Goal: Communication & Community: Answer question/provide support

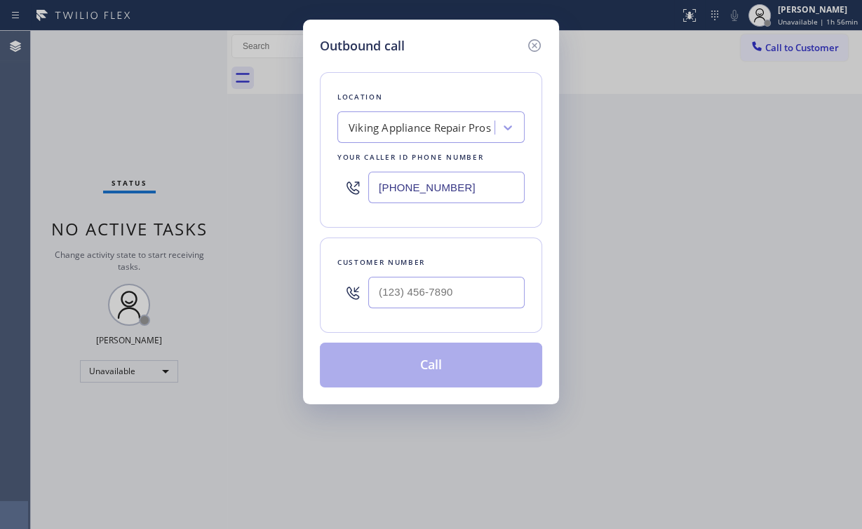
drag, startPoint x: 457, startPoint y: 194, endPoint x: 196, endPoint y: 173, distance: 261.7
click at [291, 187] on div "Outbound call Location Viking Appliance Repair Pros Your caller id phone number…" at bounding box center [431, 264] width 862 height 529
paste input "623) 292-5313"
type input "[PHONE_NUMBER]"
click at [467, 290] on input "(___) ___-____" at bounding box center [446, 293] width 156 height 32
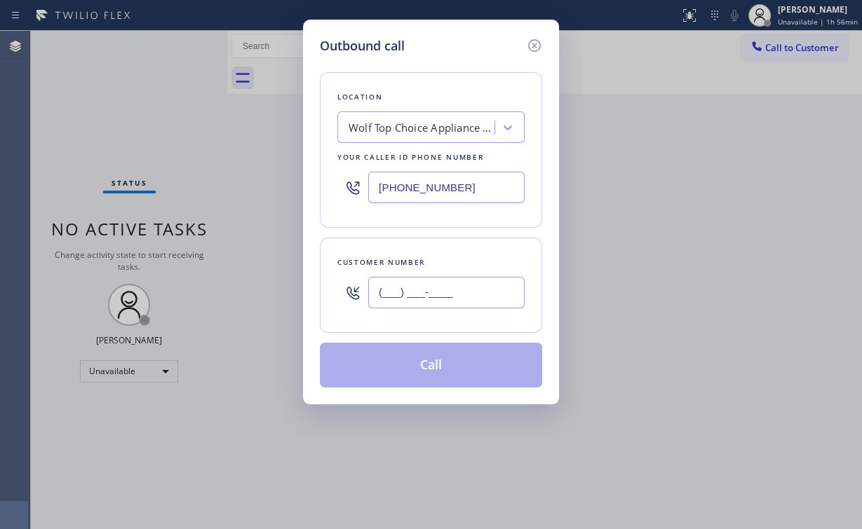
paste input "602) 438-2274"
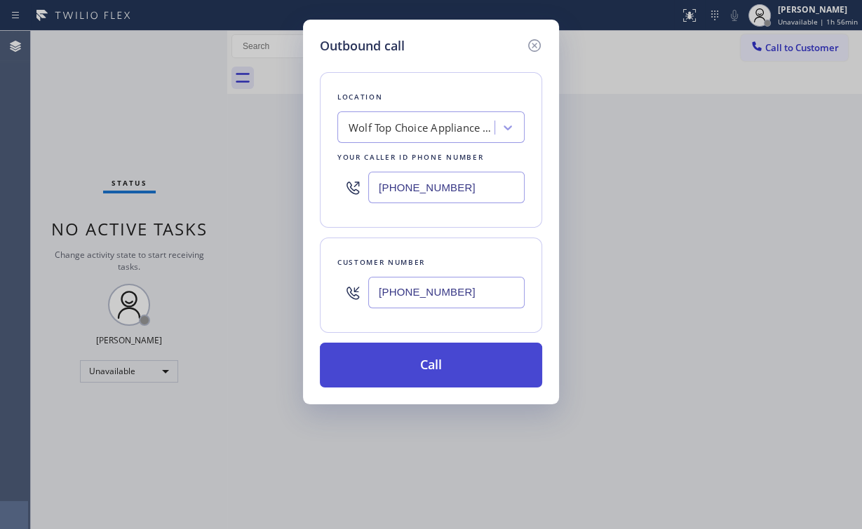
type input "[PHONE_NUMBER]"
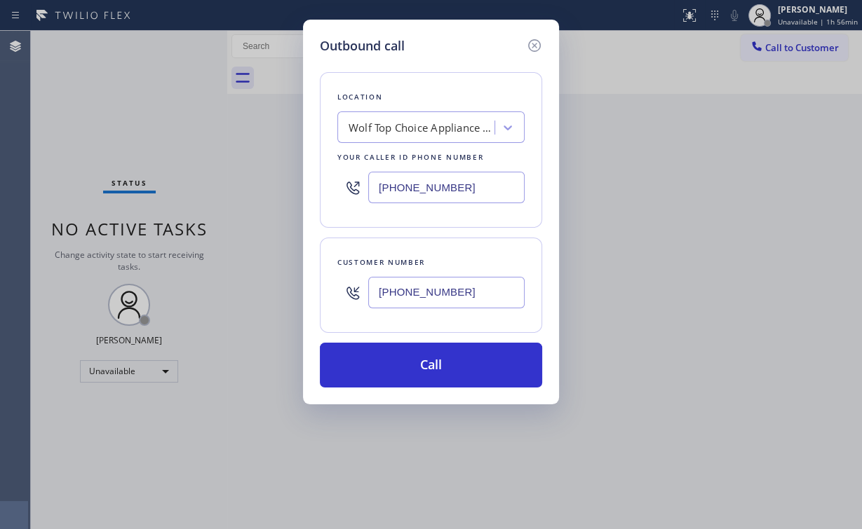
drag, startPoint x: 421, startPoint y: 356, endPoint x: 410, endPoint y: 413, distance: 58.0
click at [421, 357] on button "Call" at bounding box center [431, 365] width 222 height 45
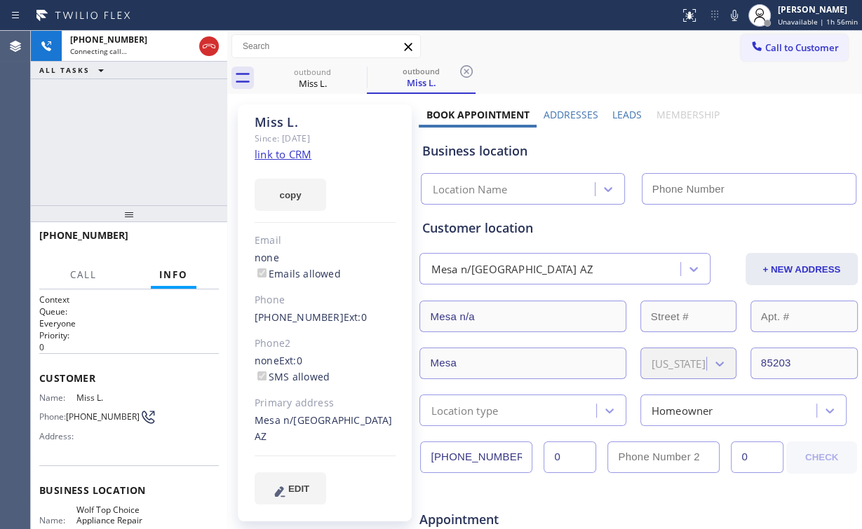
click at [166, 130] on div "[PHONE_NUMBER] Connecting call… ALL TASKS ALL TASKS ACTIVE TASKS TASKS IN WRAP …" at bounding box center [129, 118] width 196 height 175
type input "[PHONE_NUMBER]"
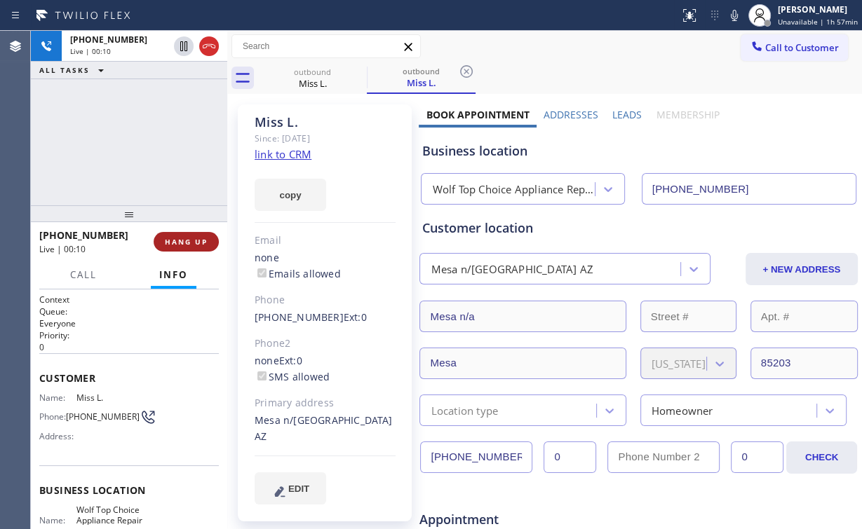
click at [186, 243] on span "HANG UP" at bounding box center [186, 242] width 43 height 10
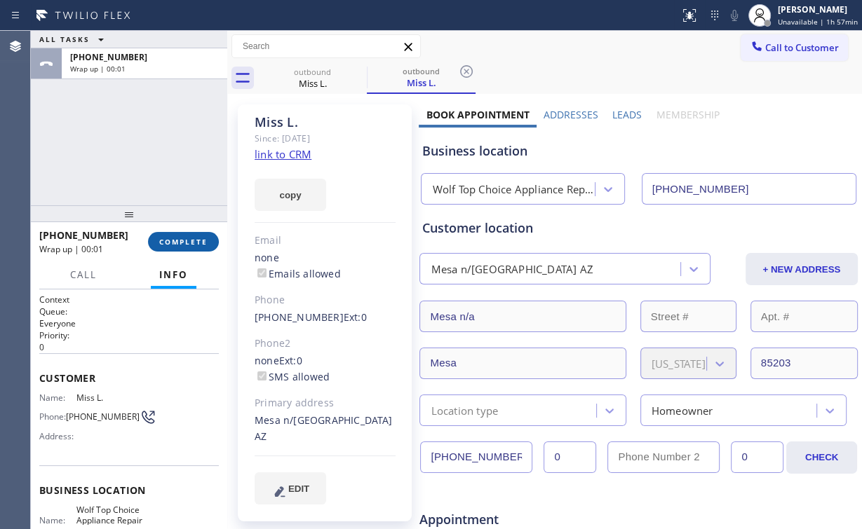
click at [186, 244] on span "COMPLETE" at bounding box center [183, 242] width 48 height 10
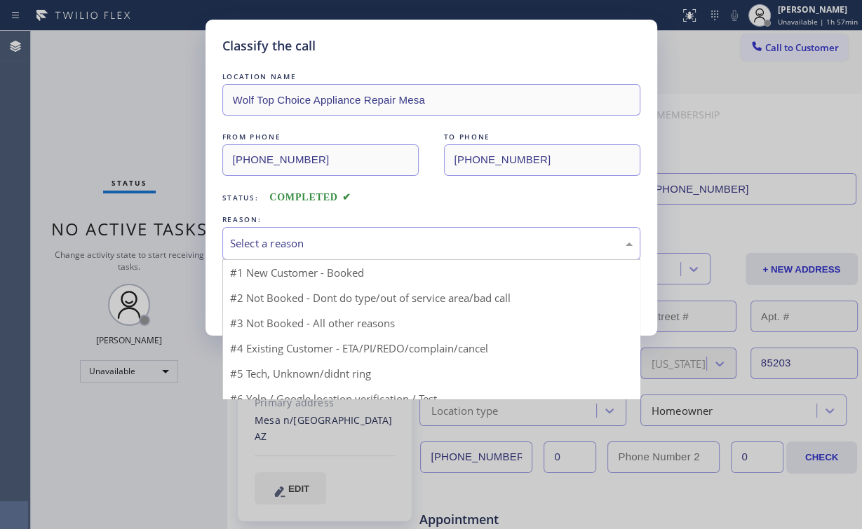
click at [266, 248] on div "Select a reason" at bounding box center [431, 244] width 403 height 16
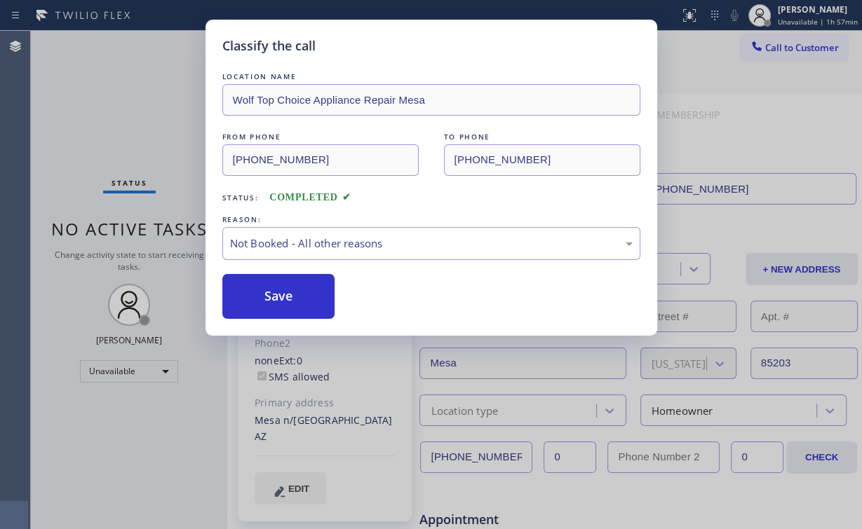
drag, startPoint x: 278, startPoint y: 292, endPoint x: 117, endPoint y: 122, distance: 233.6
click at [278, 292] on button "Save" at bounding box center [278, 296] width 113 height 45
click at [107, 112] on div "Classify the call LOCATION NAME Wolf Top Choice Appliance Repair Mesa FROM PHON…" at bounding box center [431, 264] width 862 height 529
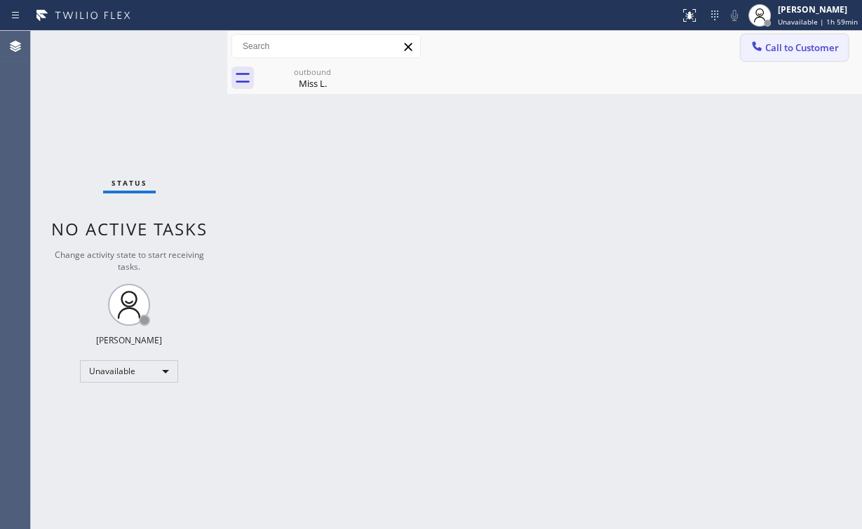
drag, startPoint x: 814, startPoint y: 30, endPoint x: 792, endPoint y: 44, distance: 25.9
click at [814, 31] on div "Status report No issues detected If you experience an issue, please download th…" at bounding box center [431, 264] width 862 height 529
click at [545, 121] on div "Back to Dashboard Change Sender ID Customers Technicians Select a contact Outbo…" at bounding box center [544, 280] width 635 height 499
drag, startPoint x: 794, startPoint y: 50, endPoint x: 675, endPoint y: 99, distance: 128.0
click at [794, 51] on span "Call to Customer" at bounding box center [802, 47] width 74 height 13
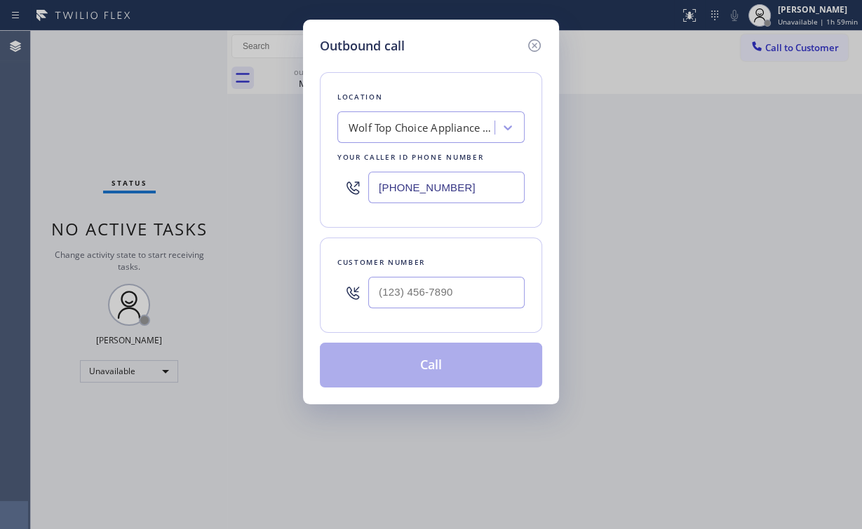
drag, startPoint x: 478, startPoint y: 188, endPoint x: 210, endPoint y: 210, distance: 268.8
click at [314, 196] on div "Outbound call Location Wolf Top Choice Appliance Repair [GEOGRAPHIC_DATA] Your …" at bounding box center [431, 212] width 256 height 385
paste input "760) 492-7909"
type input "[PHONE_NUMBER]"
click at [454, 300] on input "(___) ___-____" at bounding box center [446, 293] width 156 height 32
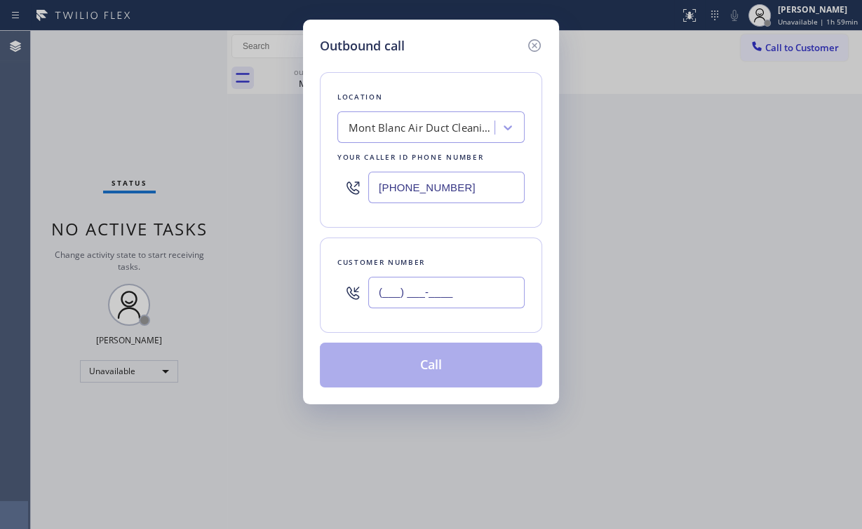
paste input "760) 209-1928"
type input "[PHONE_NUMBER]"
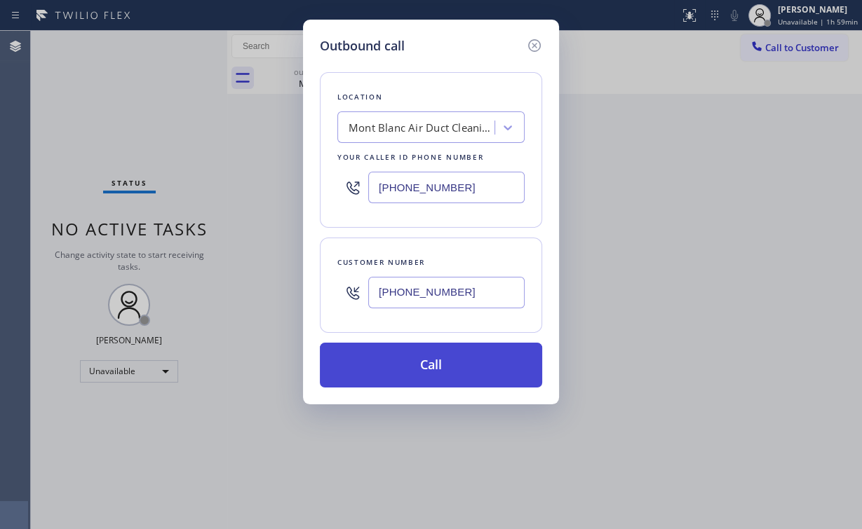
click at [435, 365] on button "Call" at bounding box center [431, 365] width 222 height 45
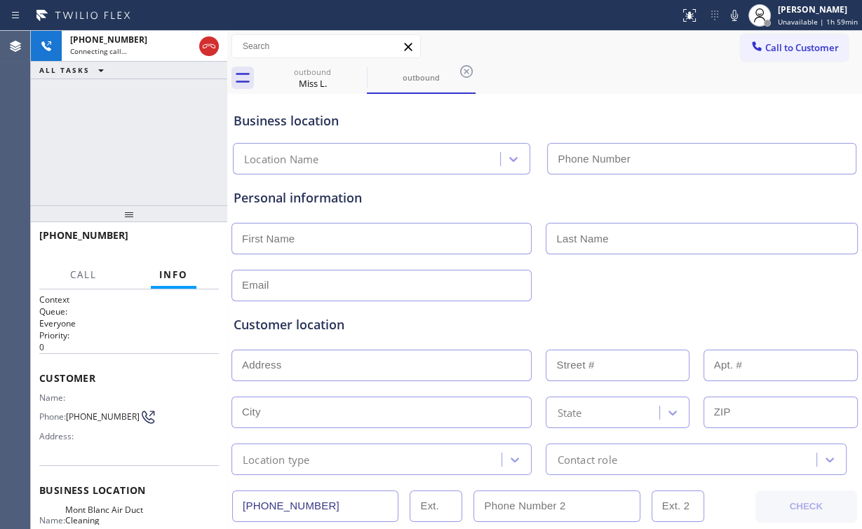
type input "[PHONE_NUMBER]"
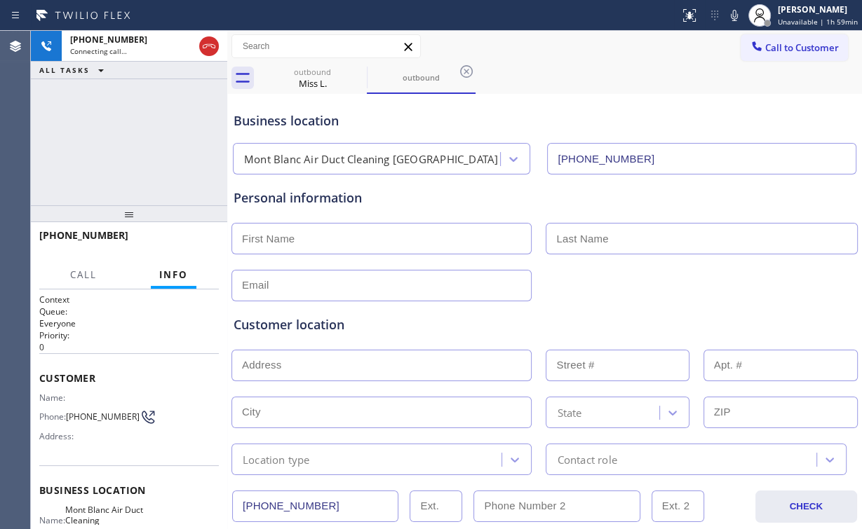
click at [144, 137] on div "[PHONE_NUMBER] Connecting call… ALL TASKS ALL TASKS ACTIVE TASKS TASKS IN WRAP …" at bounding box center [129, 118] width 196 height 175
drag, startPoint x: 141, startPoint y: 143, endPoint x: 123, endPoint y: 128, distance: 23.4
click at [123, 128] on div "[PHONE_NUMBER] Connecting call… ALL TASKS ALL TASKS ACTIVE TASKS TASKS IN WRAP …" at bounding box center [129, 118] width 196 height 175
drag, startPoint x: 294, startPoint y: 79, endPoint x: 339, endPoint y: 77, distance: 45.6
click at [295, 78] on div "Miss L." at bounding box center [312, 83] width 106 height 13
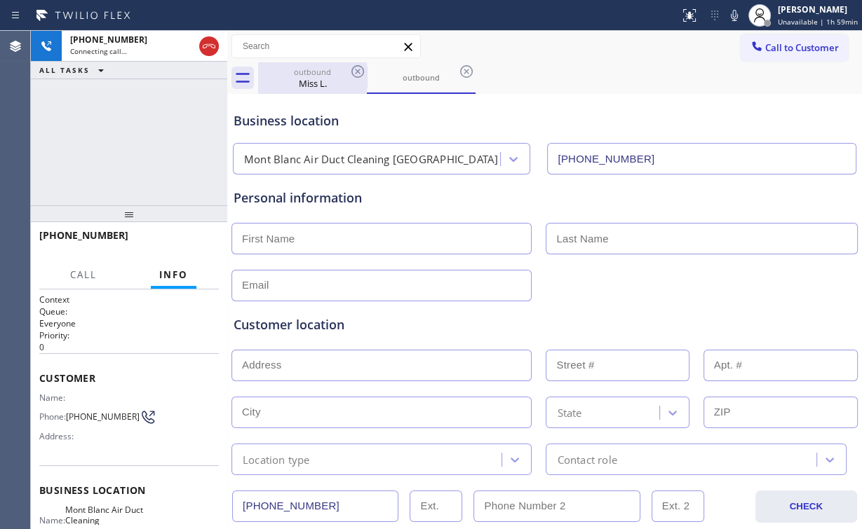
type input "[PHONE_NUMBER]"
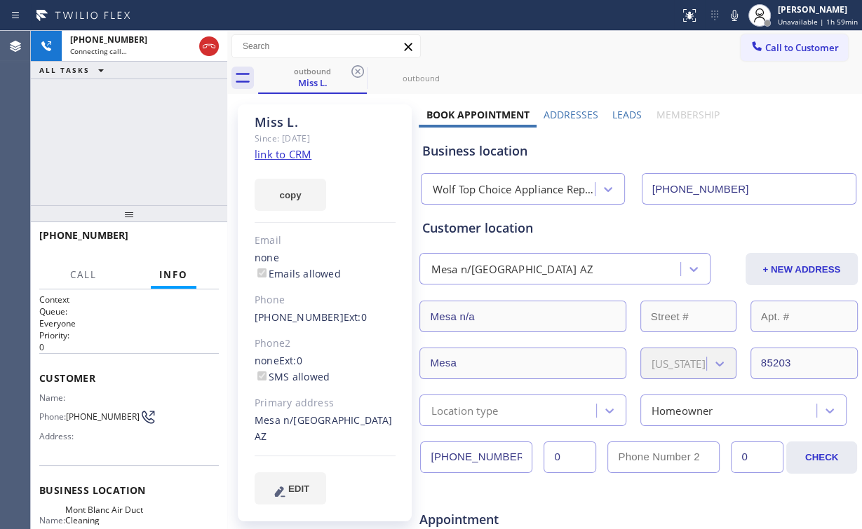
click at [355, 75] on icon at bounding box center [357, 71] width 17 height 17
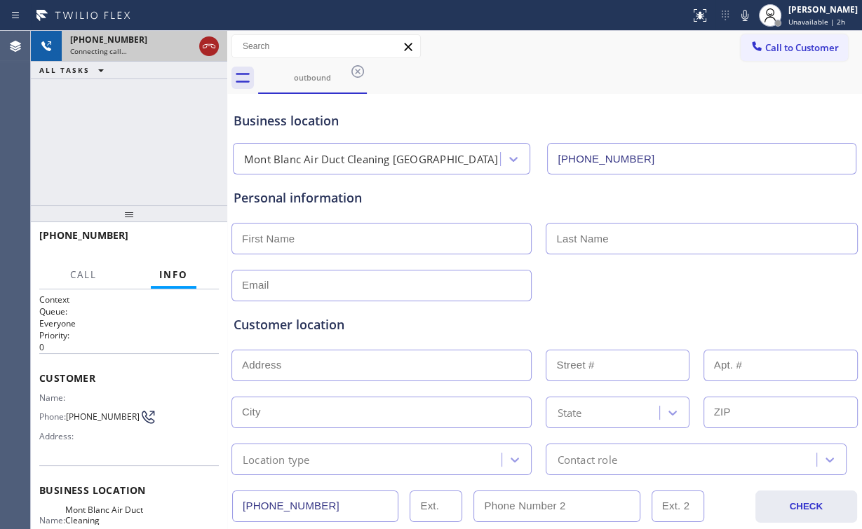
click at [204, 53] on icon at bounding box center [209, 46] width 17 height 17
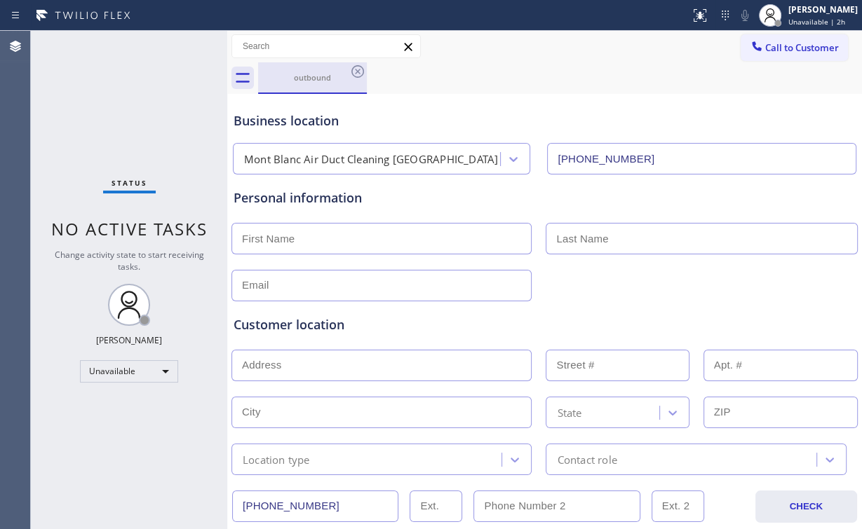
click at [317, 72] on div "outbound" at bounding box center [312, 77] width 106 height 11
drag, startPoint x: 358, startPoint y: 71, endPoint x: 541, endPoint y: 88, distance: 184.6
click at [358, 71] on icon at bounding box center [357, 71] width 13 height 13
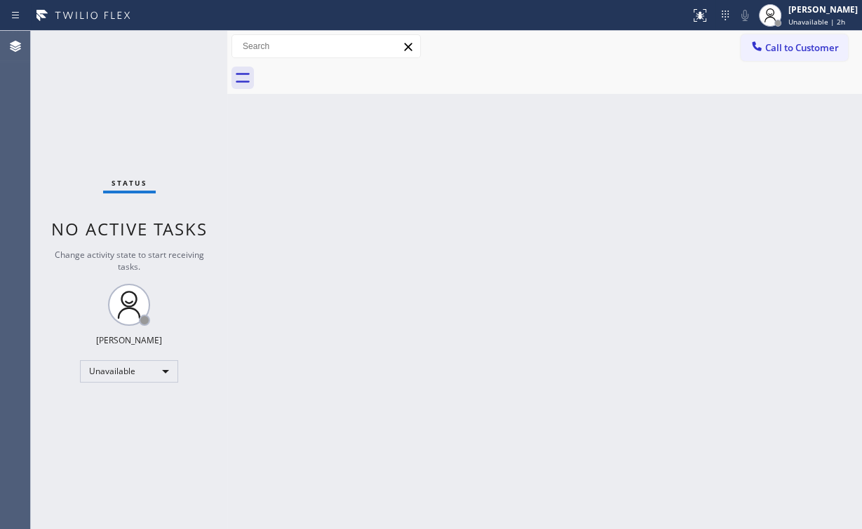
drag, startPoint x: 788, startPoint y: 38, endPoint x: 764, endPoint y: 66, distance: 36.4
click at [788, 41] on button "Call to Customer" at bounding box center [794, 47] width 107 height 27
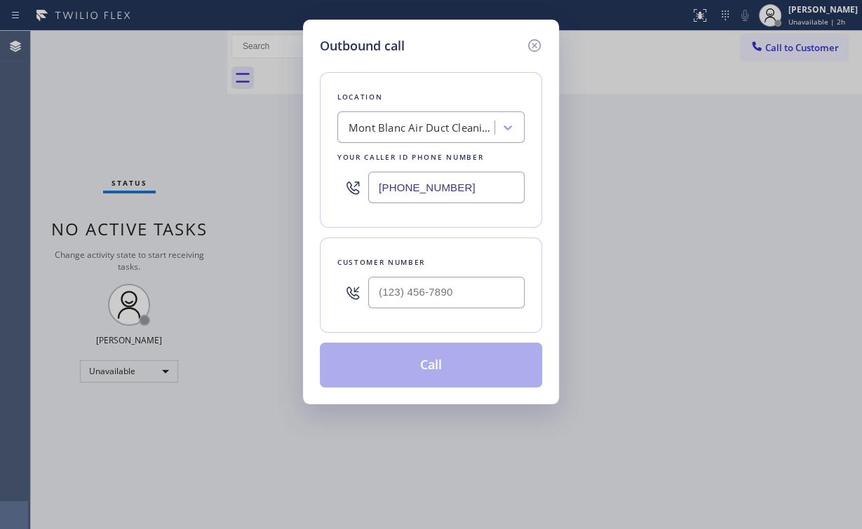
drag, startPoint x: 482, startPoint y: 189, endPoint x: 227, endPoint y: 187, distance: 255.3
click at [258, 187] on div "Outbound call Location [GEOGRAPHIC_DATA] Duct Cleaning [GEOGRAPHIC_DATA] Your c…" at bounding box center [431, 264] width 862 height 529
paste input "213) 344-0758"
type input "[PHONE_NUMBER]"
click at [447, 290] on input "(___) ___-____" at bounding box center [446, 293] width 156 height 32
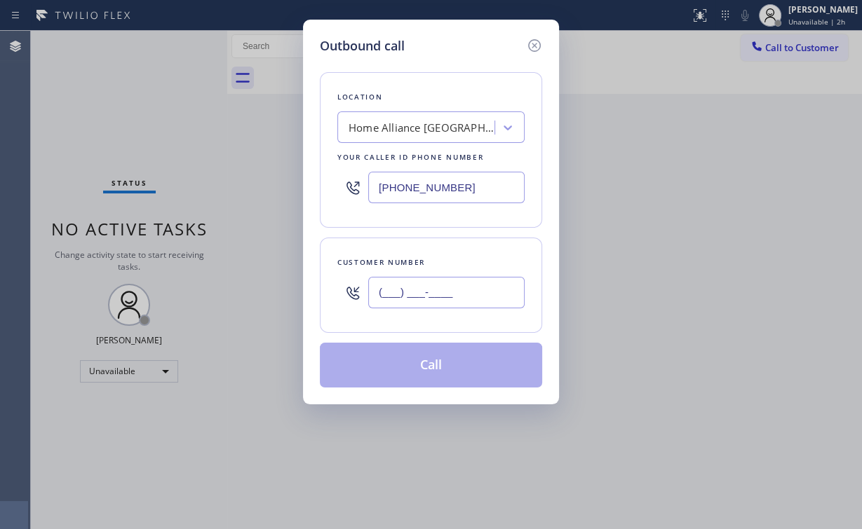
paste input "213) 344-0336"
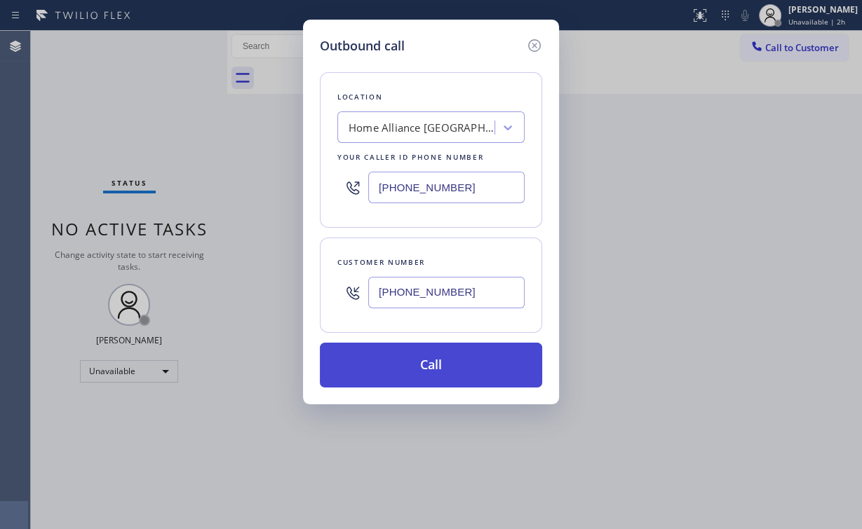
type input "[PHONE_NUMBER]"
click at [396, 368] on button "Call" at bounding box center [431, 365] width 222 height 45
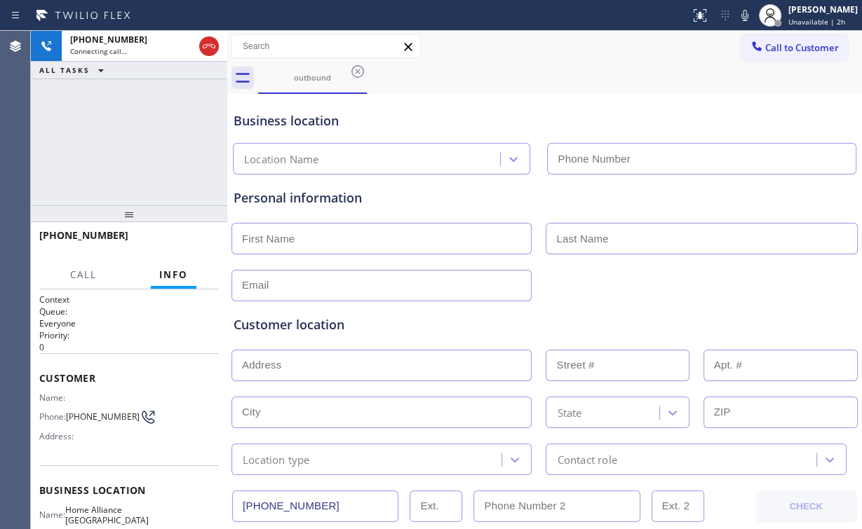
type input "[PHONE_NUMBER]"
click at [113, 120] on div "[PHONE_NUMBER] Connecting call… ALL TASKS ALL TASKS ACTIVE TASKS TASKS IN WRAP …" at bounding box center [129, 118] width 196 height 175
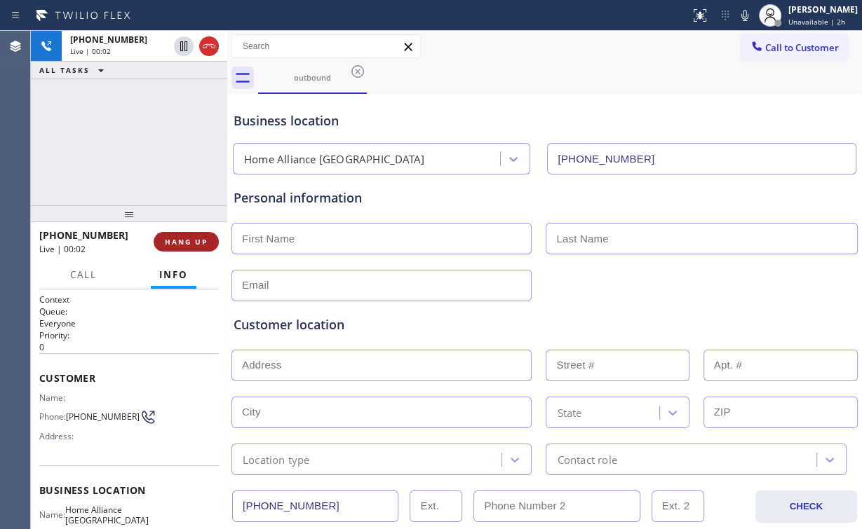
click at [187, 243] on span "HANG UP" at bounding box center [186, 242] width 43 height 10
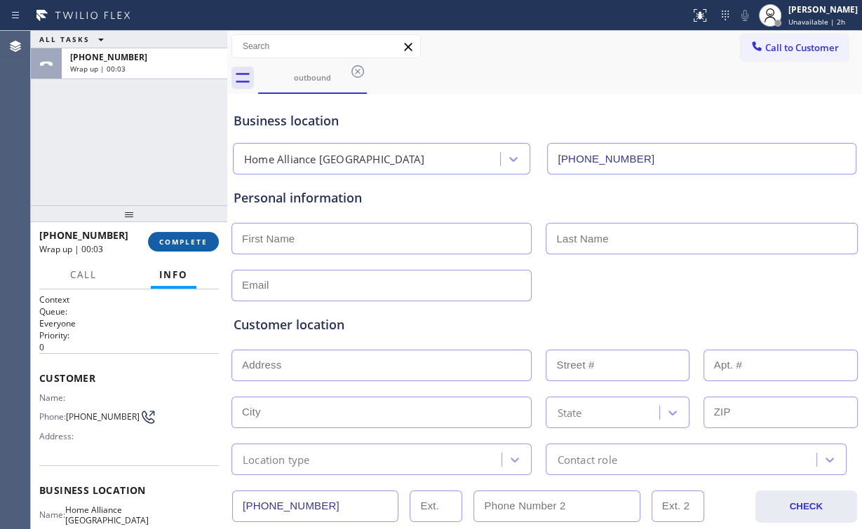
click at [184, 245] on span "COMPLETE" at bounding box center [183, 242] width 48 height 10
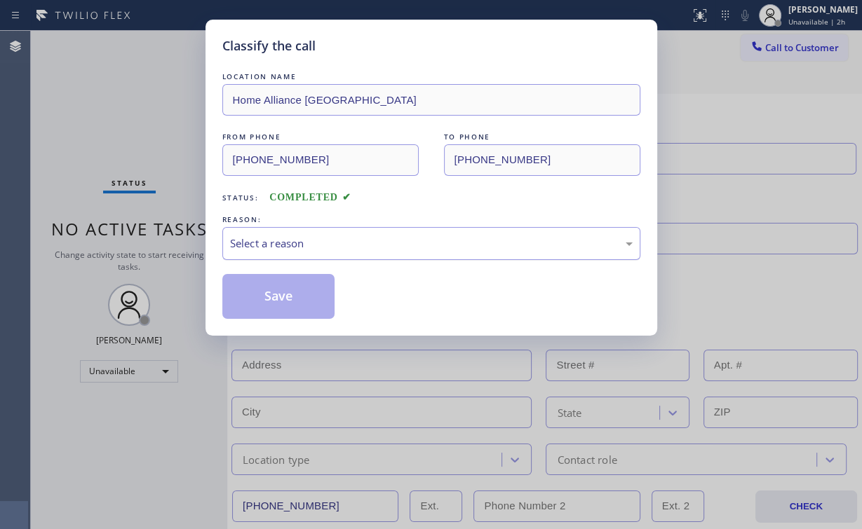
drag, startPoint x: 252, startPoint y: 236, endPoint x: 261, endPoint y: 252, distance: 18.2
click at [253, 236] on div "Select a reason" at bounding box center [431, 244] width 403 height 16
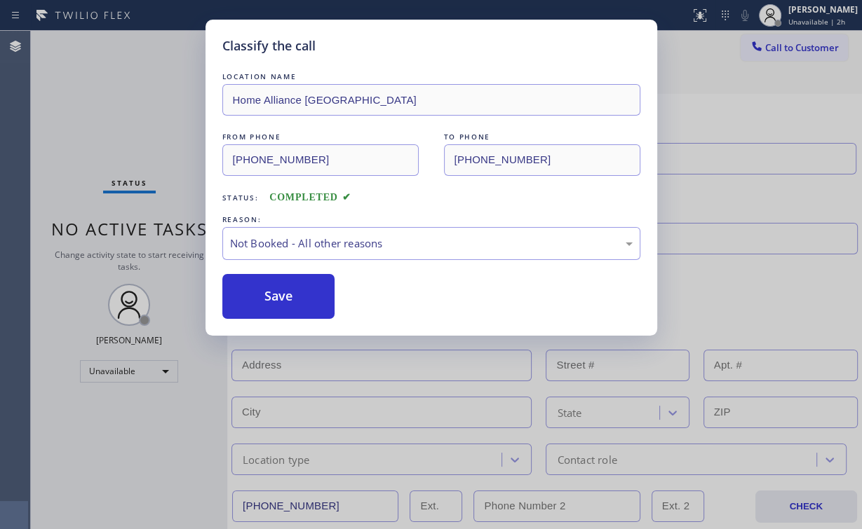
drag, startPoint x: 273, startPoint y: 303, endPoint x: 119, endPoint y: 115, distance: 243.6
click at [273, 301] on button "Save" at bounding box center [278, 296] width 113 height 45
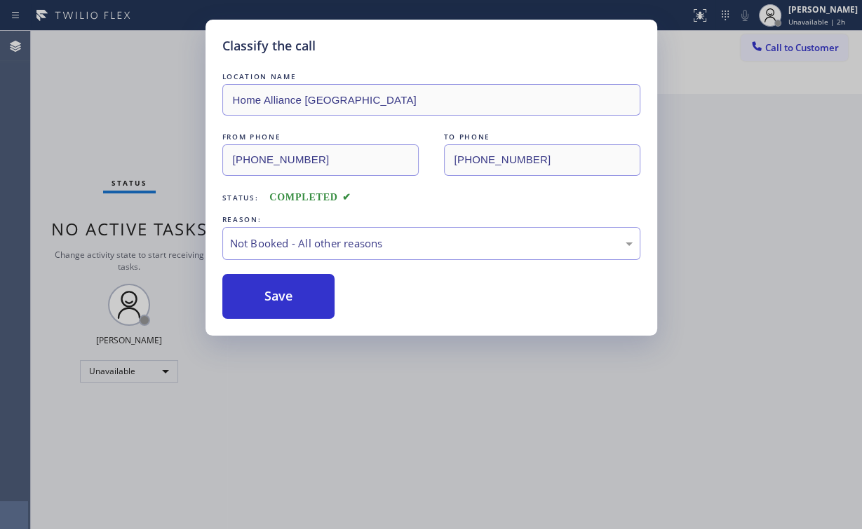
drag, startPoint x: 119, startPoint y: 115, endPoint x: 140, endPoint y: 118, distance: 21.9
click at [121, 115] on div "Classify the call LOCATION NAME Home Alliance [GEOGRAPHIC_DATA] FROM PHONE [PHO…" at bounding box center [431, 264] width 862 height 529
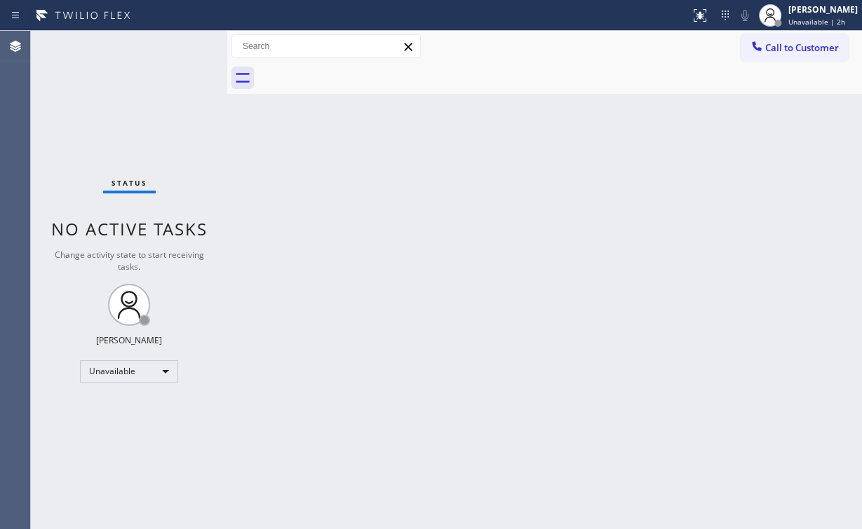
click at [715, 191] on div "Back to Dashboard Change Sender ID Customers Technicians Select a contact Outbo…" at bounding box center [544, 280] width 635 height 499
drag, startPoint x: 808, startPoint y: 42, endPoint x: 693, endPoint y: 86, distance: 123.0
click at [808, 42] on span "Call to Customer" at bounding box center [802, 47] width 74 height 13
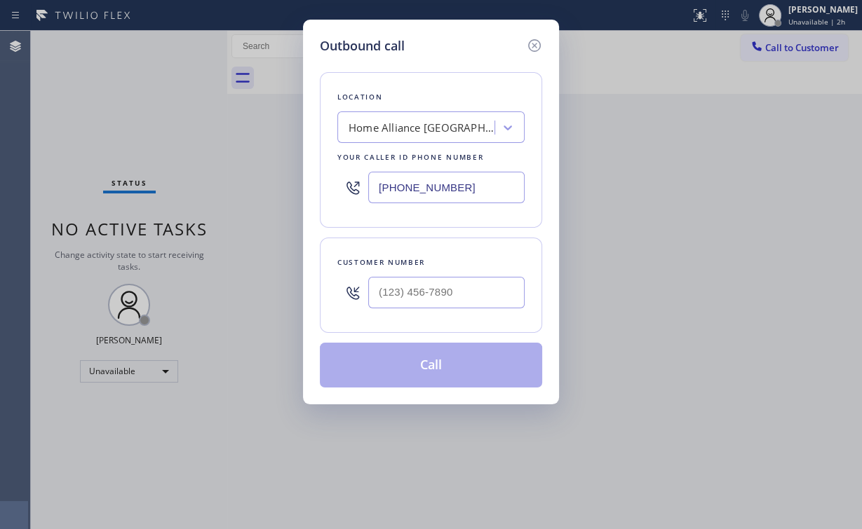
drag, startPoint x: 472, startPoint y: 185, endPoint x: 156, endPoint y: 189, distance: 315.6
click at [273, 189] on div "Outbound call Location Home Alliance [GEOGRAPHIC_DATA] Your caller id phone num…" at bounding box center [431, 264] width 862 height 529
paste input "760) 492-7909"
type input "[PHONE_NUMBER]"
click at [450, 283] on input "(___) ___-____" at bounding box center [446, 293] width 156 height 32
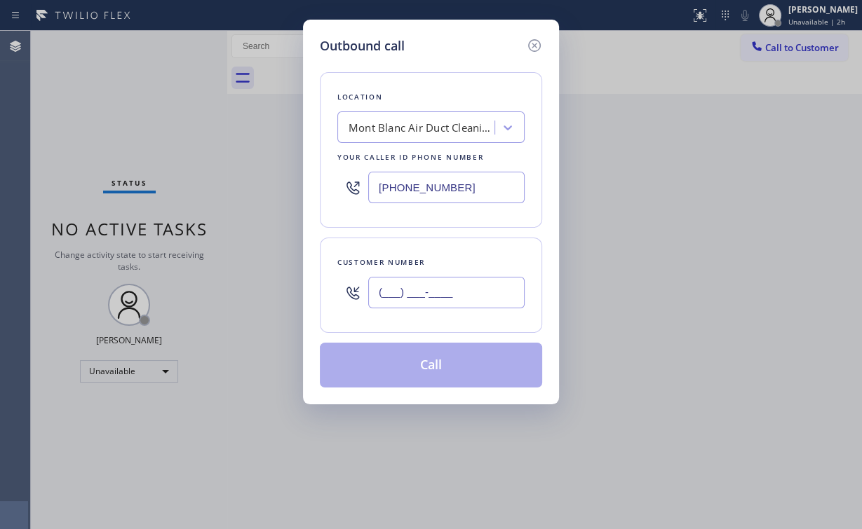
paste input "760) 209-1928"
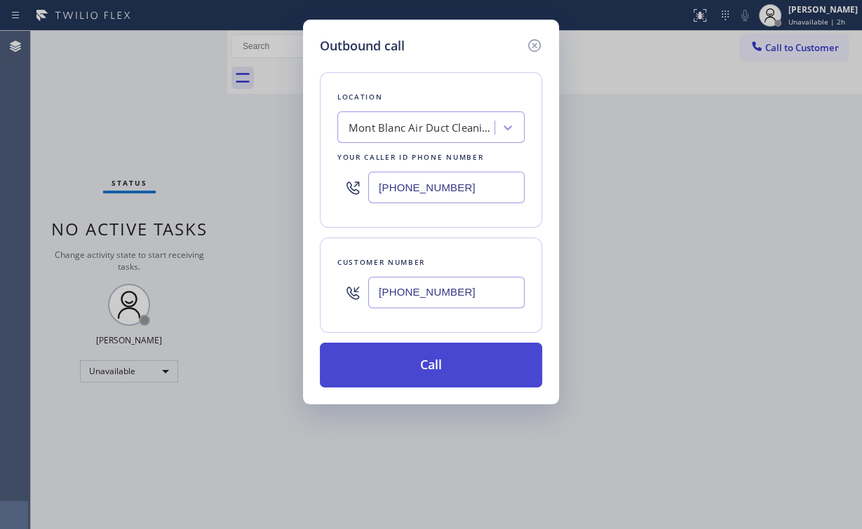
type input "[PHONE_NUMBER]"
drag, startPoint x: 437, startPoint y: 360, endPoint x: 340, endPoint y: 519, distance: 185.7
click at [436, 362] on button "Call" at bounding box center [431, 365] width 222 height 45
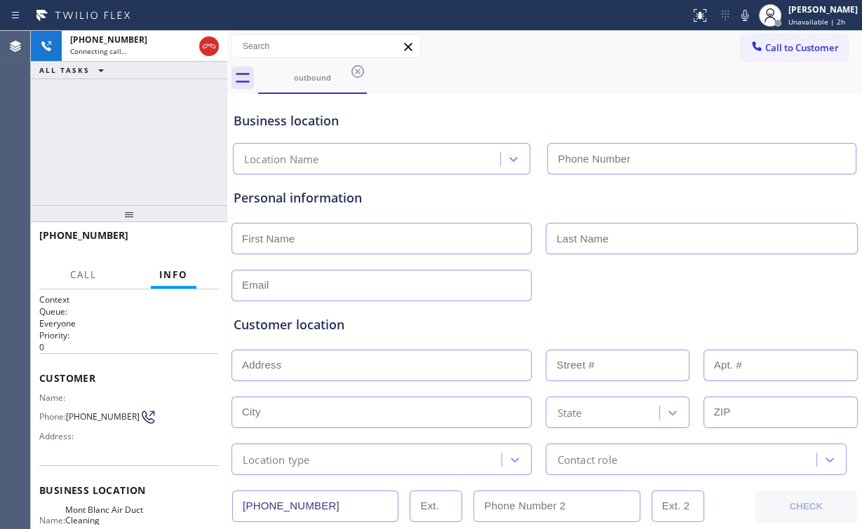
type input "[PHONE_NUMBER]"
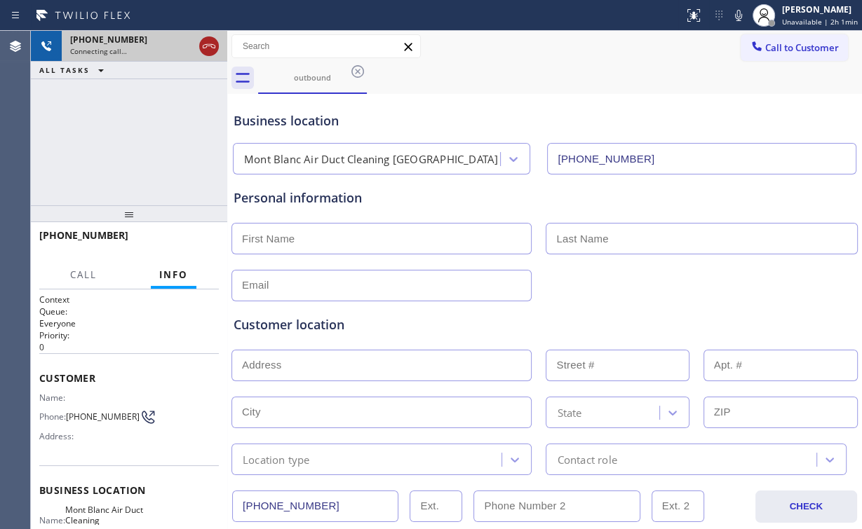
click at [210, 45] on icon at bounding box center [209, 46] width 17 height 17
click at [323, 84] on div "outbound" at bounding box center [312, 77] width 106 height 30
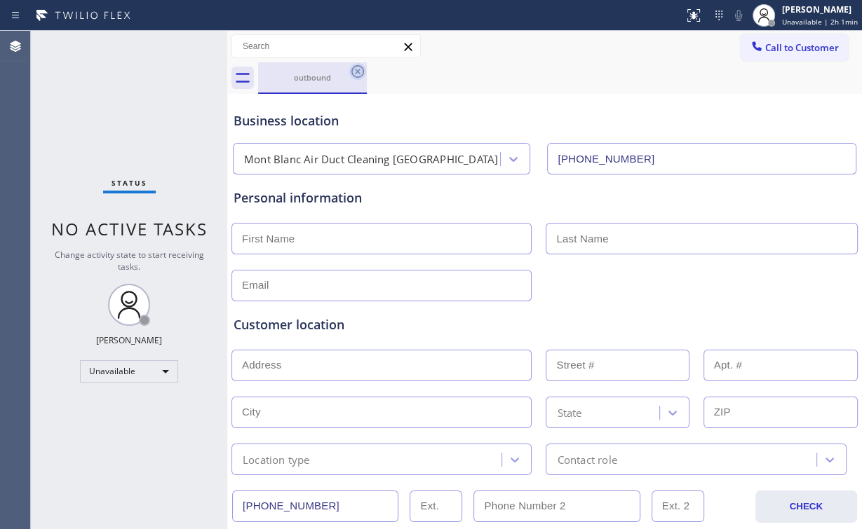
click at [356, 71] on icon at bounding box center [357, 71] width 17 height 17
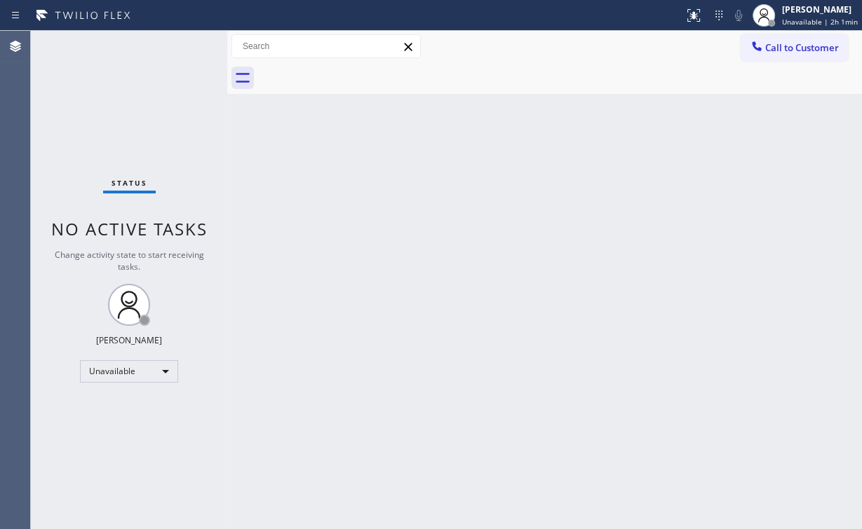
click at [151, 96] on div "Status No active tasks Change activity state to start receiving tasks. [PERSON_…" at bounding box center [129, 280] width 196 height 499
click at [788, 52] on span "Call to Customer" at bounding box center [802, 47] width 74 height 13
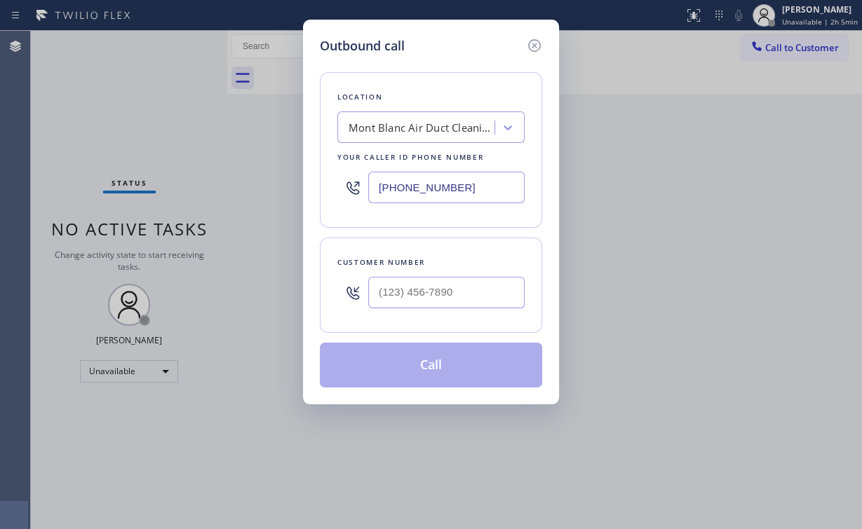
drag, startPoint x: 482, startPoint y: 189, endPoint x: 139, endPoint y: 210, distance: 344.3
click at [279, 197] on div "Outbound call Location [GEOGRAPHIC_DATA] Duct Cleaning [GEOGRAPHIC_DATA] Your c…" at bounding box center [431, 264] width 862 height 529
paste input "323) 287-2367"
type input "[PHONE_NUMBER]"
click at [437, 281] on input "(___) ___-____" at bounding box center [446, 293] width 156 height 32
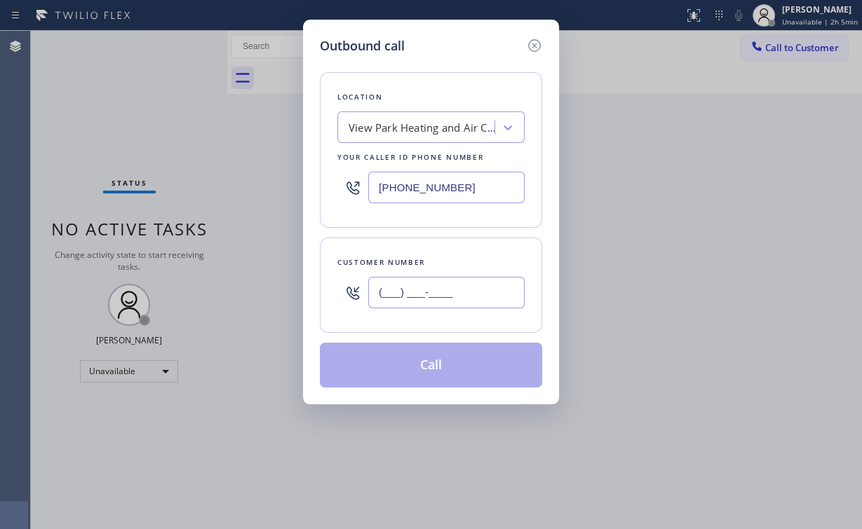
paste input "909) 251-2737"
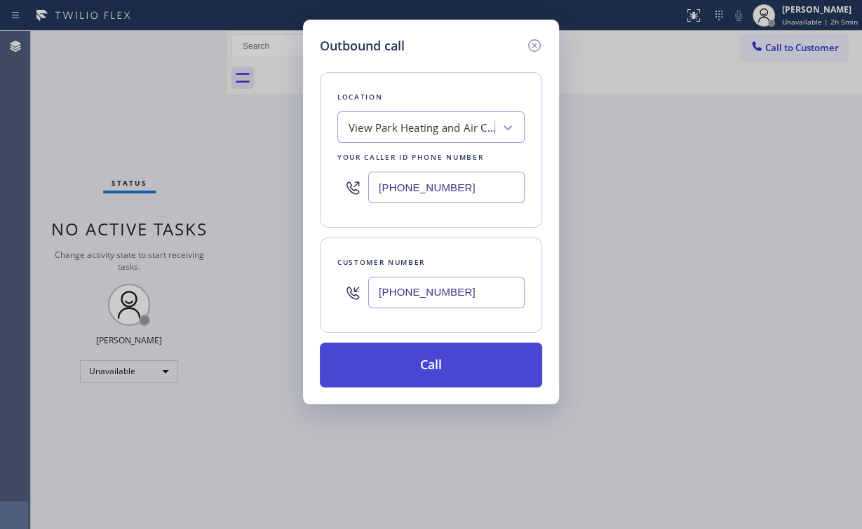
type input "[PHONE_NUMBER]"
click at [378, 360] on button "Call" at bounding box center [431, 365] width 222 height 45
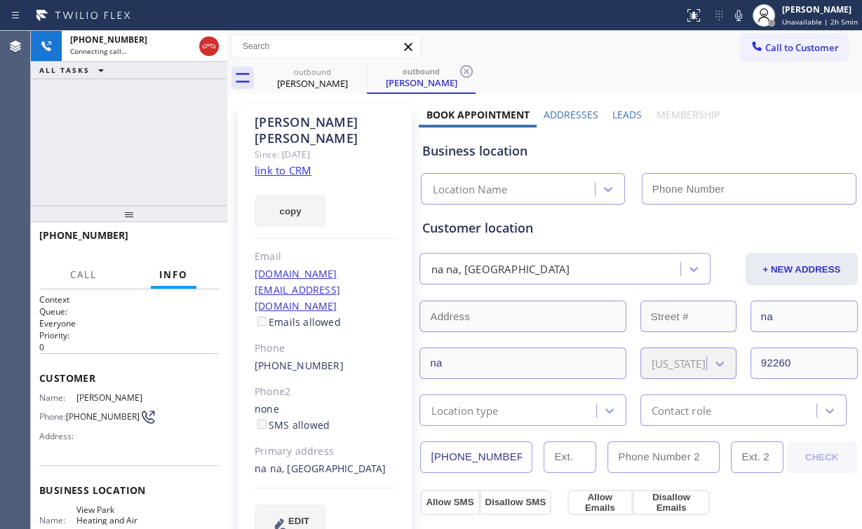
drag, startPoint x: 149, startPoint y: 156, endPoint x: 181, endPoint y: 94, distance: 70.3
click at [149, 154] on div "[PHONE_NUMBER] Connecting call… ALL TASKS ALL TASKS ACTIVE TASKS TASKS IN WRAP …" at bounding box center [129, 118] width 196 height 175
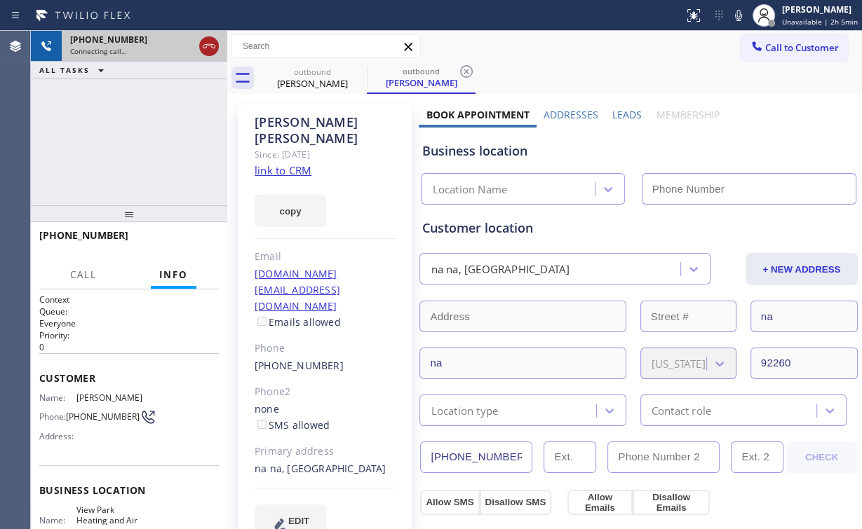
click at [209, 45] on icon at bounding box center [209, 46] width 17 height 17
click at [283, 163] on link "link to CRM" at bounding box center [283, 170] width 57 height 14
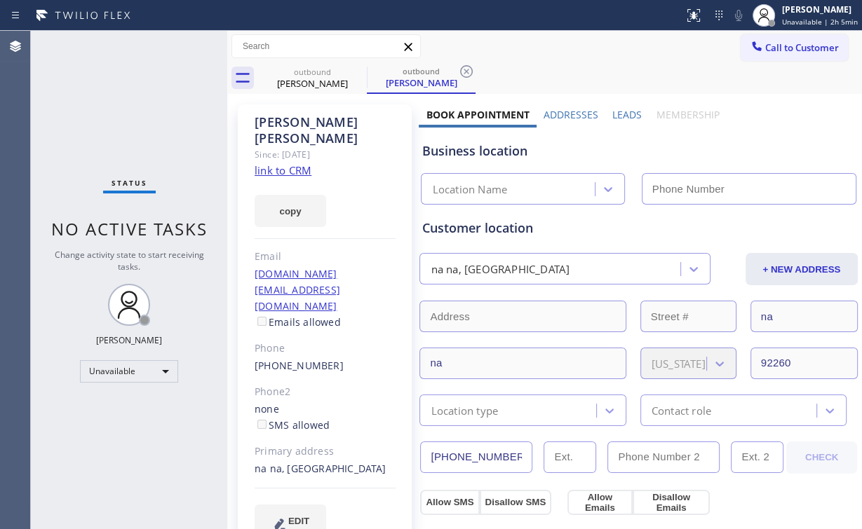
type input "[PHONE_NUMBER]"
click at [783, 53] on span "Call to Customer" at bounding box center [802, 47] width 74 height 13
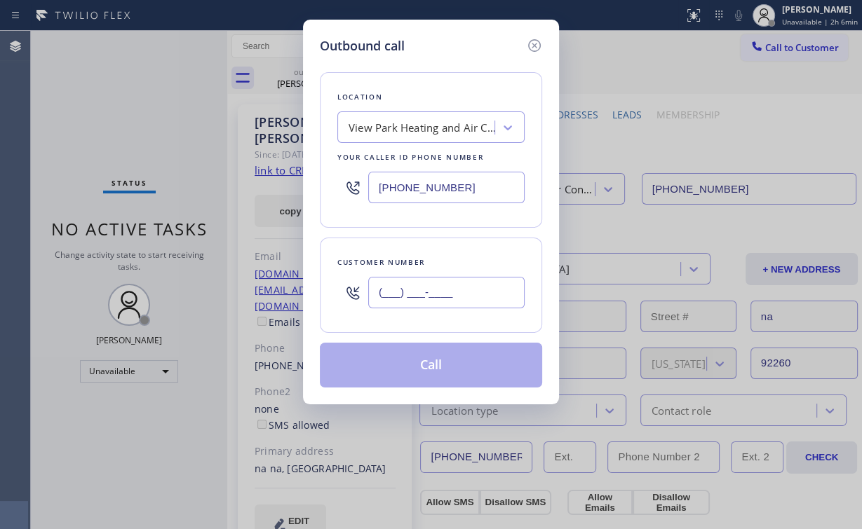
click at [457, 294] on input "(___) ___-____" at bounding box center [446, 293] width 156 height 32
paste input "909) 251-2737"
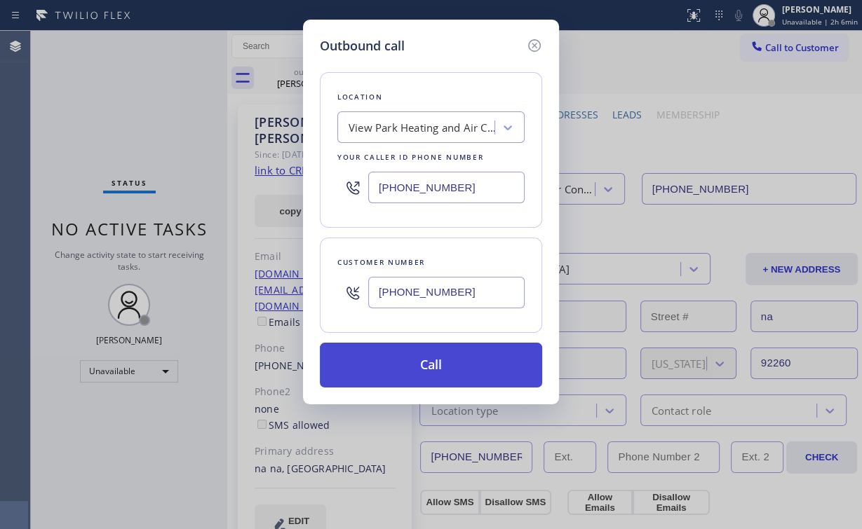
type input "[PHONE_NUMBER]"
drag, startPoint x: 417, startPoint y: 368, endPoint x: 358, endPoint y: 525, distance: 167.8
click at [416, 368] on button "Call" at bounding box center [431, 365] width 222 height 45
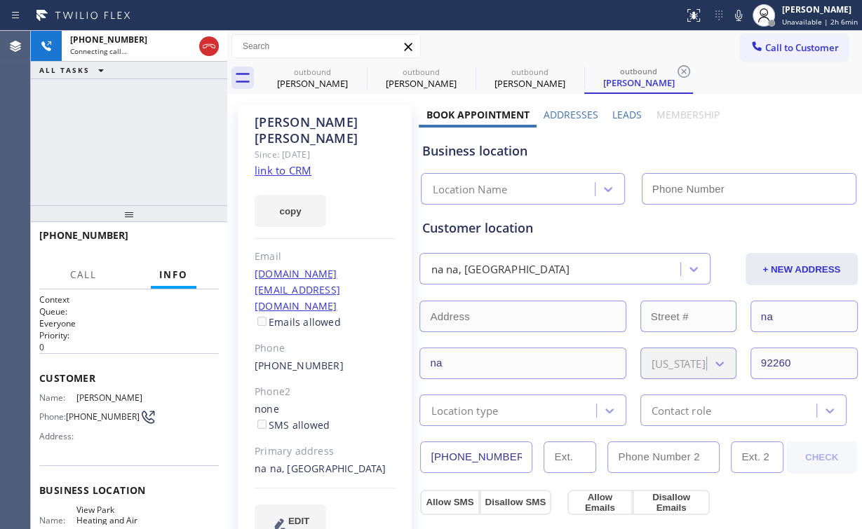
click at [805, 145] on div "Business location" at bounding box center [637, 151] width 433 height 19
type input "[PHONE_NUMBER]"
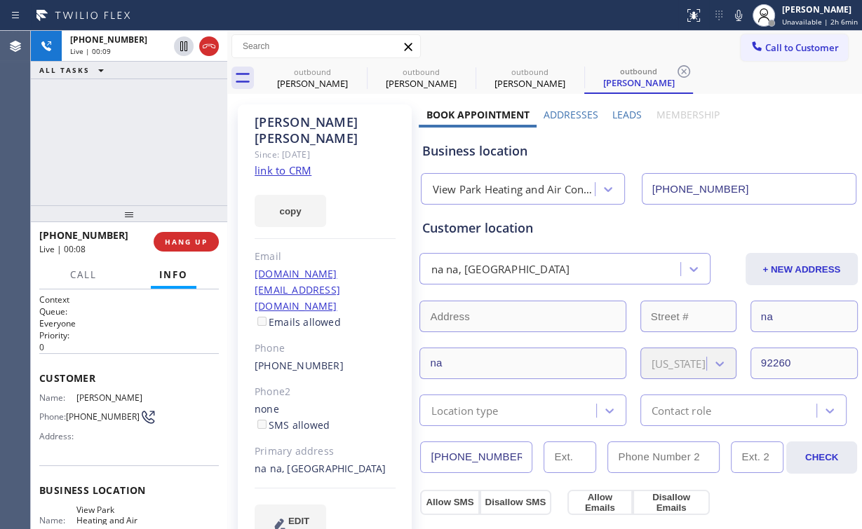
click at [129, 140] on div "[PHONE_NUMBER] Live | 00:09 ALL TASKS ALL TASKS ACTIVE TASKS TASKS IN WRAP UP" at bounding box center [129, 118] width 196 height 175
click at [133, 137] on div "[PHONE_NUMBER] Live | 00:10 ALL TASKS ALL TASKS ACTIVE TASKS TASKS IN WRAP UP" at bounding box center [129, 118] width 196 height 175
click at [133, 137] on div "[PHONE_NUMBER] Live | 00:11 ALL TASKS ALL TASKS ACTIVE TASKS TASKS IN WRAP UP" at bounding box center [129, 118] width 196 height 175
drag, startPoint x: 303, startPoint y: 72, endPoint x: 389, endPoint y: 69, distance: 85.6
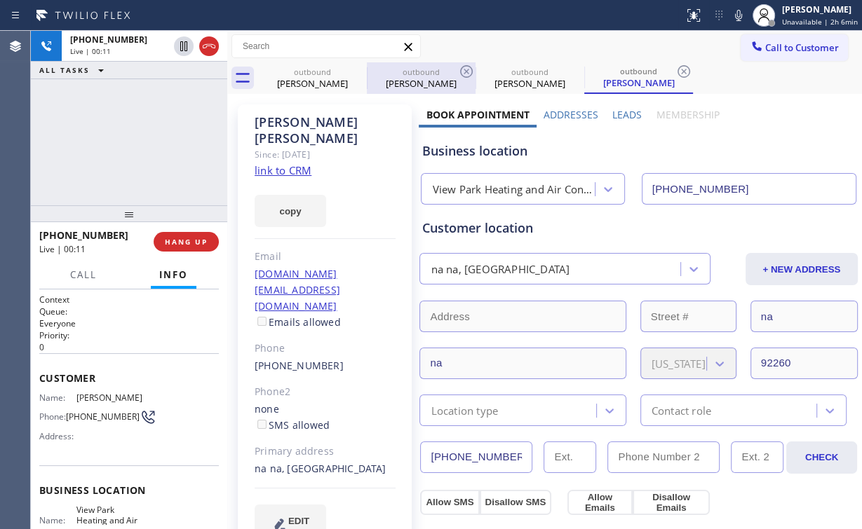
click at [305, 72] on div "outbound" at bounding box center [312, 72] width 106 height 11
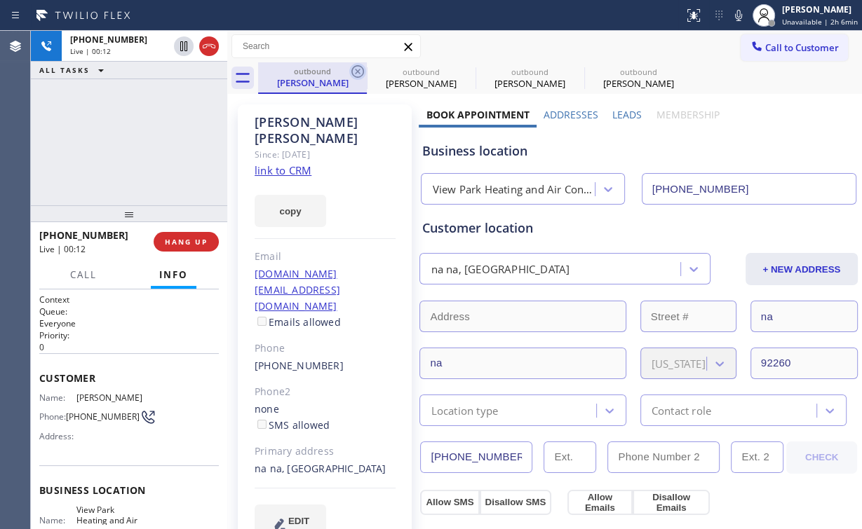
click at [358, 69] on icon at bounding box center [357, 71] width 17 height 17
click at [0, 0] on icon at bounding box center [0, 0] width 0 height 0
drag, startPoint x: 177, startPoint y: 129, endPoint x: 192, endPoint y: 157, distance: 31.7
click at [179, 133] on div "[PHONE_NUMBER] Live | 00:13 ALL TASKS ALL TASKS ACTIVE TASKS TASKS IN WRAP UP" at bounding box center [129, 118] width 196 height 175
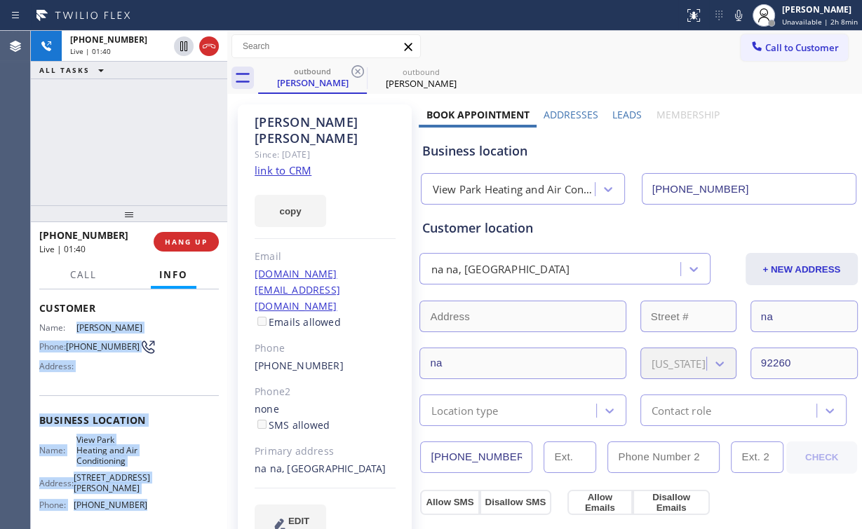
scroll to position [101, 0]
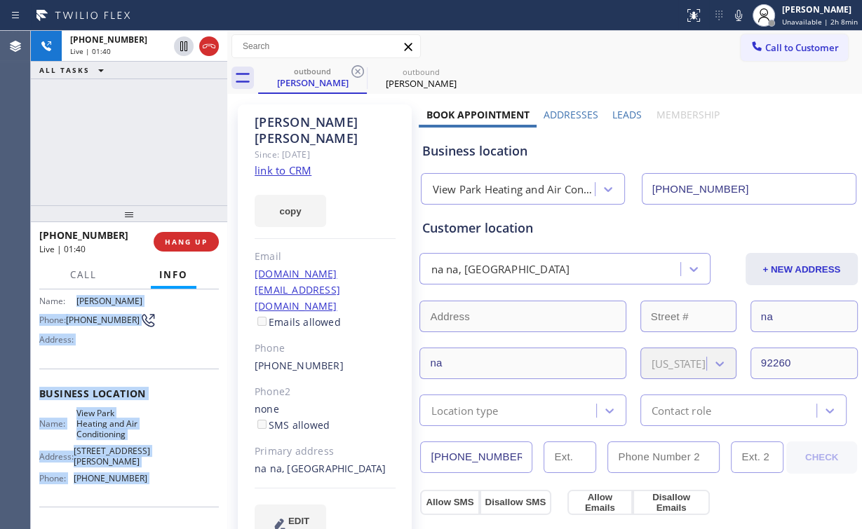
drag, startPoint x: 73, startPoint y: 339, endPoint x: 142, endPoint y: 516, distance: 189.9
click at [142, 516] on div "Context Queue: Everyone Priority: 0 Customer Name: [PERSON_NAME] Phone: [PHONE_…" at bounding box center [129, 405] width 180 height 417
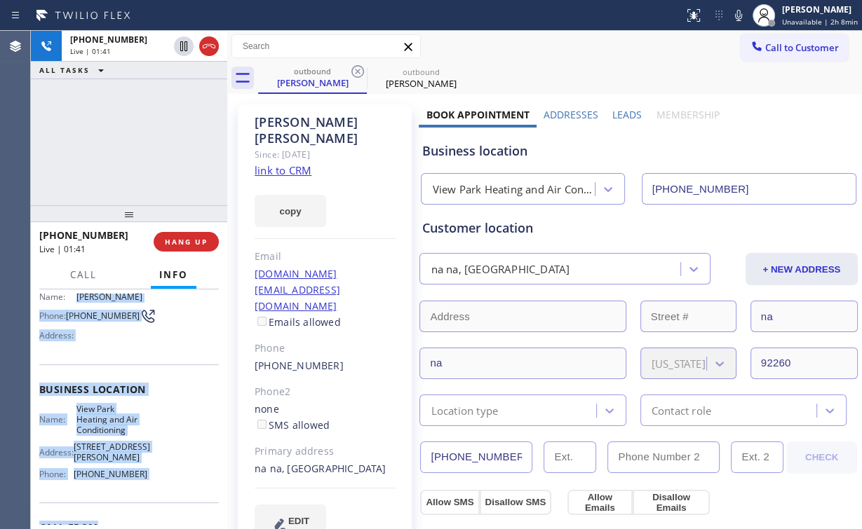
click at [150, 438] on div "Name: View Park Heating and Air Conditioning Address: [STREET_ADDRESS][PERSON_N…" at bounding box center [129, 445] width 180 height 82
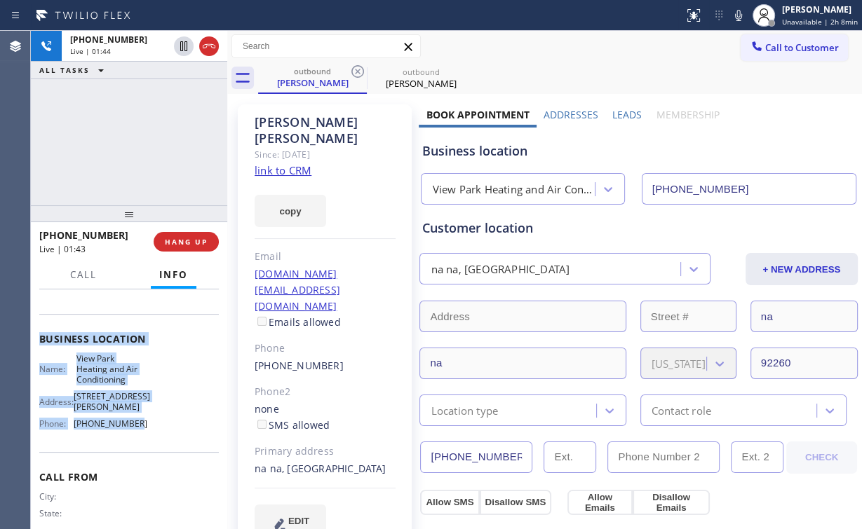
scroll to position [157, 0]
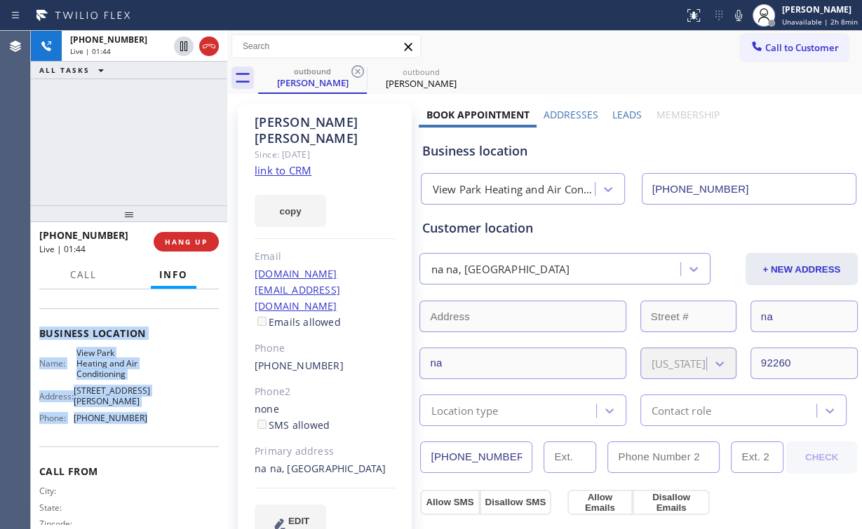
drag, startPoint x: 74, startPoint y: 348, endPoint x: 136, endPoint y: 418, distance: 93.9
click at [136, 418] on div "Context Queue: Everyone Priority: 0 Customer Name: [PERSON_NAME] Phone: [PHONE_…" at bounding box center [129, 345] width 180 height 417
copy div "[PERSON_NAME] Phone: [PHONE_NUMBER] Address: Business location Name: View Park …"
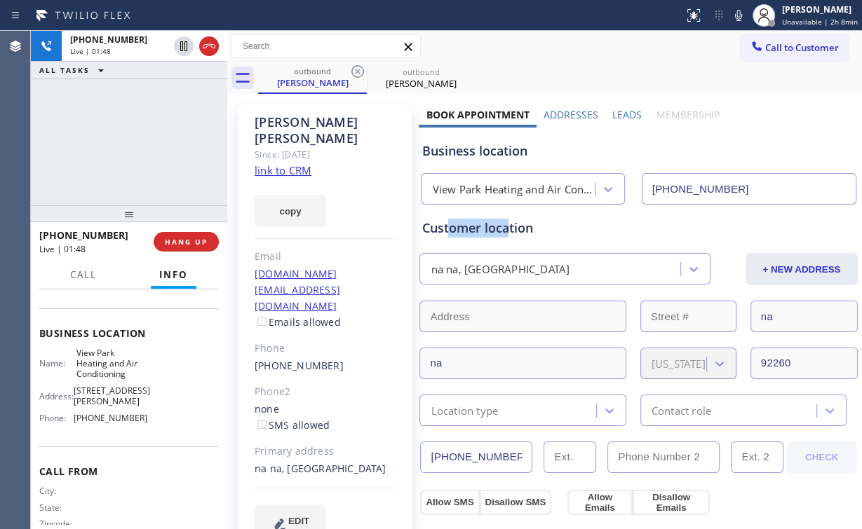
drag, startPoint x: 508, startPoint y: 228, endPoint x: 448, endPoint y: 228, distance: 59.6
click at [448, 228] on div "Customer location" at bounding box center [637, 228] width 433 height 19
click at [454, 227] on div "Customer location" at bounding box center [637, 228] width 433 height 19
click at [137, 142] on div "[PHONE_NUMBER] Live | 01:57 ALL TASKS ALL TASKS ACTIVE TASKS TASKS IN WRAP UP" at bounding box center [129, 118] width 196 height 175
click at [137, 142] on div "[PHONE_NUMBER] Live | 01:58 ALL TASKS ALL TASKS ACTIVE TASKS TASKS IN WRAP UP" at bounding box center [129, 118] width 196 height 175
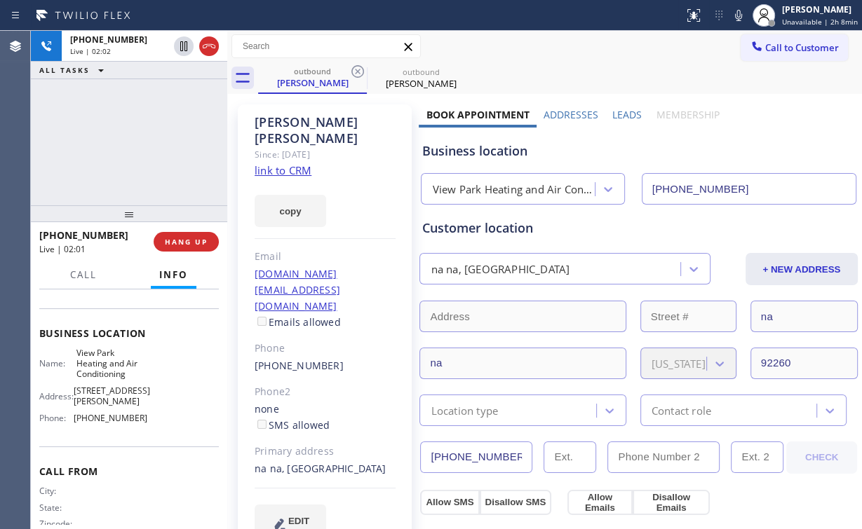
click at [137, 142] on div "[PHONE_NUMBER] Live | 02:02 ALL TASKS ALL TASKS ACTIVE TASKS TASKS IN WRAP UP" at bounding box center [129, 118] width 196 height 175
click at [137, 142] on div "[PHONE_NUMBER] Live | 02:03 ALL TASKS ALL TASKS ACTIVE TASKS TASKS IN WRAP UP" at bounding box center [129, 118] width 196 height 175
click at [137, 142] on div "[PHONE_NUMBER] Live | 02:04 ALL TASKS ALL TASKS ACTIVE TASKS TASKS IN WRAP UP" at bounding box center [129, 118] width 196 height 175
click at [137, 142] on div "[PHONE_NUMBER] Live | 02:07 ALL TASKS ALL TASKS ACTIVE TASKS TASKS IN WRAP UP" at bounding box center [129, 118] width 196 height 175
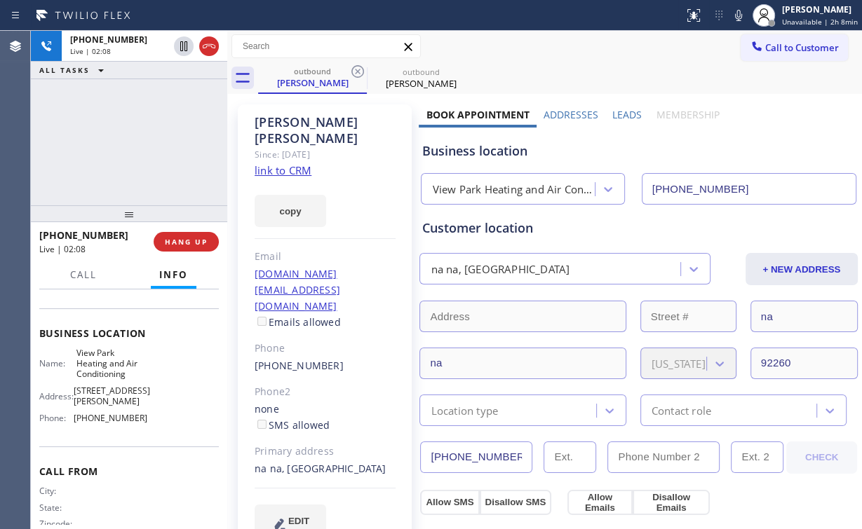
click at [137, 142] on div "[PHONE_NUMBER] Live | 02:08 ALL TASKS ALL TASKS ACTIVE TASKS TASKS IN WRAP UP" at bounding box center [129, 118] width 196 height 175
click at [137, 142] on div "[PHONE_NUMBER] Live | 02:09 ALL TASKS ALL TASKS ACTIVE TASKS TASKS IN WRAP UP" at bounding box center [129, 118] width 196 height 175
click at [137, 140] on div "[PHONE_NUMBER] Live | 02:14 ALL TASKS ALL TASKS ACTIVE TASKS TASKS IN WRAP UP" at bounding box center [129, 118] width 196 height 175
click at [137, 140] on div "[PHONE_NUMBER] Live | 02:15 ALL TASKS ALL TASKS ACTIVE TASKS TASKS IN WRAP UP" at bounding box center [129, 118] width 196 height 175
click at [137, 140] on div "[PHONE_NUMBER] Live | 02:20 ALL TASKS ALL TASKS ACTIVE TASKS TASKS IN WRAP UP" at bounding box center [129, 118] width 196 height 175
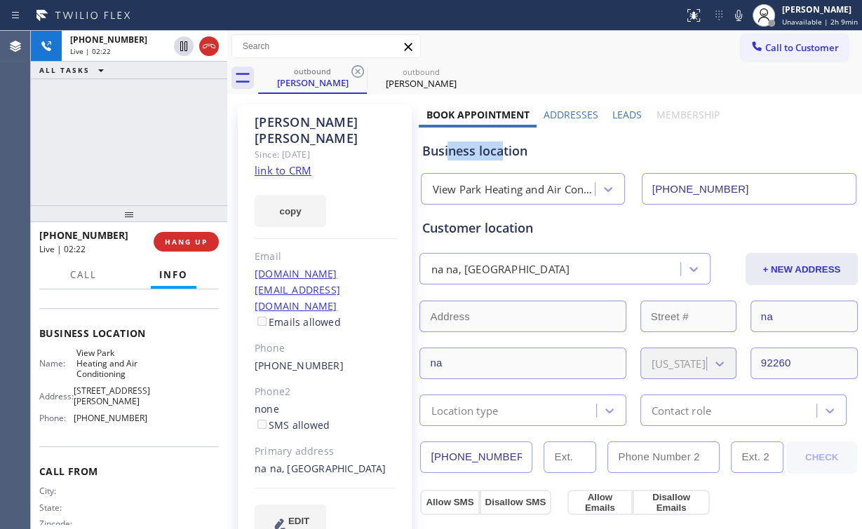
drag, startPoint x: 499, startPoint y: 152, endPoint x: 445, endPoint y: 152, distance: 53.3
click at [445, 152] on div "Business location" at bounding box center [637, 151] width 433 height 19
click at [499, 151] on div "Business location" at bounding box center [637, 151] width 433 height 19
click at [163, 135] on div "[PHONE_NUMBER] Live | 02:23 ALL TASKS ALL TASKS ACTIVE TASKS TASKS IN WRAP UP" at bounding box center [129, 118] width 196 height 175
click at [195, 243] on span "HANG UP" at bounding box center [186, 242] width 43 height 10
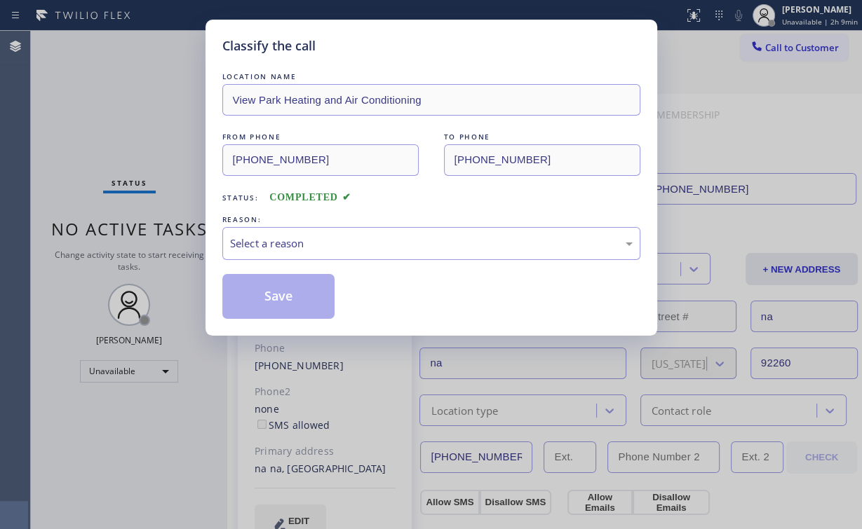
click at [123, 94] on div "Classify the call LOCATION NAME View Park Heating and Air Conditioning FROM PHO…" at bounding box center [431, 264] width 862 height 529
drag, startPoint x: 369, startPoint y: 34, endPoint x: 465, endPoint y: 81, distance: 106.6
click at [369, 34] on div "Classify the call LOCATION NAME View Park Heating and Air Conditioning FROM PHO…" at bounding box center [431, 178] width 452 height 316
click at [289, 241] on div "Select a reason" at bounding box center [431, 244] width 403 height 16
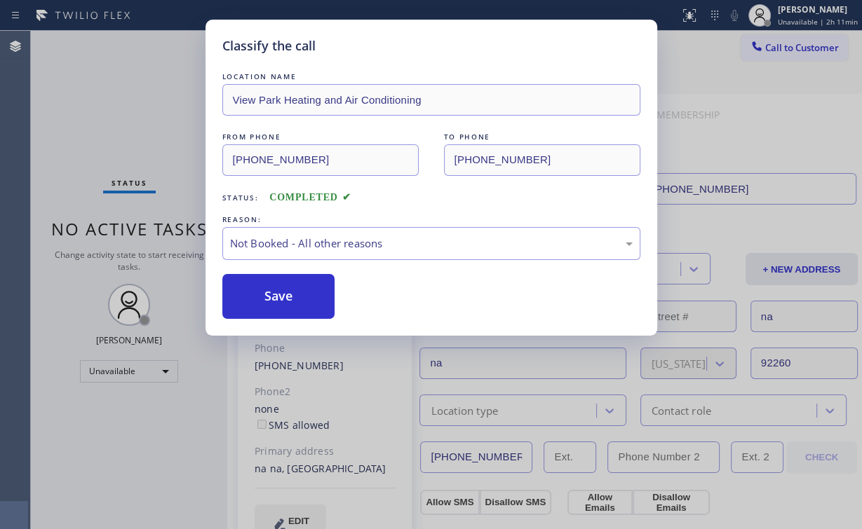
drag, startPoint x: 297, startPoint y: 295, endPoint x: 144, endPoint y: 114, distance: 236.9
click at [297, 295] on button "Save" at bounding box center [278, 296] width 113 height 45
click at [144, 114] on div "Classify the call LOCATION NAME View Park Heating and Air Conditioning FROM PHO…" at bounding box center [431, 264] width 862 height 529
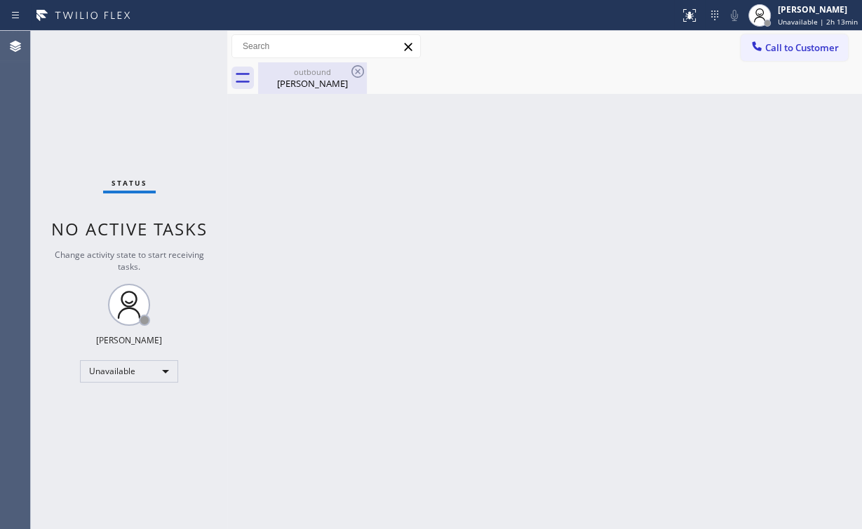
click at [311, 83] on div "[PERSON_NAME]" at bounding box center [312, 83] width 106 height 13
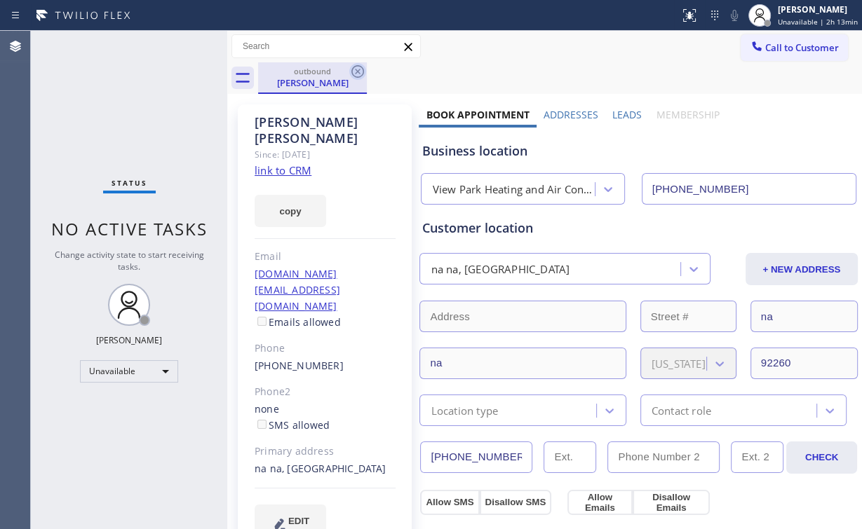
click at [354, 70] on icon at bounding box center [357, 71] width 17 height 17
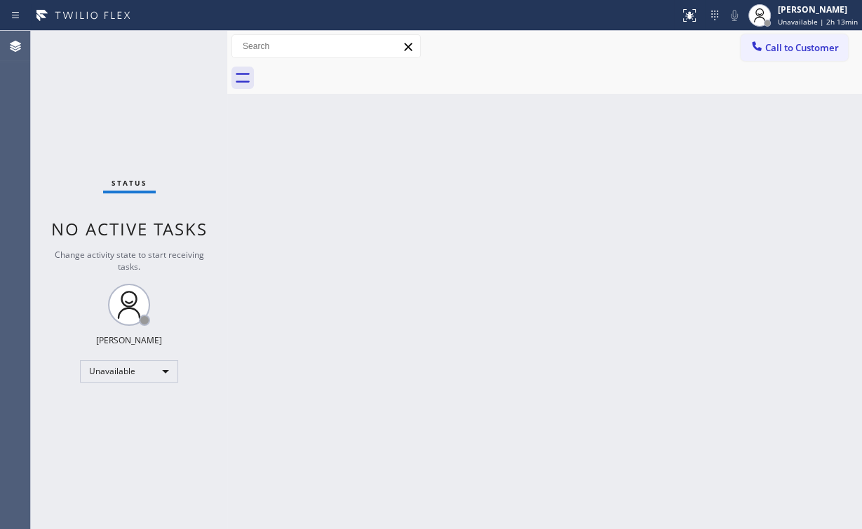
click at [93, 121] on div "Status No active tasks Change activity state to start receiving tasks. [PERSON_…" at bounding box center [129, 280] width 196 height 499
click at [101, 381] on div "Unavailable" at bounding box center [129, 371] width 98 height 22
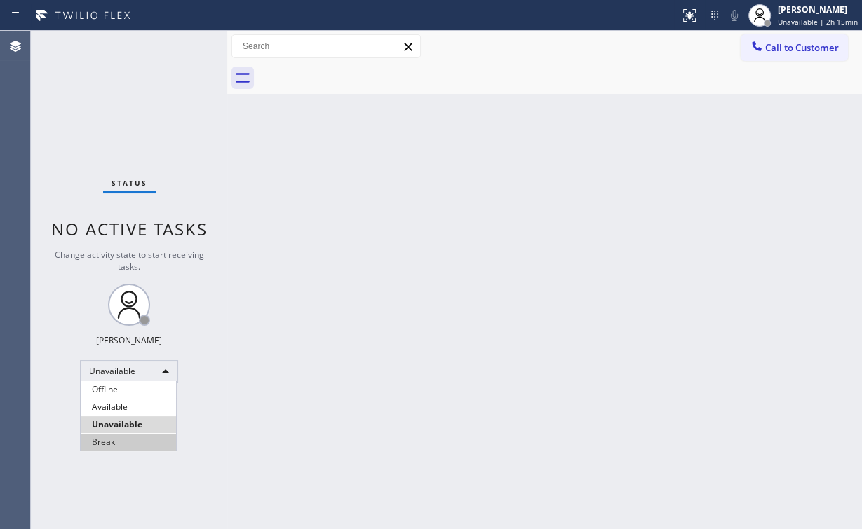
drag, startPoint x: 102, startPoint y: 440, endPoint x: 245, endPoint y: 505, distance: 157.2
click at [103, 440] on li "Break" at bounding box center [128, 442] width 95 height 17
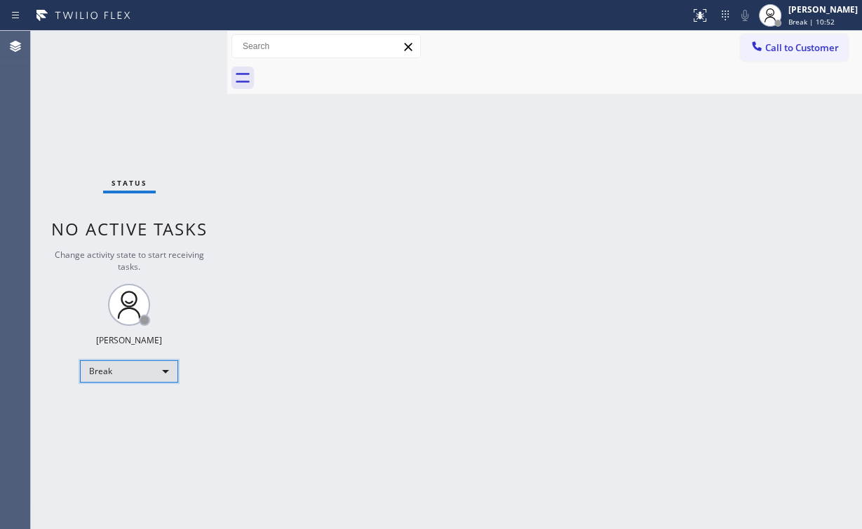
click at [133, 373] on div "Break" at bounding box center [129, 371] width 98 height 22
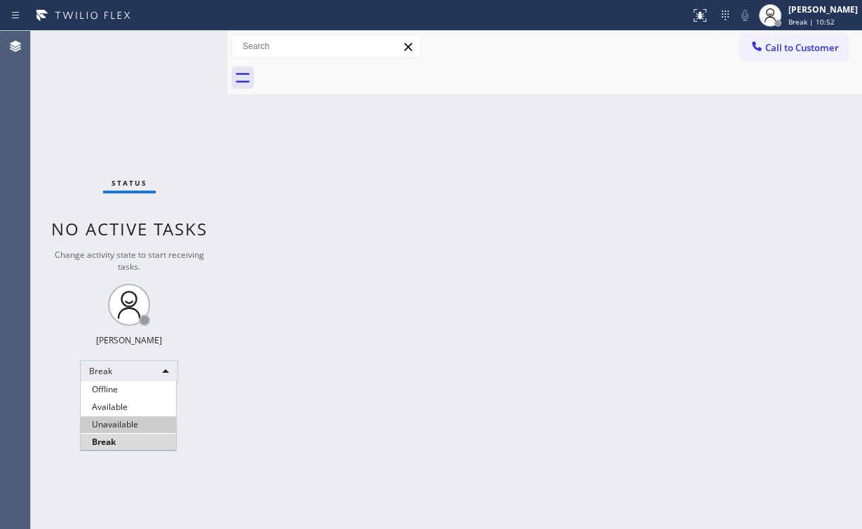
click at [127, 420] on li "Unavailable" at bounding box center [128, 425] width 95 height 17
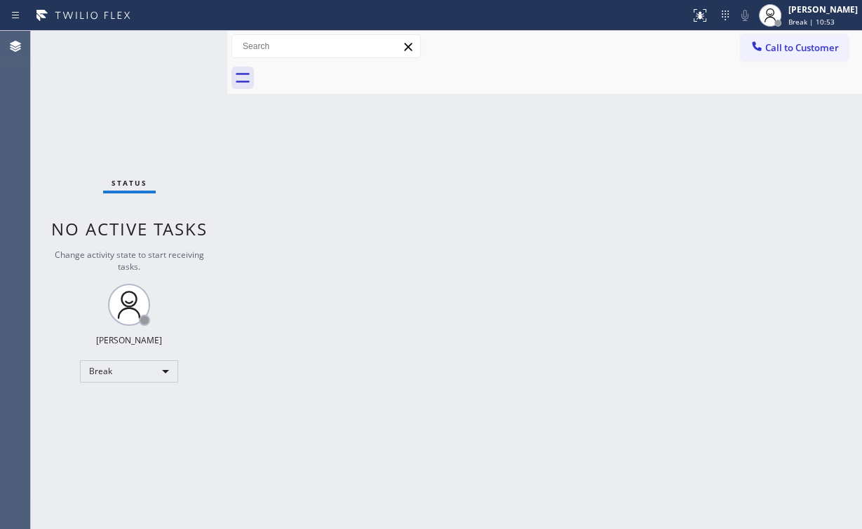
drag, startPoint x: 356, startPoint y: 413, endPoint x: 306, endPoint y: 498, distance: 98.4
click at [353, 417] on div "Back to Dashboard Change Sender ID Customers Technicians Select a contact Outbo…" at bounding box center [544, 280] width 635 height 499
click at [102, 99] on div "Status No active tasks Change activity state to start receiving tasks. [PERSON_…" at bounding box center [129, 280] width 196 height 499
click at [796, 43] on span "Call to Customer" at bounding box center [802, 47] width 74 height 13
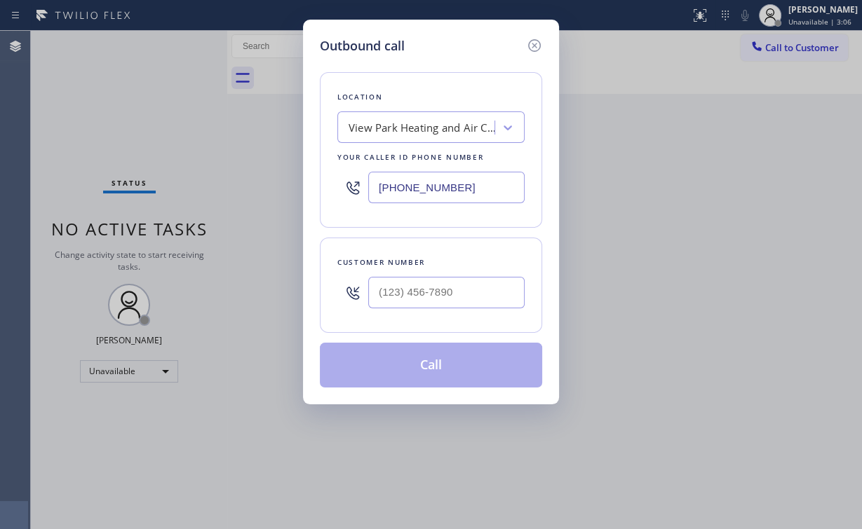
drag, startPoint x: 379, startPoint y: 176, endPoint x: 258, endPoint y: 172, distance: 121.4
click at [306, 174] on div "Outbound call Location View Park Heating and Air Conditioning Your caller id ph…" at bounding box center [431, 212] width 256 height 385
paste input "657) 218-2893"
type input "[PHONE_NUMBER]"
click at [435, 283] on input "(___) ___-____" at bounding box center [446, 293] width 156 height 32
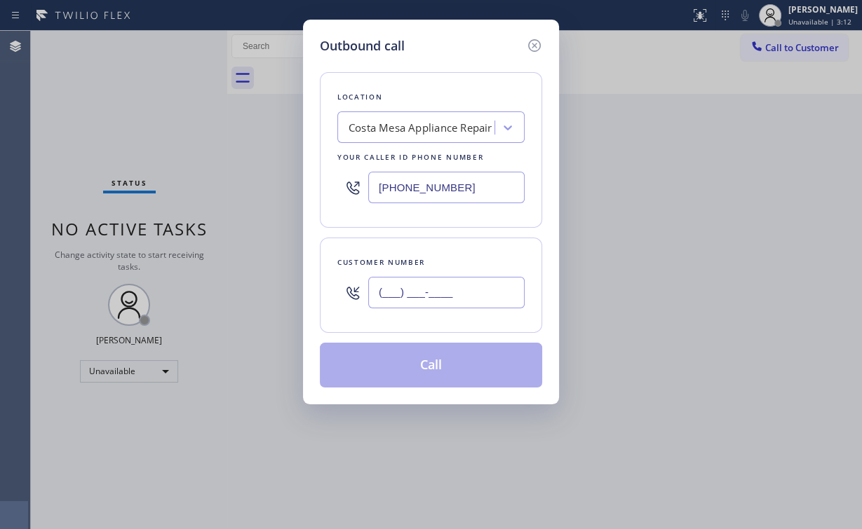
paste input "949) 975-9761"
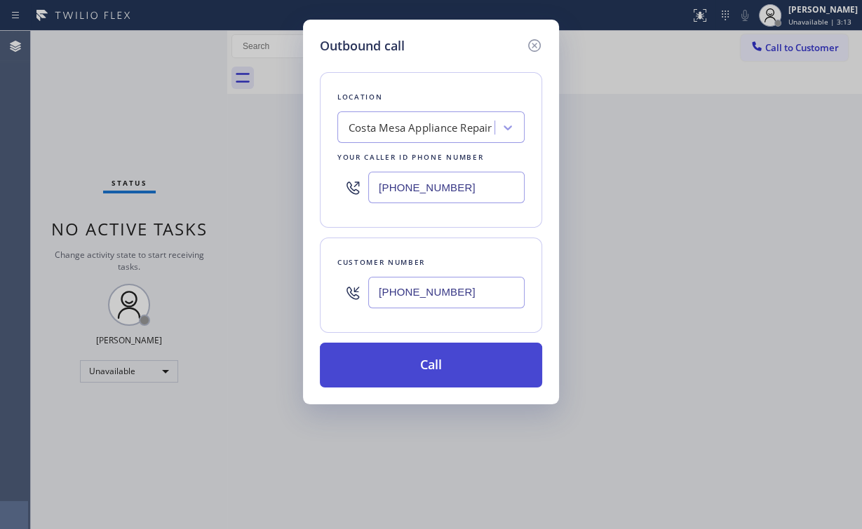
type input "[PHONE_NUMBER]"
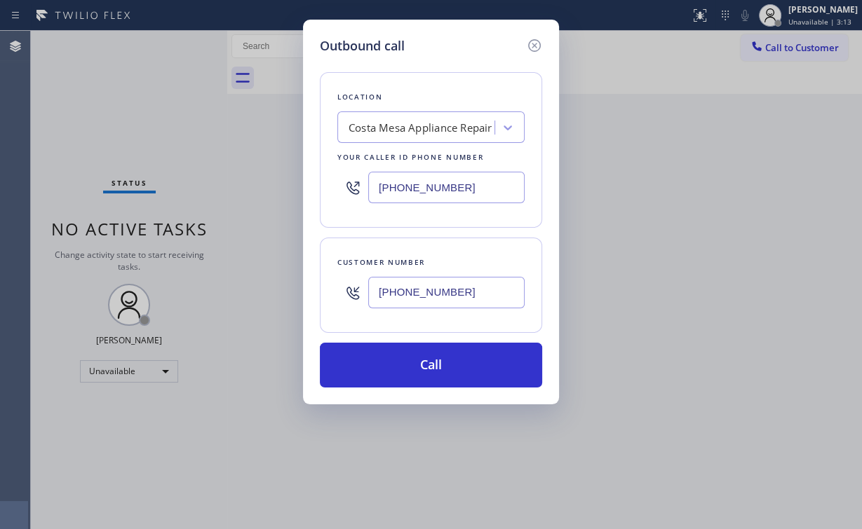
drag, startPoint x: 412, startPoint y: 349, endPoint x: 318, endPoint y: 507, distance: 184.3
click at [412, 350] on button "Call" at bounding box center [431, 365] width 222 height 45
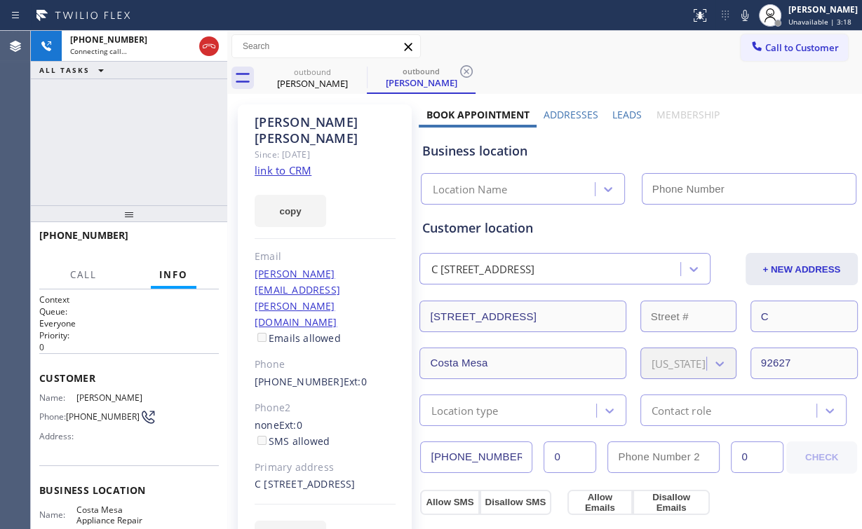
type input "[PHONE_NUMBER]"
click at [617, 53] on div "Call to Customer Outbound call Location [GEOGRAPHIC_DATA] Appliance Repair Your…" at bounding box center [544, 46] width 635 height 25
click at [149, 143] on div "[PHONE_NUMBER] Connecting call… ALL TASKS ALL TASKS ACTIVE TASKS TASKS IN WRAP …" at bounding box center [129, 118] width 196 height 175
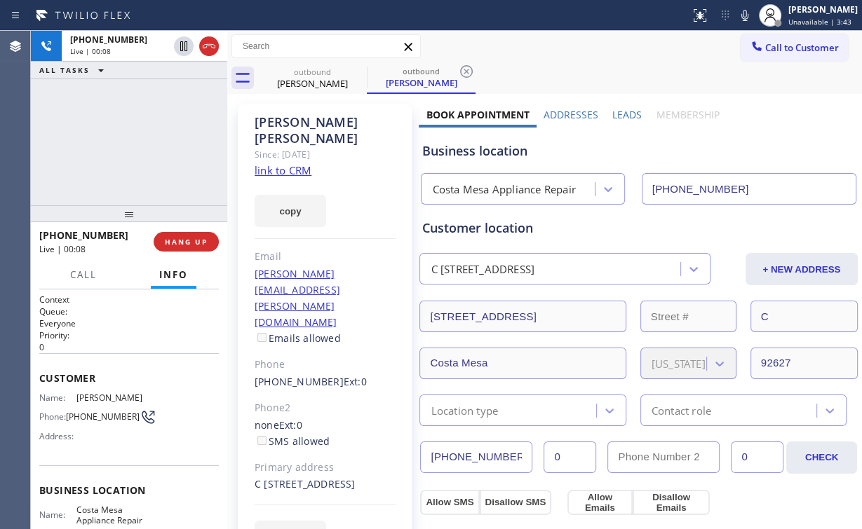
click at [140, 145] on div "[PHONE_NUMBER] Live | 00:08 ALL TASKS ALL TASKS ACTIVE TASKS TASKS IN WRAP UP" at bounding box center [129, 118] width 196 height 175
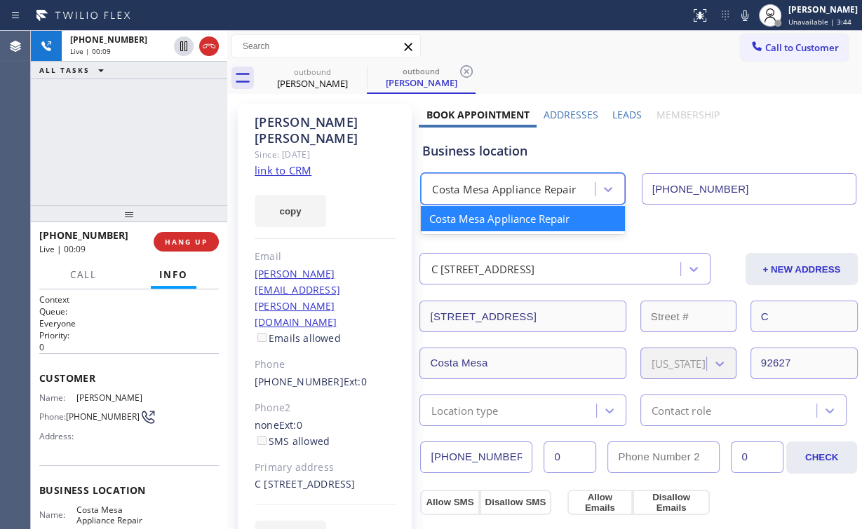
click at [471, 190] on div "Costa Mesa Appliance Repair" at bounding box center [503, 190] width 143 height 16
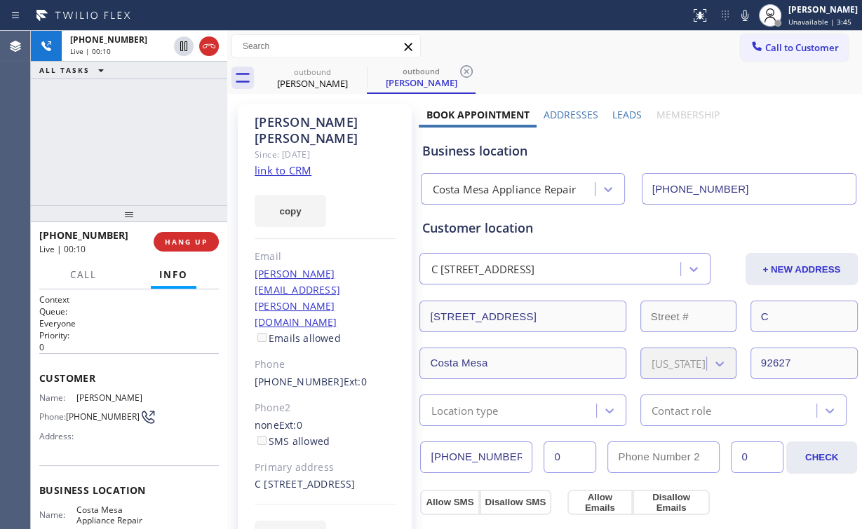
click at [481, 154] on div "Business location" at bounding box center [637, 151] width 433 height 19
click at [138, 142] on div "[PHONE_NUMBER] Live | 00:15 ALL TASKS ALL TASKS ACTIVE TASKS TASKS IN WRAP UP" at bounding box center [129, 118] width 196 height 175
click at [138, 142] on div "[PHONE_NUMBER] Live | 00:17 ALL TASKS ALL TASKS ACTIVE TASKS TASKS IN WRAP UP" at bounding box center [129, 118] width 196 height 175
click at [138, 142] on div "[PHONE_NUMBER] Live | 00:19 ALL TASKS ALL TASKS ACTIVE TASKS TASKS IN WRAP UP" at bounding box center [129, 118] width 196 height 175
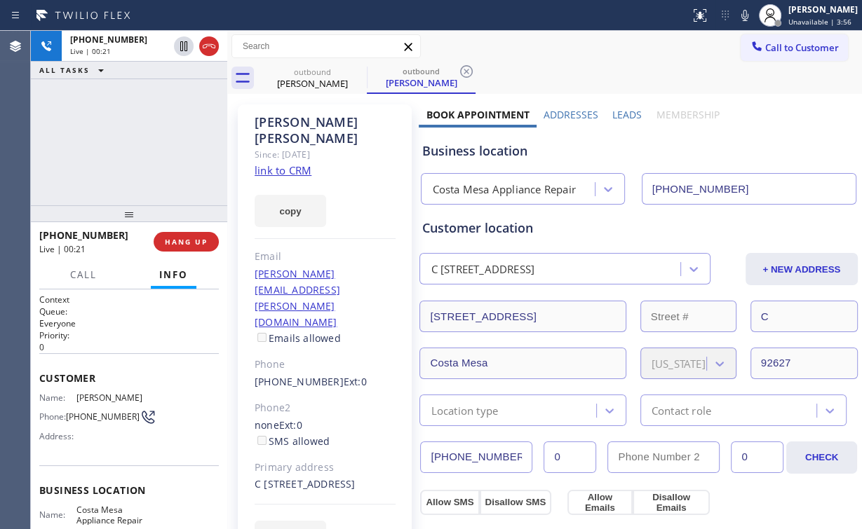
click at [138, 142] on div "[PHONE_NUMBER] Live | 00:21 ALL TASKS ALL TASKS ACTIVE TASKS TASKS IN WRAP UP" at bounding box center [129, 118] width 196 height 175
click at [190, 241] on span "HANG UP" at bounding box center [186, 242] width 43 height 10
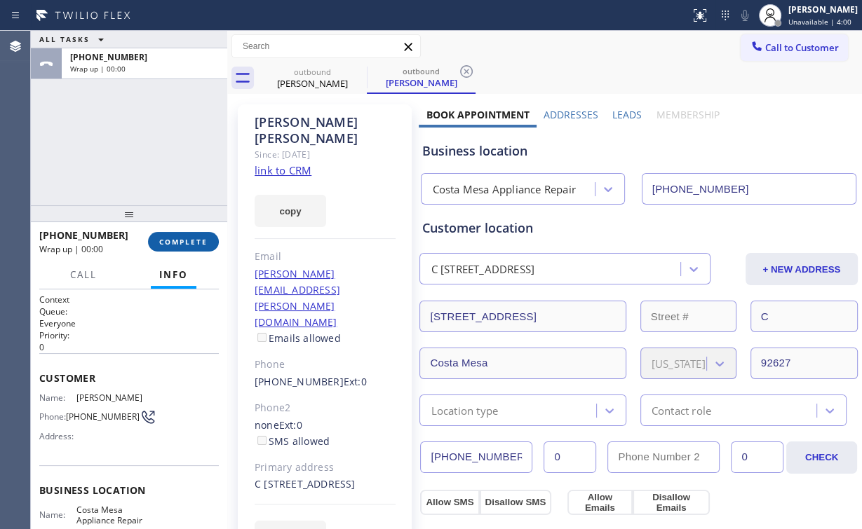
click at [190, 241] on span "COMPLETE" at bounding box center [183, 242] width 48 height 10
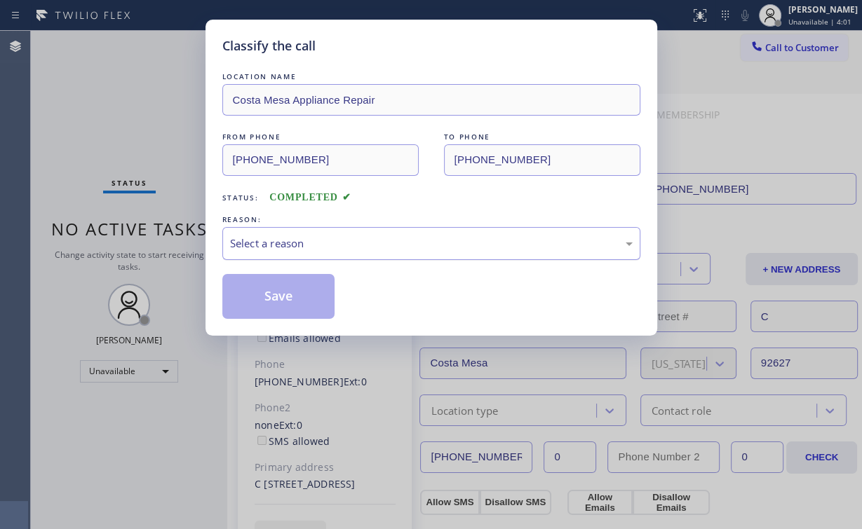
drag, startPoint x: 250, startPoint y: 241, endPoint x: 253, endPoint y: 257, distance: 15.8
click at [250, 242] on div "Select a reason" at bounding box center [431, 244] width 403 height 16
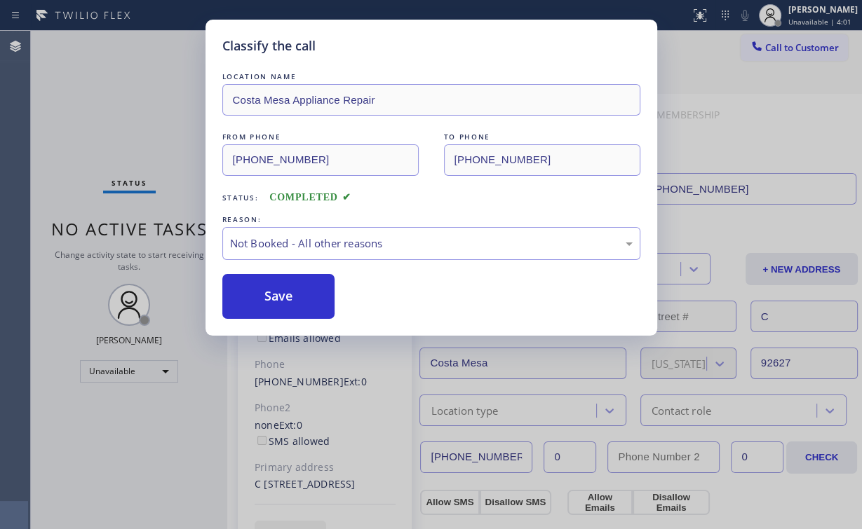
drag, startPoint x: 263, startPoint y: 299, endPoint x: 98, endPoint y: 103, distance: 255.8
click at [264, 299] on button "Save" at bounding box center [278, 296] width 113 height 45
click at [95, 100] on div "Classify the call LOCATION NAME [GEOGRAPHIC_DATA] Appliance Repair FROM PHONE […" at bounding box center [431, 264] width 862 height 529
click at [125, 95] on div "Status No active tasks Change activity state to start receiving tasks. [PERSON_…" at bounding box center [129, 280] width 196 height 499
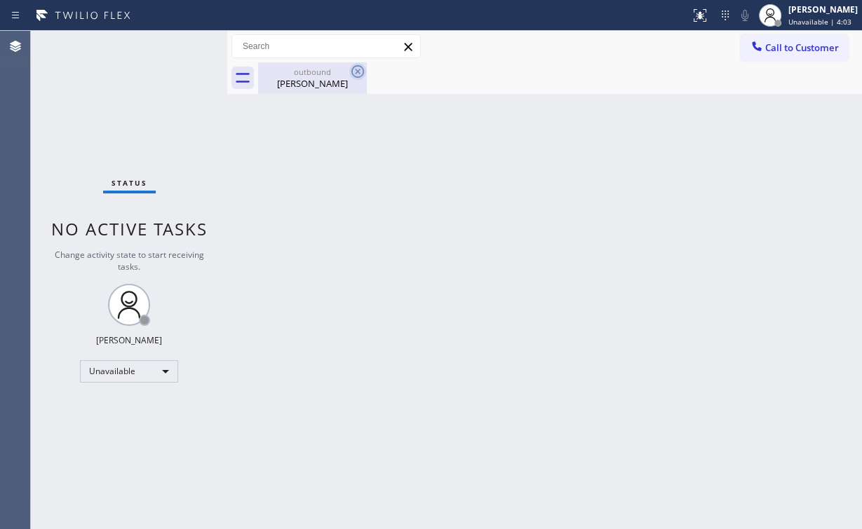
drag, startPoint x: 292, startPoint y: 79, endPoint x: 349, endPoint y: 71, distance: 57.3
click at [295, 79] on div "[PERSON_NAME]" at bounding box center [312, 83] width 106 height 13
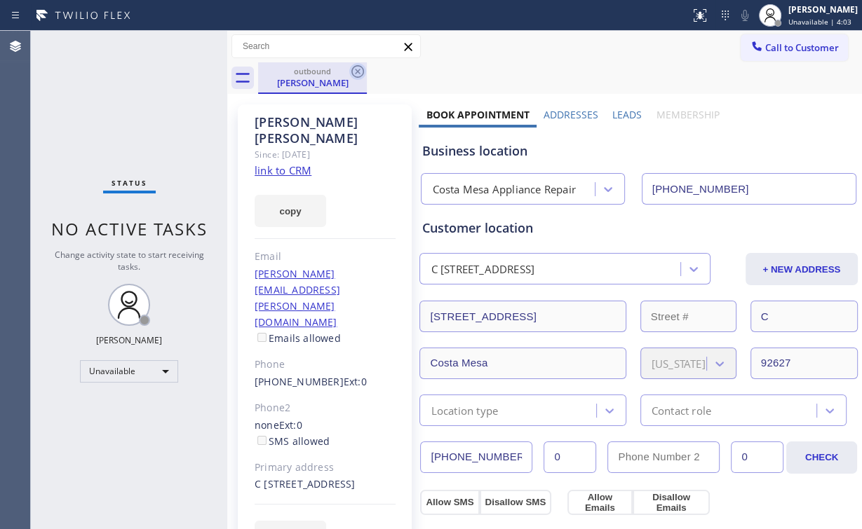
click at [359, 70] on icon at bounding box center [357, 71] width 13 height 13
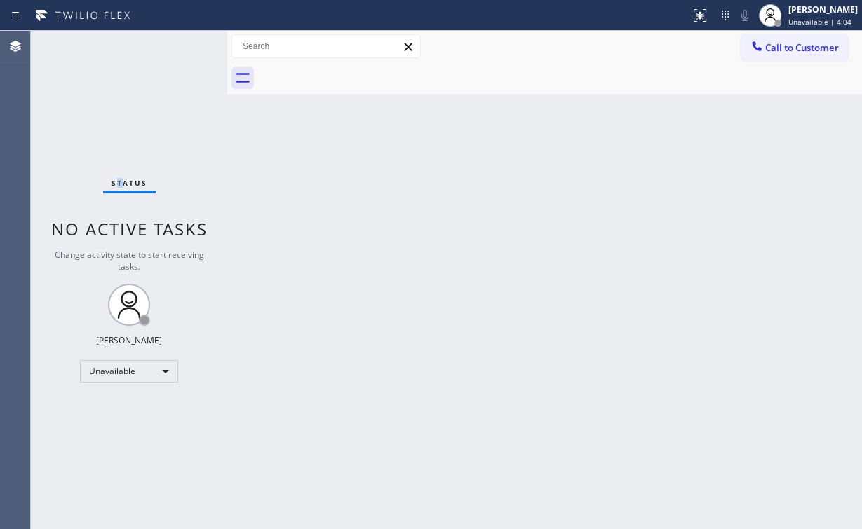
drag, startPoint x: 121, startPoint y: 90, endPoint x: 257, endPoint y: 84, distance: 136.2
click at [121, 90] on div "Status No active tasks Change activity state to start receiving tasks. [PERSON_…" at bounding box center [129, 280] width 196 height 499
drag, startPoint x: 771, startPoint y: 48, endPoint x: 518, endPoint y: 130, distance: 266.1
click at [771, 48] on span "Call to Customer" at bounding box center [802, 47] width 74 height 13
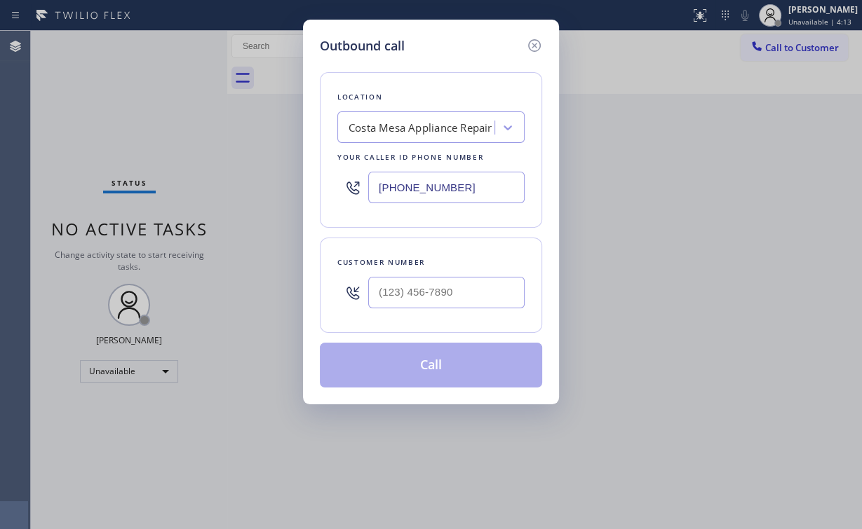
drag, startPoint x: 499, startPoint y: 185, endPoint x: 91, endPoint y: 201, distance: 407.7
click at [127, 202] on div "Outbound call Location [GEOGRAPHIC_DATA] Appliance Repair Your caller id phone …" at bounding box center [431, 264] width 862 height 529
paste input "26) 249-4921"
type input "[PHONE_NUMBER]"
click at [460, 292] on input "(___) ___-____" at bounding box center [446, 293] width 156 height 32
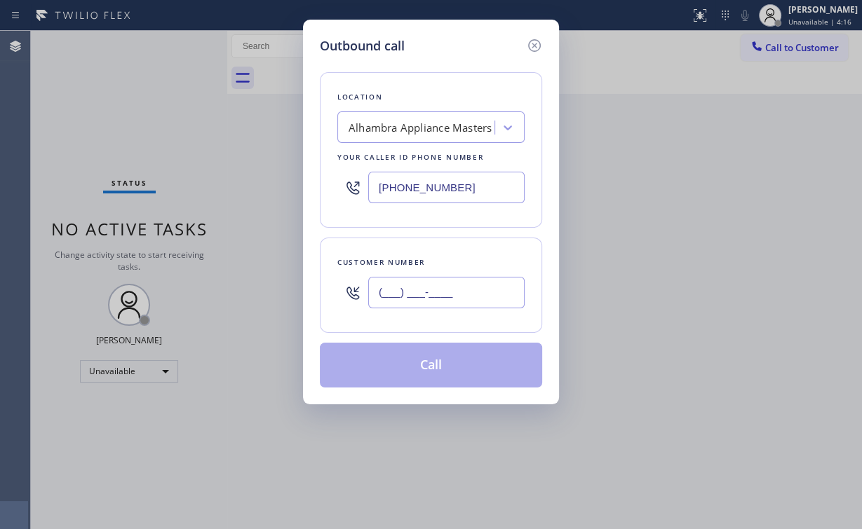
paste input "805) 338-4225"
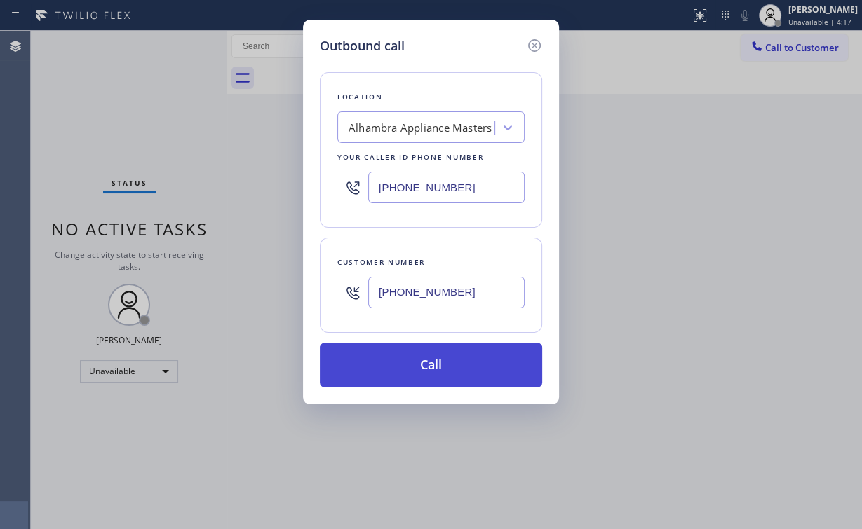
type input "[PHONE_NUMBER]"
click at [412, 368] on button "Call" at bounding box center [431, 365] width 222 height 45
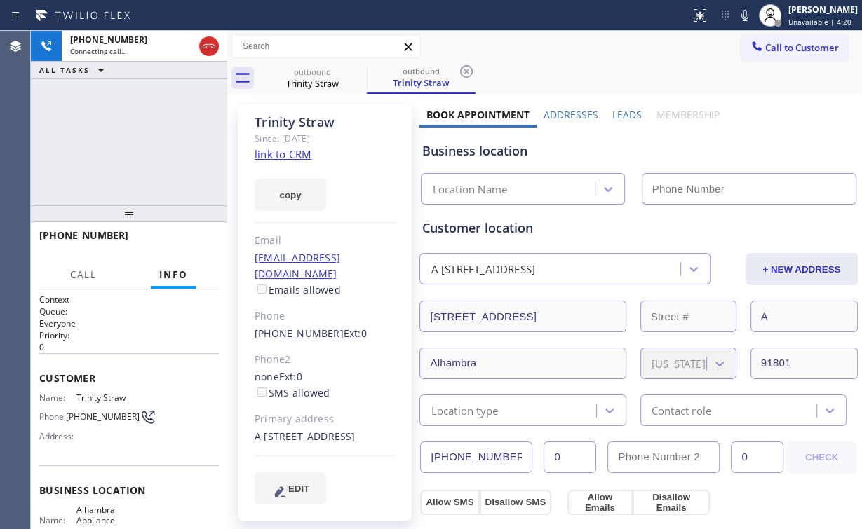
click at [165, 143] on div "[PHONE_NUMBER] Connecting call… ALL TASKS ALL TASKS ACTIVE TASKS TASKS IN WRAP …" at bounding box center [129, 118] width 196 height 175
type input "[PHONE_NUMBER]"
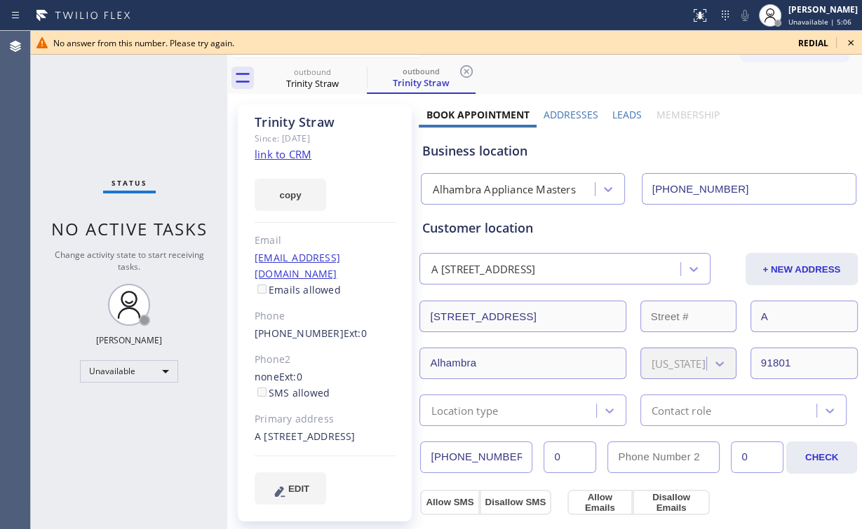
click at [849, 39] on icon at bounding box center [850, 42] width 17 height 17
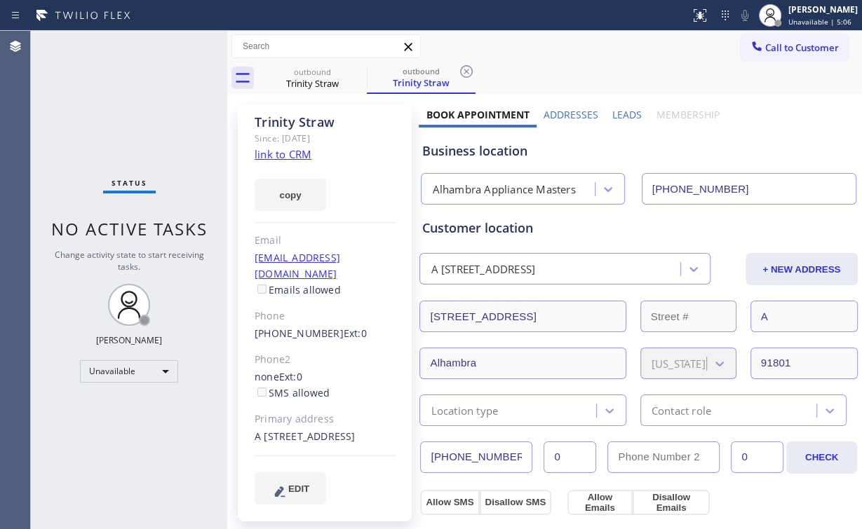
click at [764, 62] on div "outbound Trinity Straw outbound Trinity Straw" at bounding box center [560, 78] width 604 height 32
drag, startPoint x: 800, startPoint y: 53, endPoint x: 694, endPoint y: 93, distance: 113.2
click at [799, 53] on span "Call to Customer" at bounding box center [802, 47] width 74 height 13
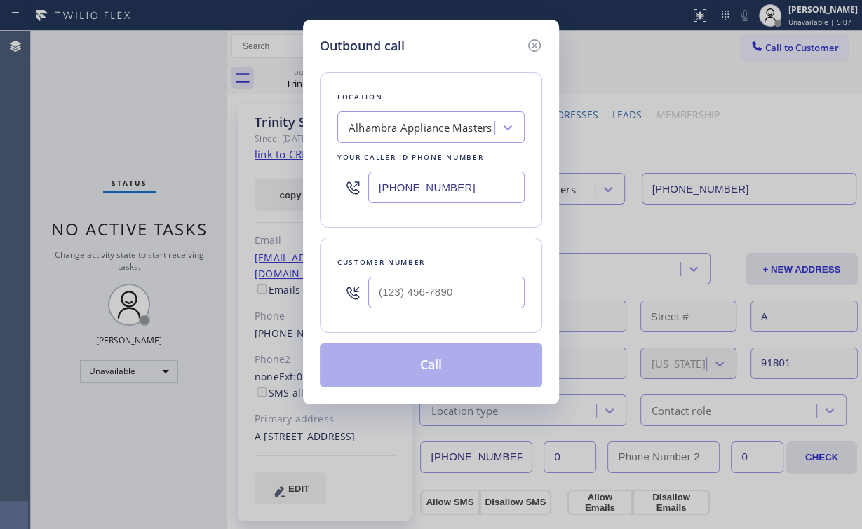
drag, startPoint x: 460, startPoint y: 185, endPoint x: 140, endPoint y: 173, distance: 320.7
click at [279, 188] on div "Outbound call Location [GEOGRAPHIC_DATA] Appliance Masters Your caller id phone…" at bounding box center [431, 264] width 862 height 529
paste input "805) 468-467"
type input "[PHONE_NUMBER]"
click at [439, 288] on input "(___) ___-____" at bounding box center [446, 293] width 156 height 32
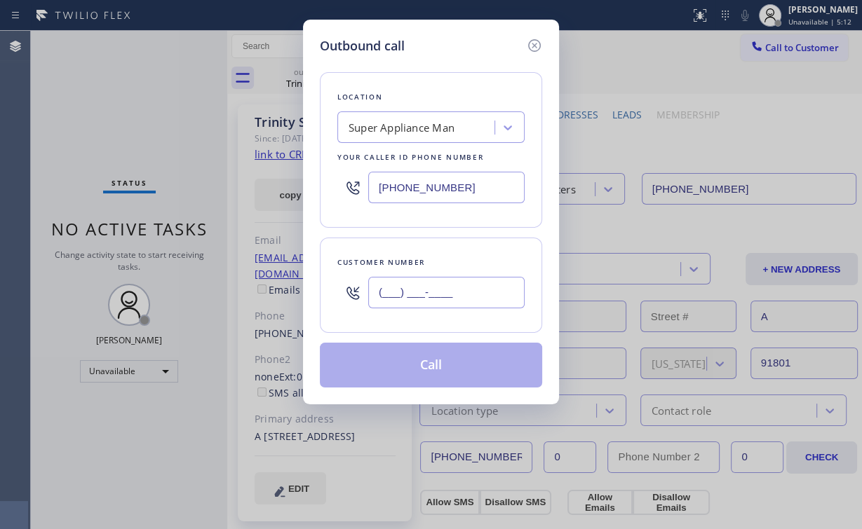
paste input "860) 994-1214"
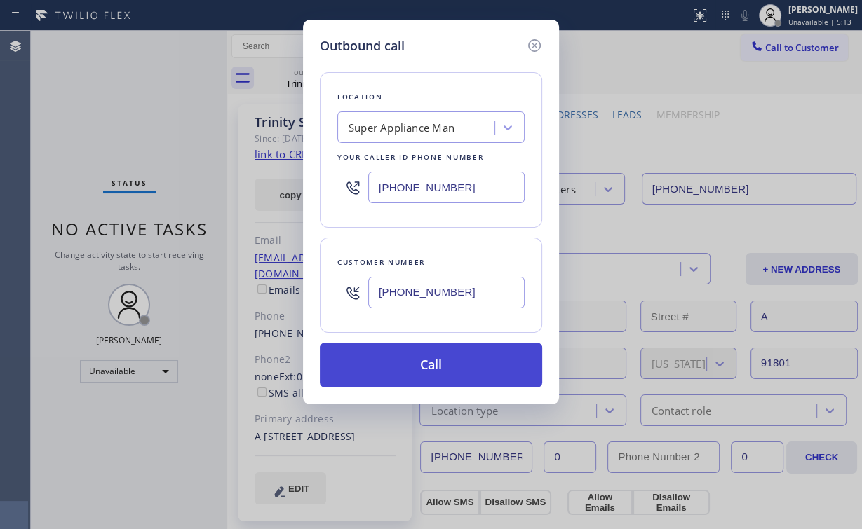
type input "[PHONE_NUMBER]"
click at [426, 349] on button "Call" at bounding box center [431, 365] width 222 height 45
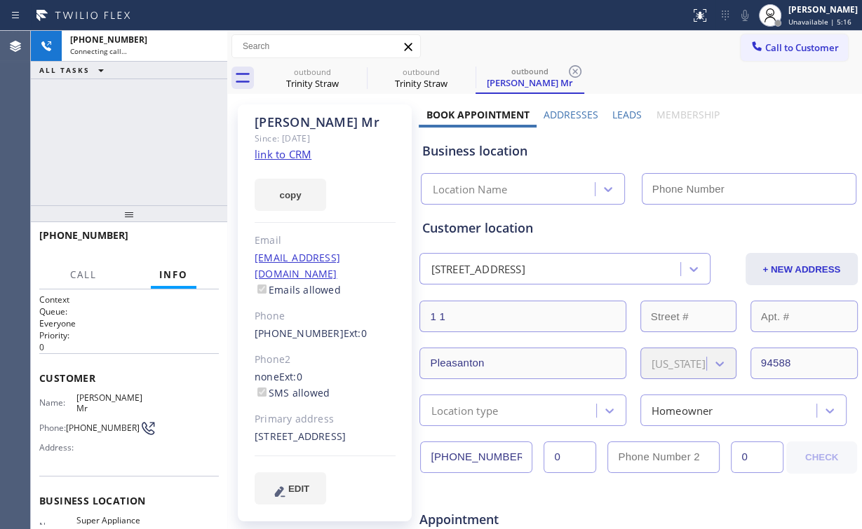
click at [144, 112] on div "[PHONE_NUMBER] Connecting call… ALL TASKS ALL TASKS ACTIVE TASKS TASKS IN WRAP …" at bounding box center [129, 118] width 196 height 175
type input "[PHONE_NUMBER]"
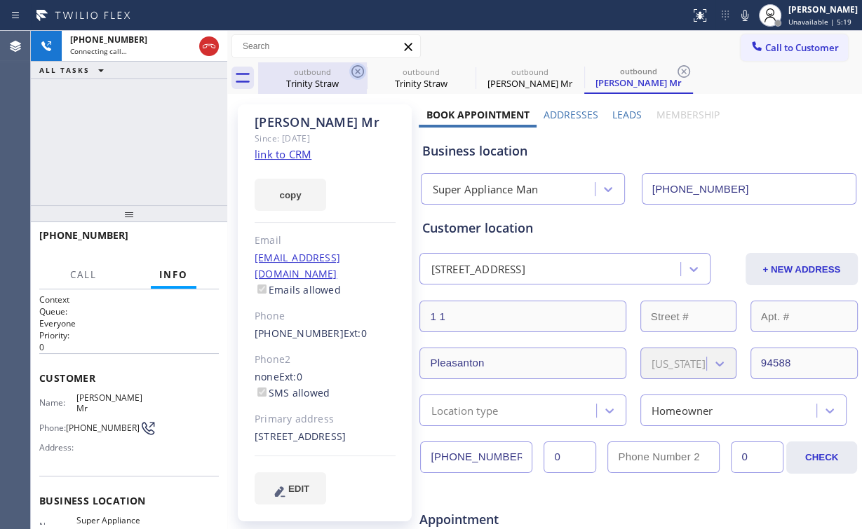
drag, startPoint x: 292, startPoint y: 72, endPoint x: 353, endPoint y: 72, distance: 61.0
click at [294, 72] on div "outbound" at bounding box center [312, 72] width 106 height 11
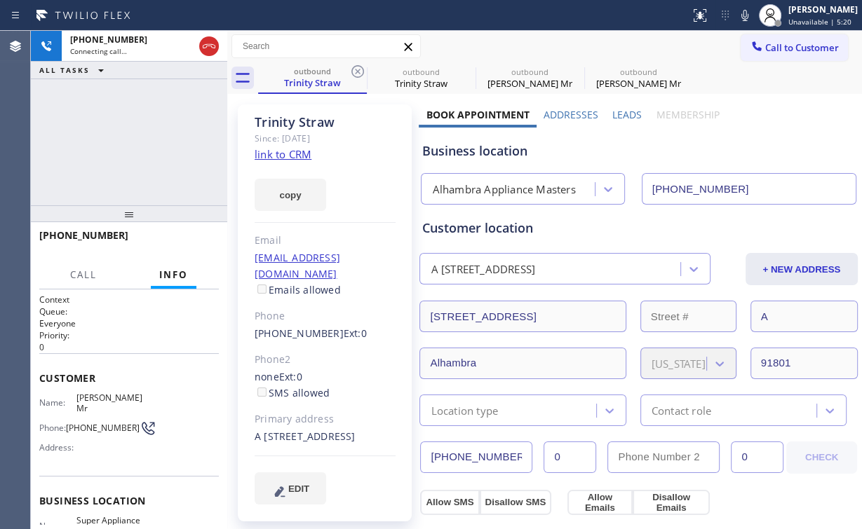
click at [353, 70] on icon at bounding box center [357, 71] width 17 height 17
click at [0, 0] on icon at bounding box center [0, 0] width 0 height 0
type input "[PHONE_NUMBER]"
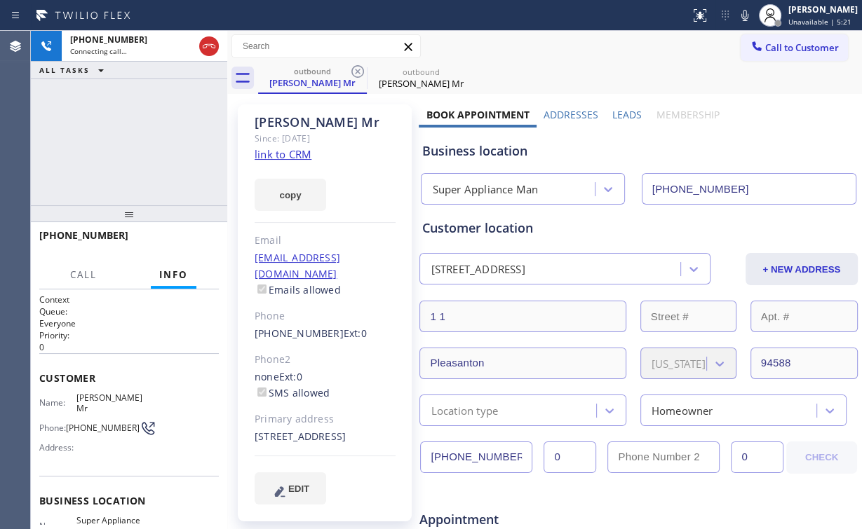
click at [175, 135] on div "[PHONE_NUMBER] Connecting call… ALL TASKS ALL TASKS ACTIVE TASKS TASKS IN WRAP …" at bounding box center [129, 118] width 196 height 175
click at [518, 190] on div "Super Appliance Man" at bounding box center [485, 190] width 106 height 16
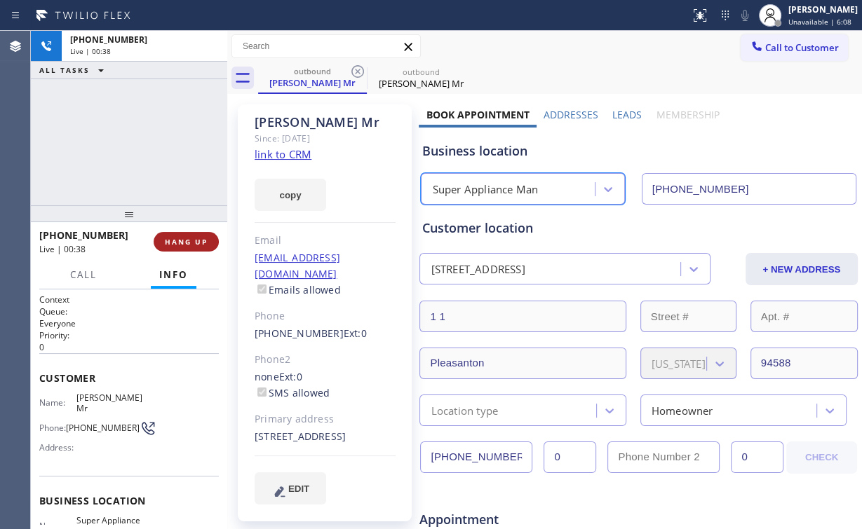
click at [200, 247] on button "HANG UP" at bounding box center [186, 242] width 65 height 20
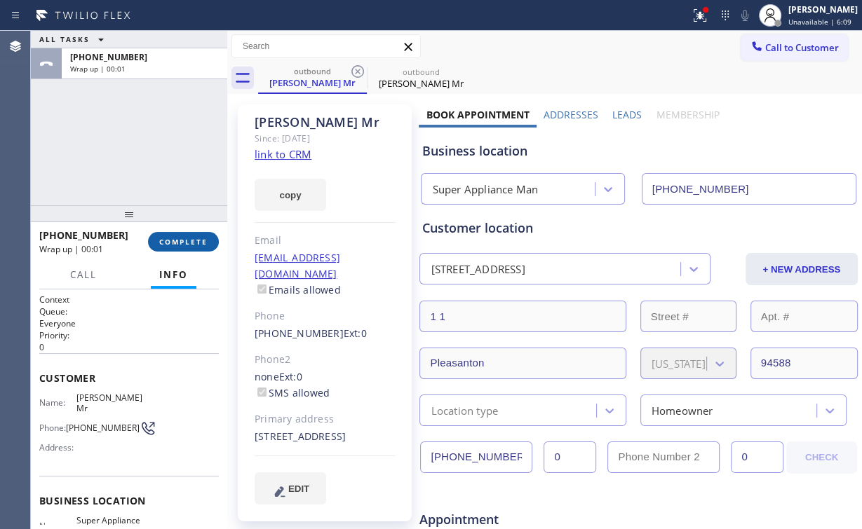
click at [183, 244] on span "COMPLETE" at bounding box center [183, 242] width 48 height 10
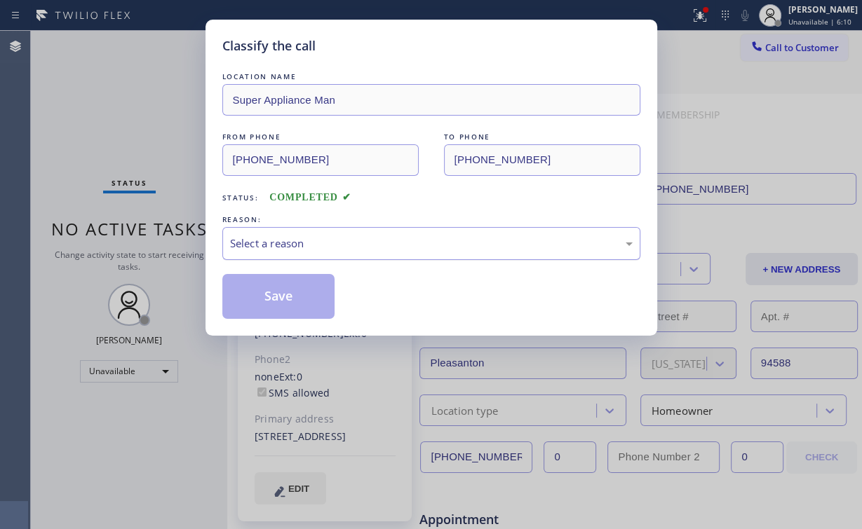
click at [290, 244] on div "Select a reason" at bounding box center [431, 244] width 403 height 16
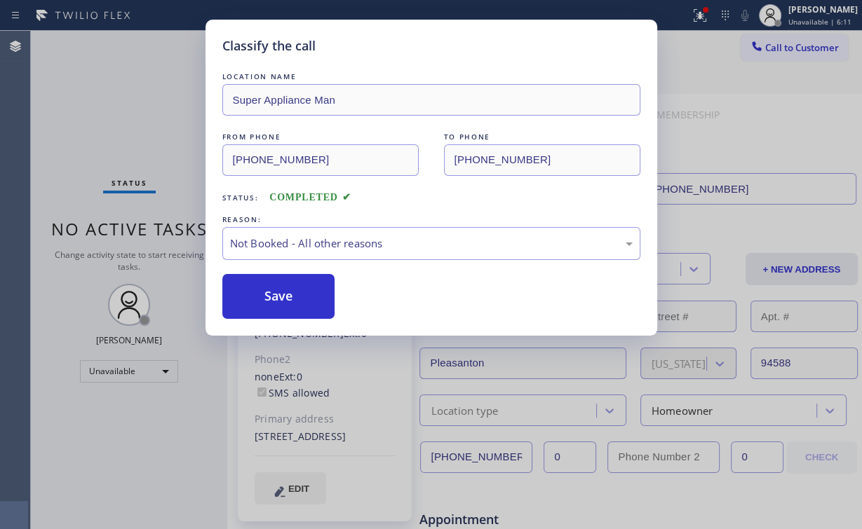
drag, startPoint x: 276, startPoint y: 296, endPoint x: 135, endPoint y: 74, distance: 262.6
click at [277, 297] on button "Save" at bounding box center [278, 296] width 113 height 45
click at [118, 122] on div "Classify the call LOCATION NAME Super Appliance Man FROM PHONE [PHONE_NUMBER] T…" at bounding box center [431, 264] width 862 height 529
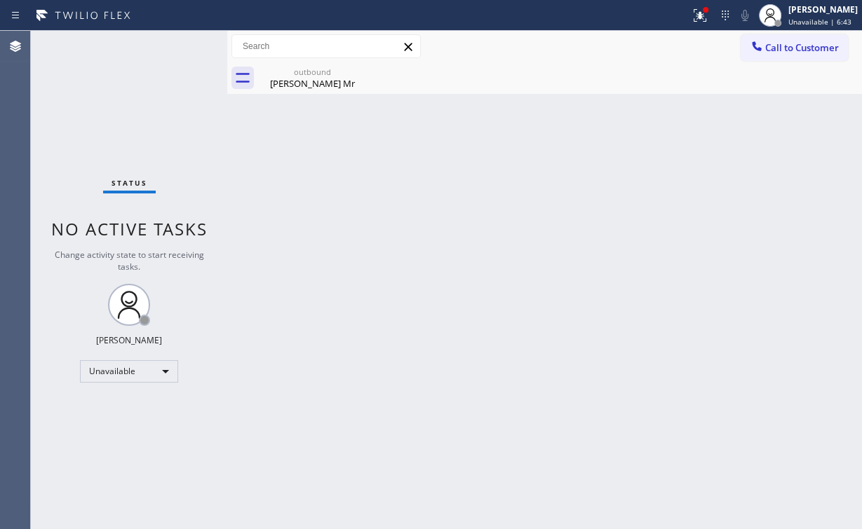
drag, startPoint x: 783, startPoint y: 39, endPoint x: 721, endPoint y: 72, distance: 69.6
click at [782, 39] on button "Call to Customer" at bounding box center [794, 47] width 107 height 27
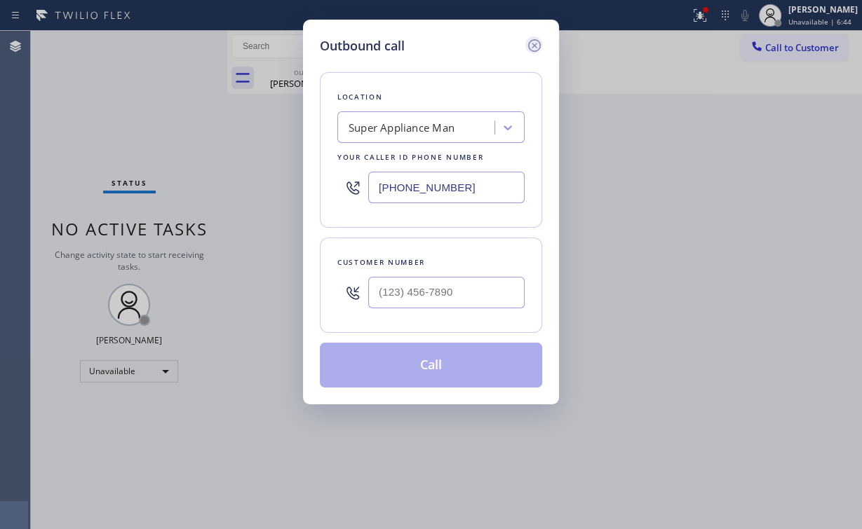
click at [534, 45] on icon at bounding box center [534, 45] width 13 height 13
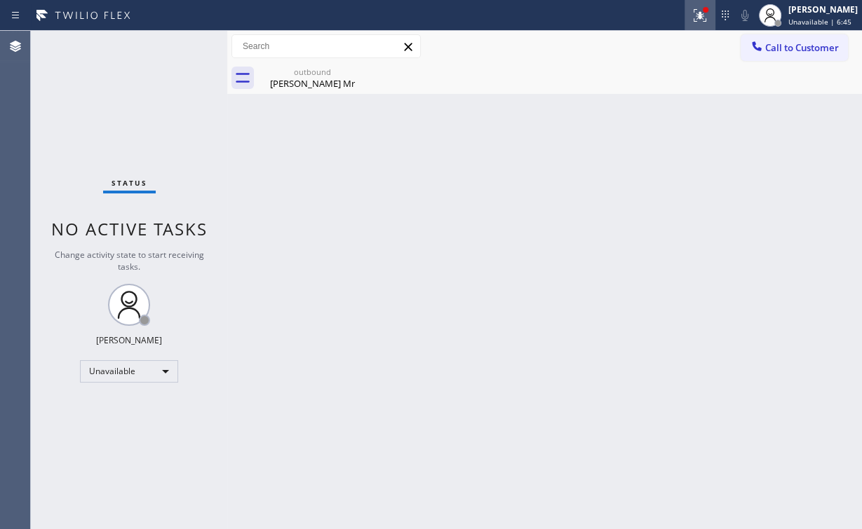
click at [704, 11] on icon at bounding box center [700, 13] width 8 height 5
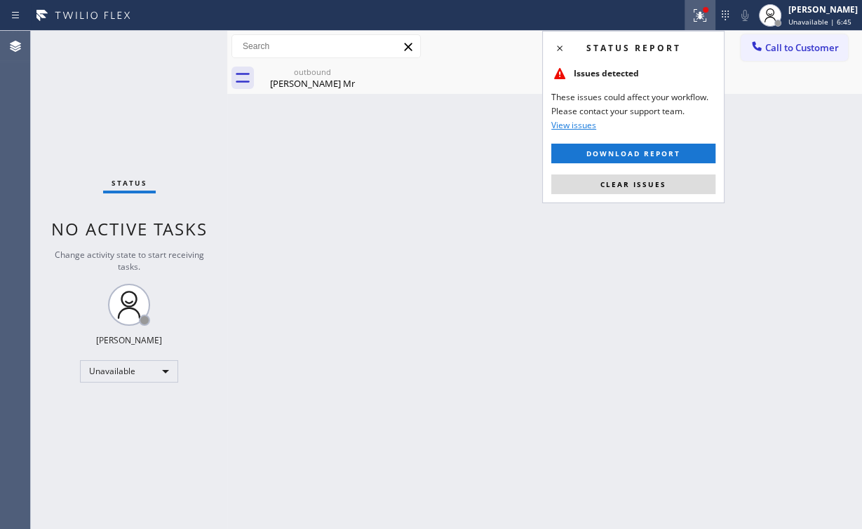
click at [652, 195] on div "Status report Issues detected These issues could affect your workflow. Please c…" at bounding box center [633, 117] width 182 height 173
click at [656, 186] on span "Clear issues" at bounding box center [633, 185] width 66 height 10
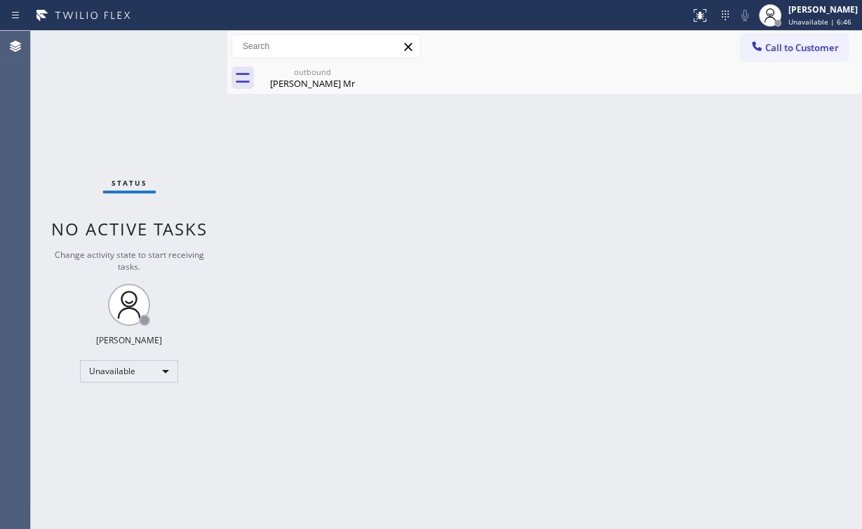
click at [792, 105] on div "Back to Dashboard Change Sender ID Customers Technicians Select a contact Outbo…" at bounding box center [544, 280] width 635 height 499
click at [332, 76] on div "outbound" at bounding box center [312, 72] width 106 height 11
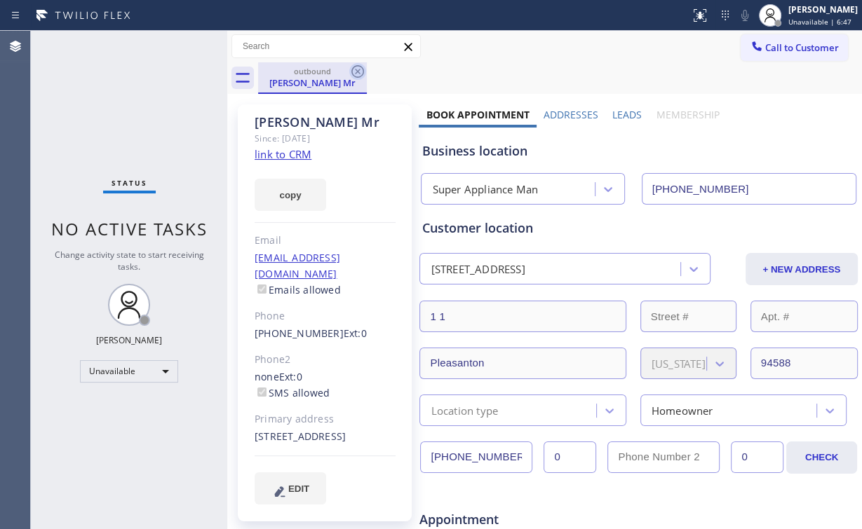
click at [363, 70] on icon at bounding box center [357, 71] width 13 height 13
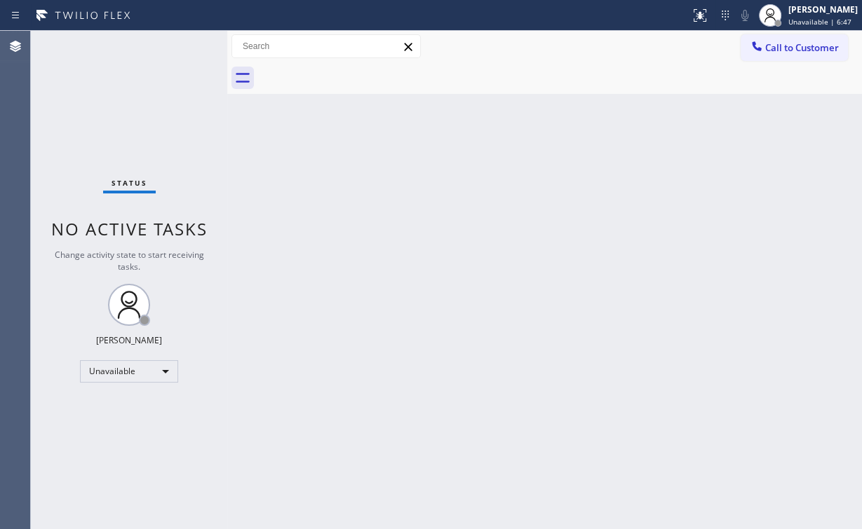
drag, startPoint x: 710, startPoint y: 160, endPoint x: 760, endPoint y: 98, distance: 79.7
click at [710, 158] on div "Back to Dashboard Change Sender ID Customers Technicians Select a contact Outbo…" at bounding box center [544, 280] width 635 height 499
drag, startPoint x: 771, startPoint y: 48, endPoint x: 743, endPoint y: 62, distance: 30.7
click at [769, 48] on span "Call to Customer" at bounding box center [802, 47] width 74 height 13
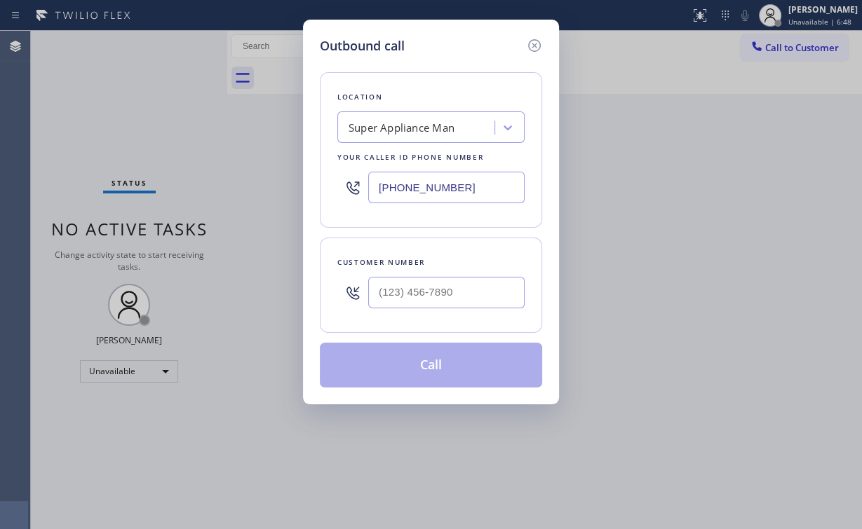
drag, startPoint x: 477, startPoint y: 168, endPoint x: 297, endPoint y: 194, distance: 182.2
click at [320, 194] on div "Location Super Appliance Man Your caller id phone number [PHONE_NUMBER]" at bounding box center [431, 150] width 222 height 156
drag, startPoint x: 477, startPoint y: 189, endPoint x: 206, endPoint y: 168, distance: 271.6
click at [228, 170] on div "Outbound call Location Super Appliance Man Your caller id phone number [PHONE_N…" at bounding box center [431, 264] width 862 height 529
paste input "55) 731-4952"
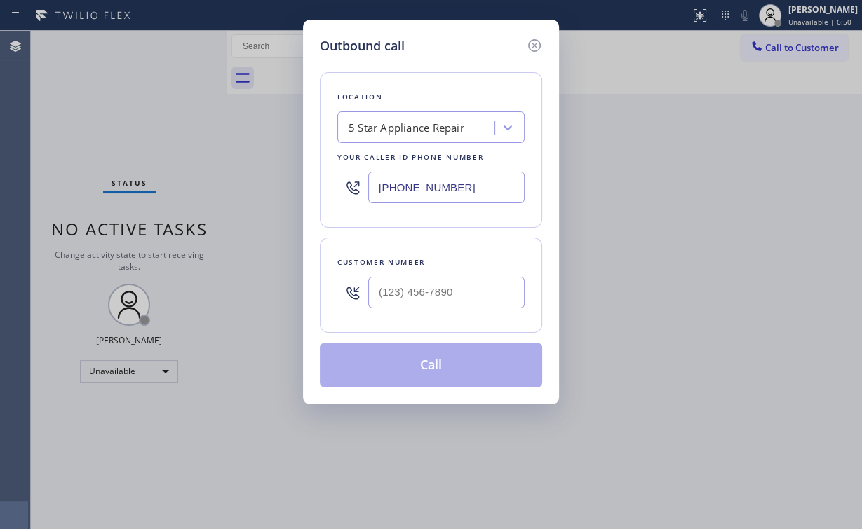
type input "[PHONE_NUMBER]"
click at [454, 300] on input "(___) ___-____" at bounding box center [446, 293] width 156 height 32
paste input "949) 610-3100"
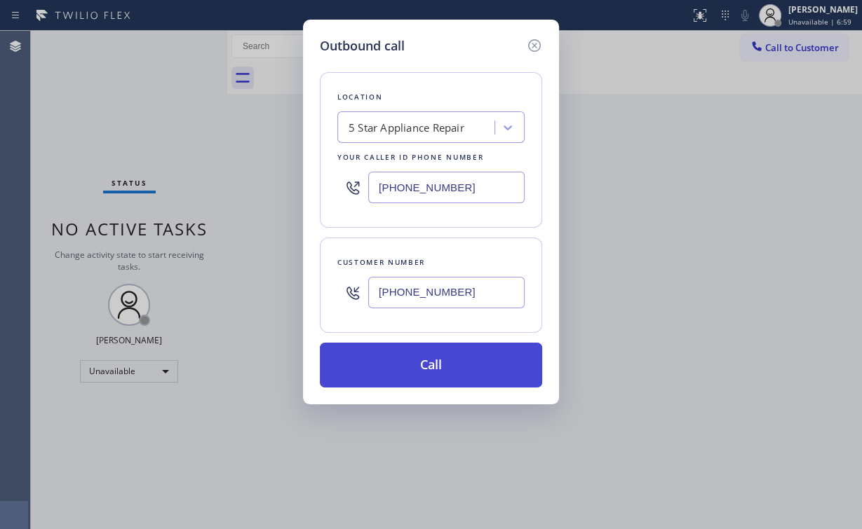
type input "[PHONE_NUMBER]"
click at [434, 375] on button "Call" at bounding box center [431, 365] width 222 height 45
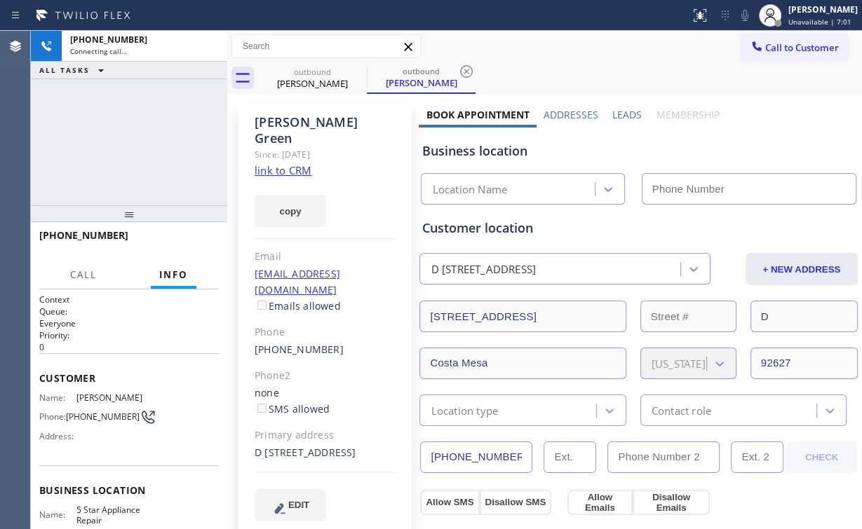
click at [142, 152] on div "[PHONE_NUMBER] Connecting call… ALL TASKS ALL TASKS ACTIVE TASKS TASKS IN WRAP …" at bounding box center [129, 118] width 196 height 175
type input "[PHONE_NUMBER]"
click at [95, 149] on div "[PHONE_NUMBER] Connecting call… ALL TASKS ALL TASKS ACTIVE TASKS TASKS IN WRAP …" at bounding box center [129, 118] width 196 height 175
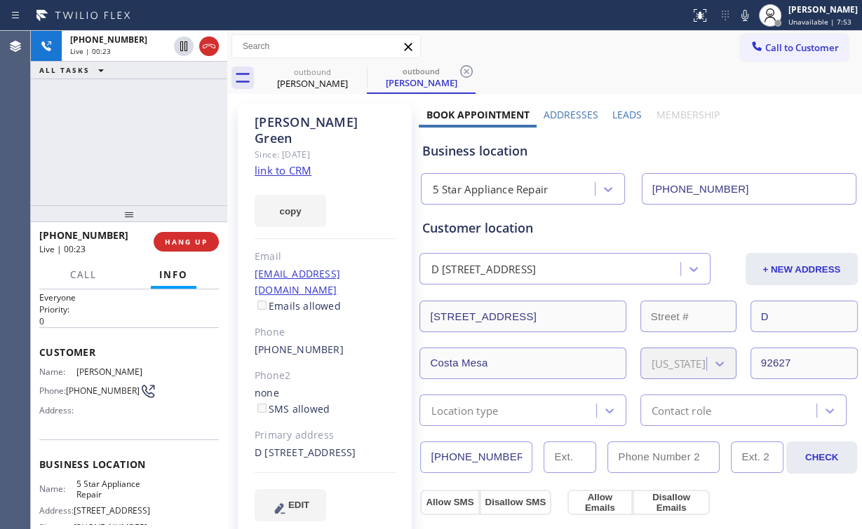
scroll to position [56, 0]
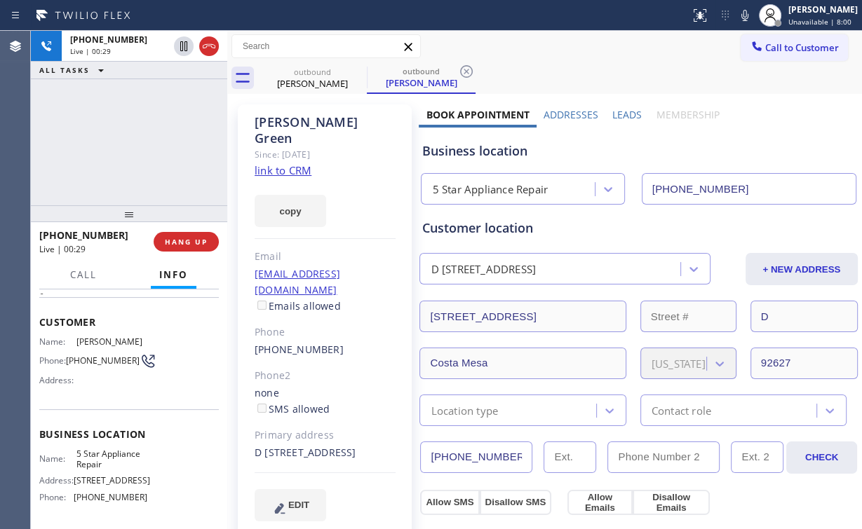
click at [140, 137] on div "[PHONE_NUMBER] Live | 00:29 ALL TASKS ALL TASKS ACTIVE TASKS TASKS IN WRAP UP" at bounding box center [129, 118] width 196 height 175
click at [187, 243] on span "HANG UP" at bounding box center [186, 242] width 43 height 10
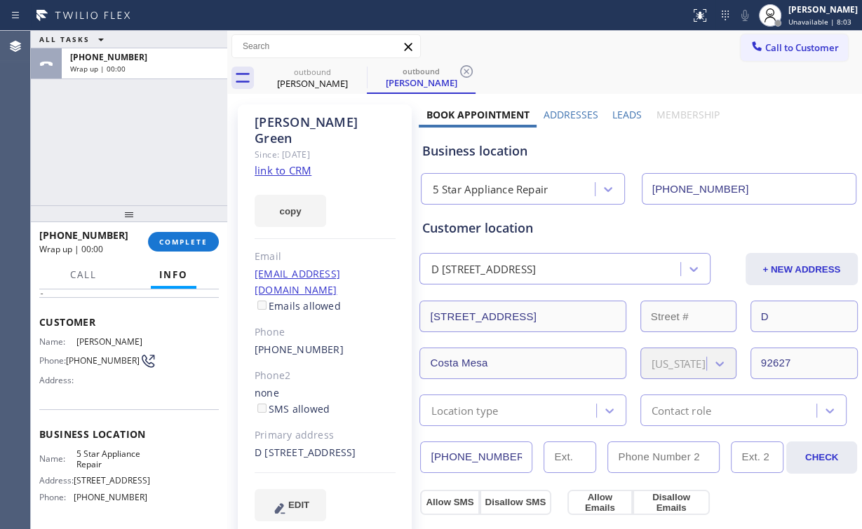
drag, startPoint x: 137, startPoint y: 143, endPoint x: 185, endPoint y: 210, distance: 81.9
click at [138, 143] on div "ALL TASKS ALL TASKS ACTIVE TASKS TASKS IN WRAP UP [PHONE_NUMBER] Wrap up | 00:00" at bounding box center [129, 118] width 196 height 175
click at [194, 234] on button "COMPLETE" at bounding box center [183, 242] width 71 height 20
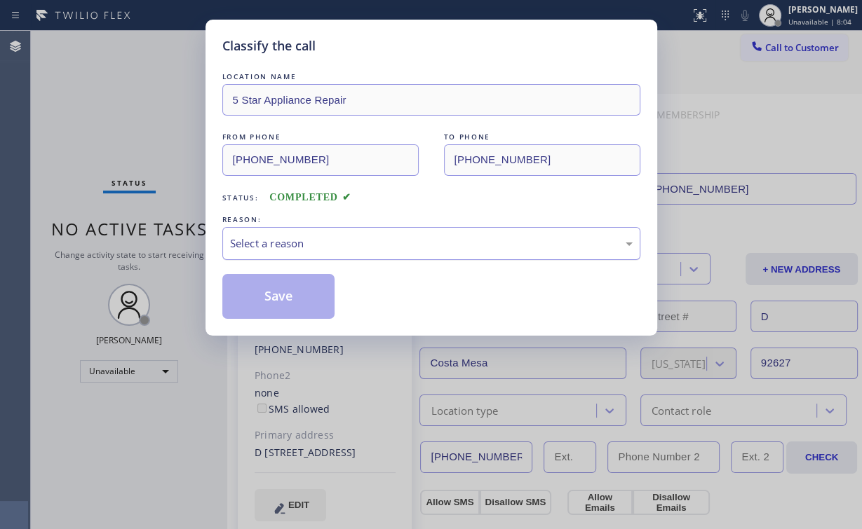
click at [263, 241] on div "Select a reason" at bounding box center [431, 244] width 403 height 16
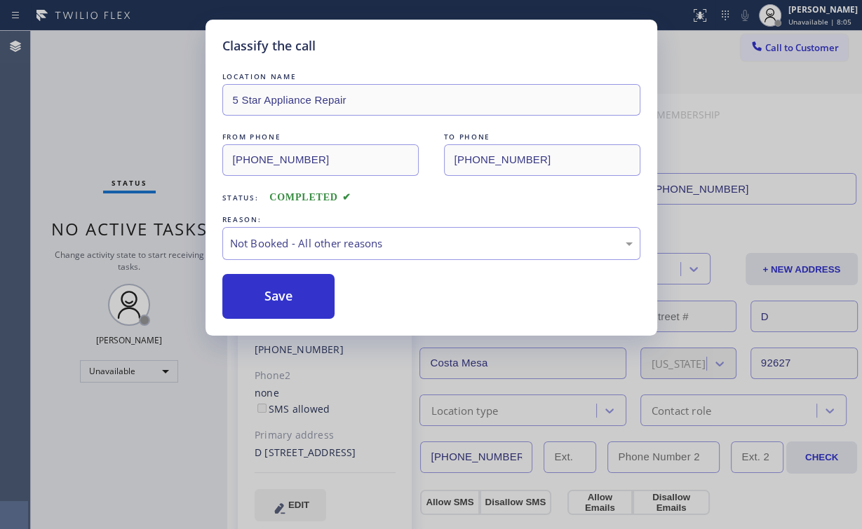
click at [266, 298] on button "Save" at bounding box center [278, 296] width 113 height 45
drag, startPoint x: 101, startPoint y: 130, endPoint x: 119, endPoint y: 92, distance: 42.4
click at [102, 128] on div "Classify the call LOCATION NAME 5 Star Appliance Repair FROM PHONE [PHONE_NUMBE…" at bounding box center [431, 264] width 862 height 529
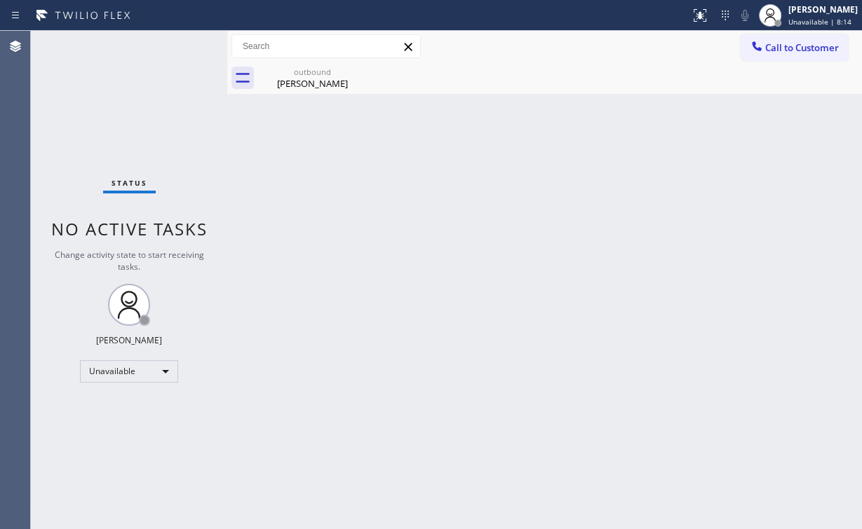
drag, startPoint x: 259, startPoint y: 166, endPoint x: 281, endPoint y: 132, distance: 40.7
click at [262, 158] on div "Back to Dashboard Change Sender ID Customers Technicians Select a contact Outbo…" at bounding box center [544, 280] width 635 height 499
click at [305, 89] on div "outbound [PERSON_NAME]" at bounding box center [312, 78] width 106 height 32
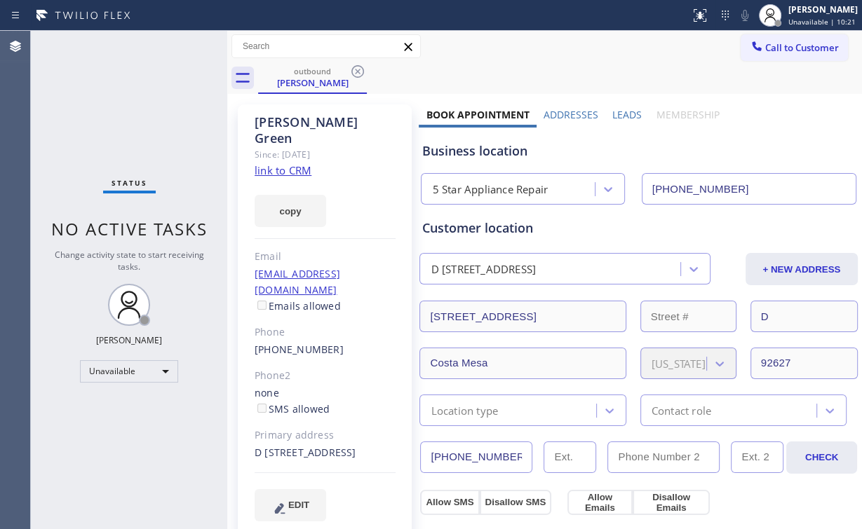
click at [452, 72] on div "outbound [PERSON_NAME]" at bounding box center [560, 78] width 604 height 32
click at [104, 88] on div "Status No active tasks Change activity state to start receiving tasks. [PERSON_…" at bounding box center [129, 280] width 196 height 499
click at [309, 82] on div "[PERSON_NAME]" at bounding box center [312, 82] width 106 height 13
click at [353, 72] on icon at bounding box center [357, 71] width 17 height 17
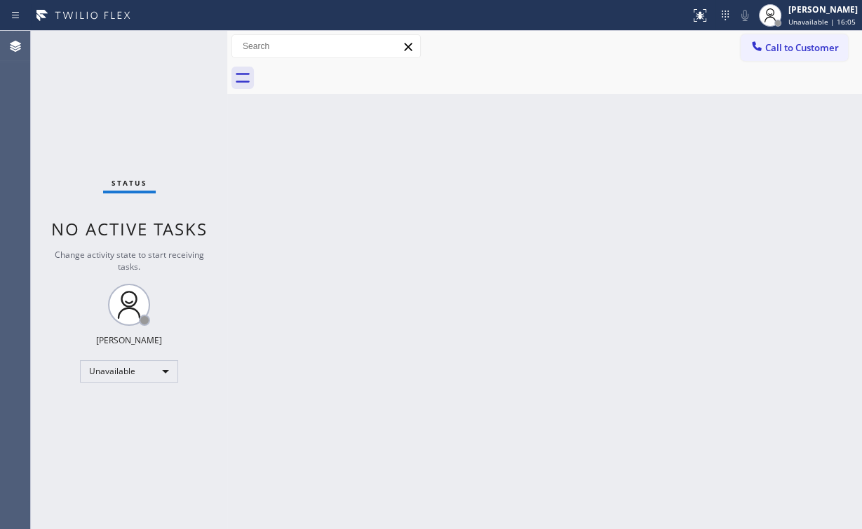
drag, startPoint x: 129, startPoint y: 145, endPoint x: 146, endPoint y: 144, distance: 16.9
click at [130, 145] on div "Status No active tasks Change activity state to start receiving tasks. [PERSON_…" at bounding box center [129, 280] width 196 height 499
drag, startPoint x: 124, startPoint y: 121, endPoint x: 147, endPoint y: 32, distance: 91.8
click at [126, 113] on div "Status No active tasks Change activity state to start receiving tasks. [PERSON_…" at bounding box center [129, 280] width 196 height 499
click at [797, 54] on button "Call to Customer" at bounding box center [794, 47] width 107 height 27
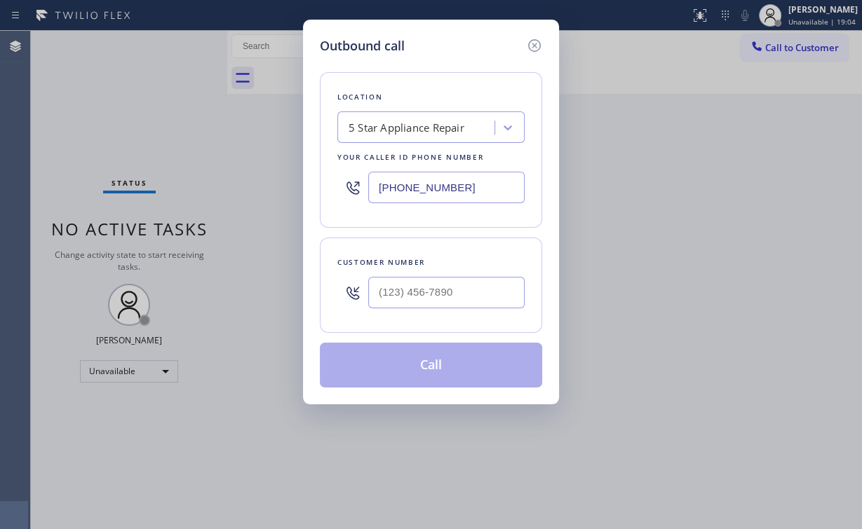
drag, startPoint x: 452, startPoint y: 185, endPoint x: 210, endPoint y: 182, distance: 241.3
click at [217, 184] on div "Outbound call Location 5 Star Appliance Repair Your caller id phone number [PHO…" at bounding box center [431, 264] width 862 height 529
paste input "562) 653-4083"
type input "[PHONE_NUMBER]"
click at [440, 278] on input "(___) ___-____" at bounding box center [446, 293] width 156 height 32
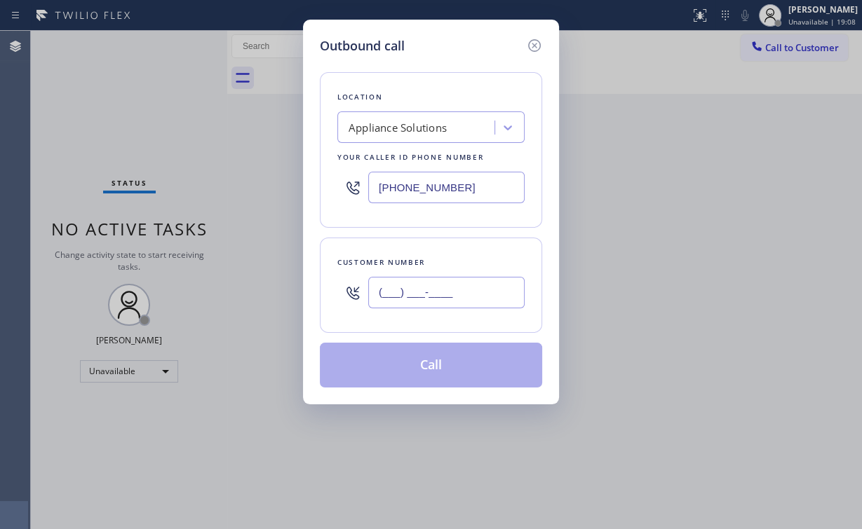
paste input "562) 212-8705"
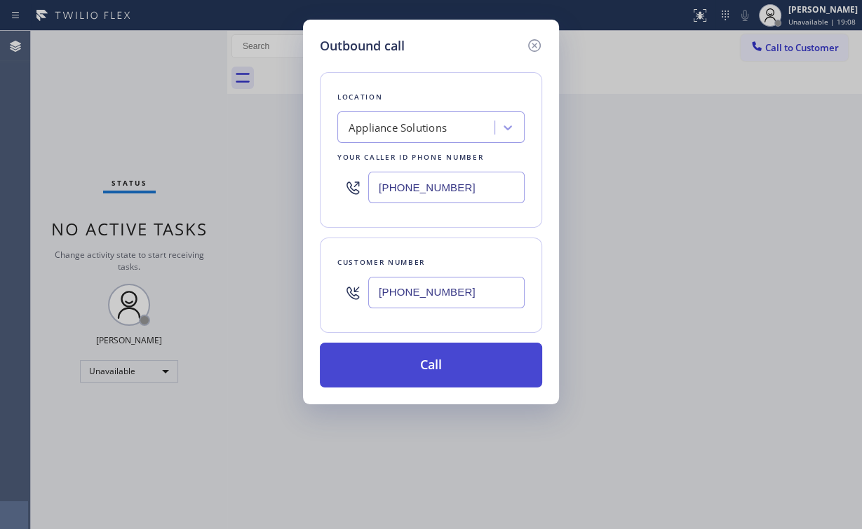
type input "[PHONE_NUMBER]"
click at [430, 360] on button "Call" at bounding box center [431, 365] width 222 height 45
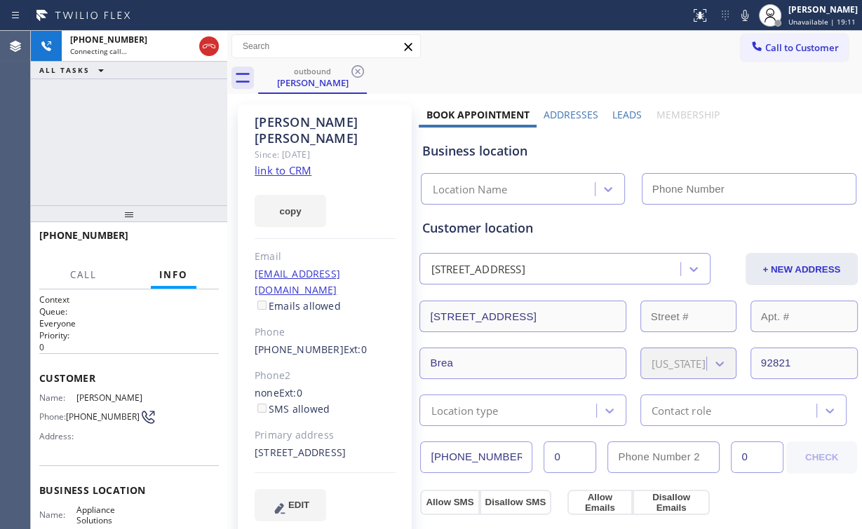
click at [138, 158] on div "[PHONE_NUMBER] Connecting call… ALL TASKS ALL TASKS ACTIVE TASKS TASKS IN WRAP …" at bounding box center [129, 118] width 196 height 175
type input "[PHONE_NUMBER]"
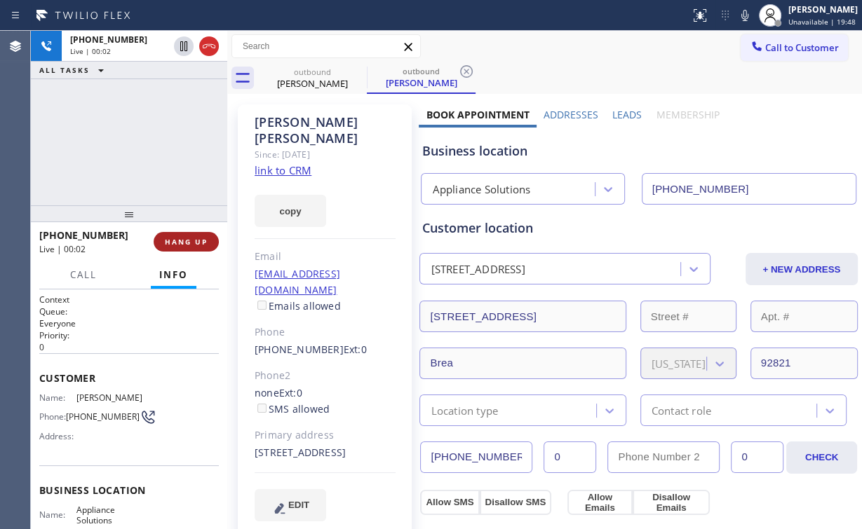
click at [208, 245] on button "HANG UP" at bounding box center [186, 242] width 65 height 20
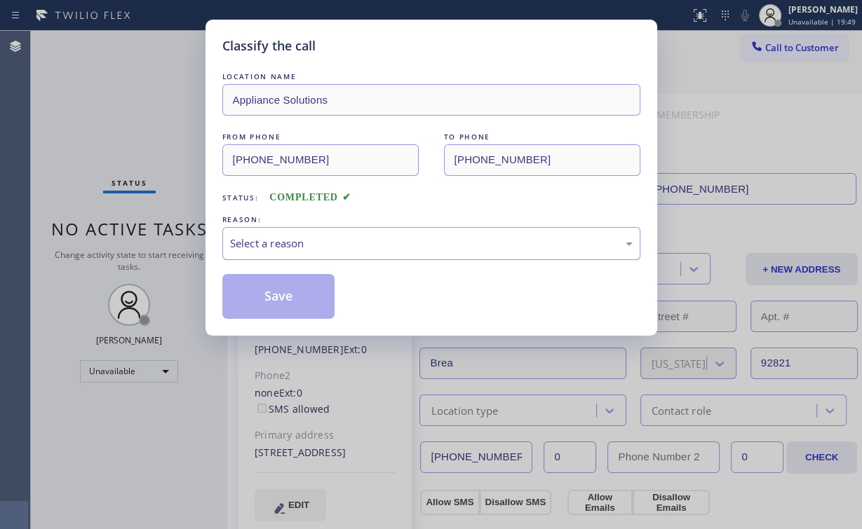
click at [265, 241] on div "Select a reason" at bounding box center [431, 244] width 403 height 16
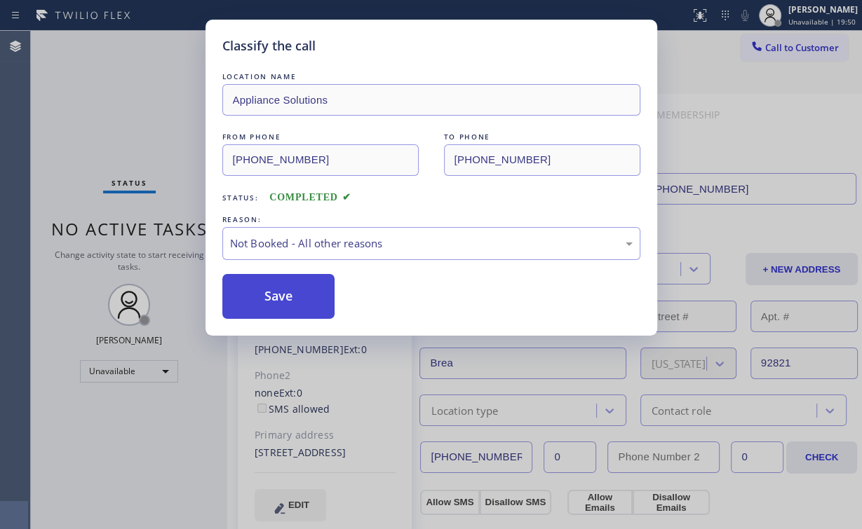
click at [276, 295] on button "Save" at bounding box center [278, 296] width 113 height 45
click at [83, 81] on div "Classify the call LOCATION NAME Appliance Solutions FROM PHONE [PHONE_NUMBER] T…" at bounding box center [431, 264] width 862 height 529
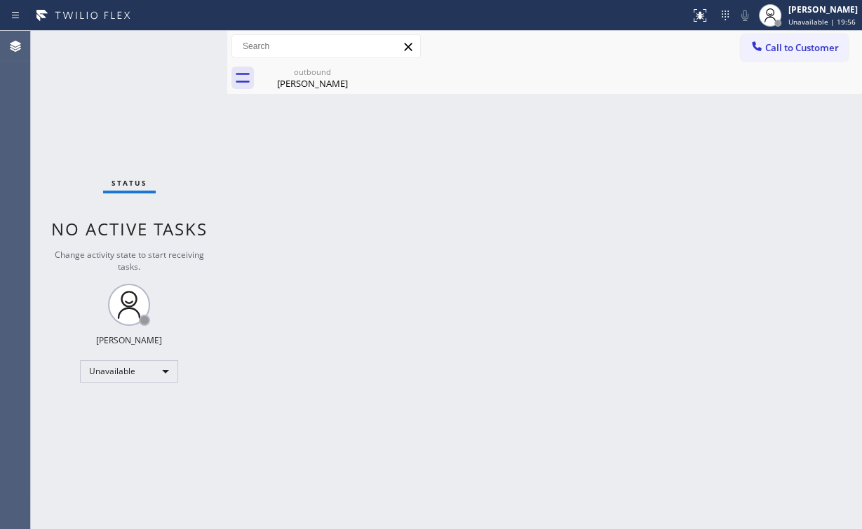
click at [822, 50] on span "Call to Customer" at bounding box center [802, 47] width 74 height 13
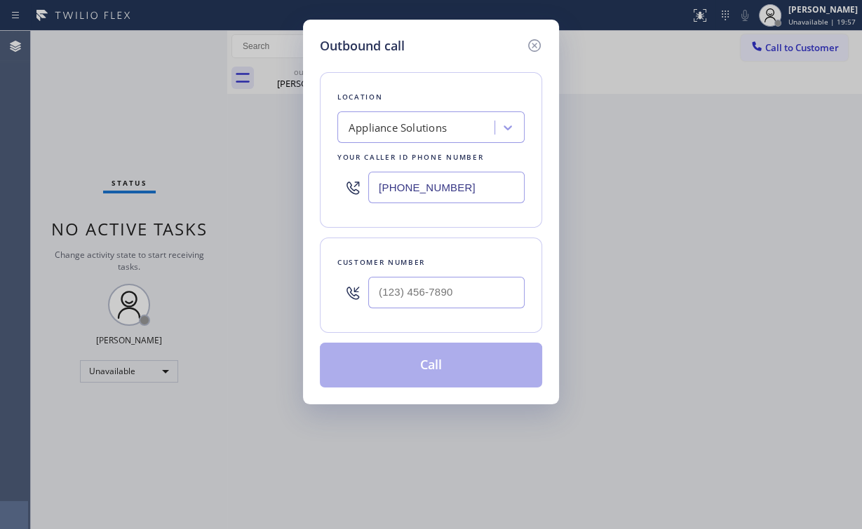
drag, startPoint x: 458, startPoint y: 182, endPoint x: 212, endPoint y: 163, distance: 246.2
click at [280, 182] on div "Outbound call Location Appliance Solutions Your caller id phone number [PHONE_N…" at bounding box center [431, 264] width 862 height 529
paste input "213) 246-203"
type input "[PHONE_NUMBER]"
drag, startPoint x: 433, startPoint y: 291, endPoint x: 452, endPoint y: 290, distance: 18.9
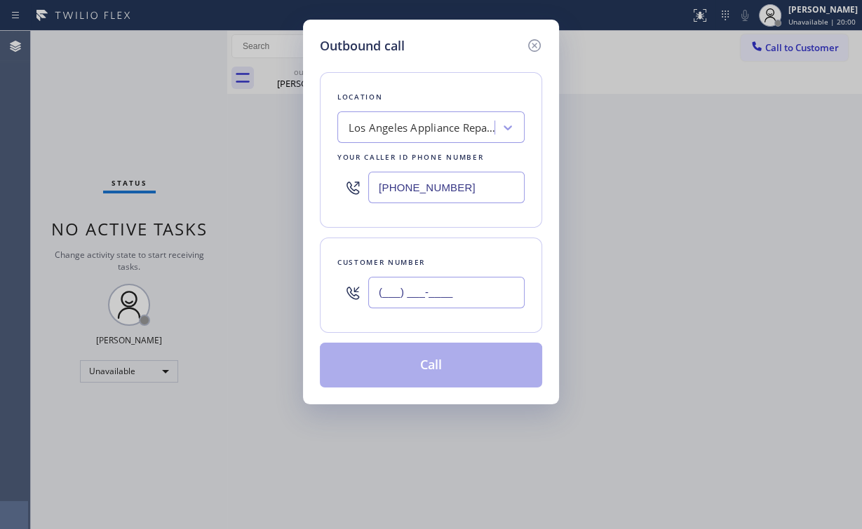
click at [433, 291] on input "(___) ___-____" at bounding box center [446, 293] width 156 height 32
paste input "323) 574-8737"
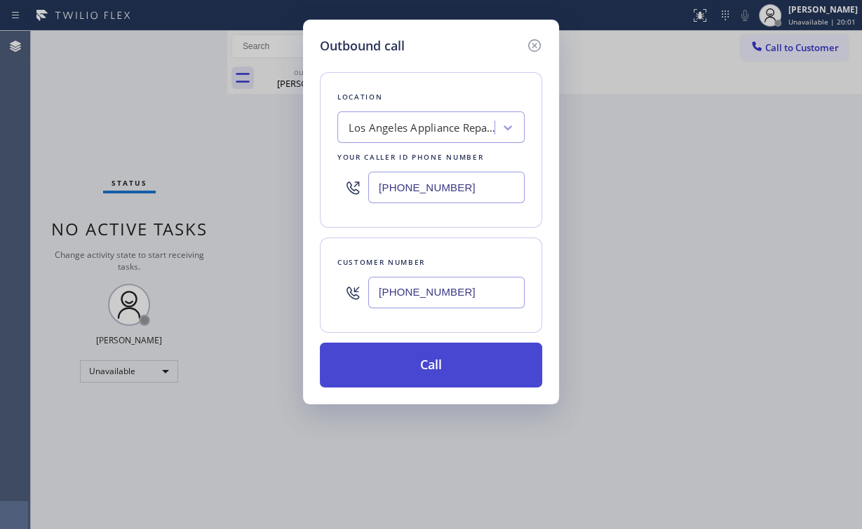
type input "[PHONE_NUMBER]"
click at [402, 376] on button "Call" at bounding box center [431, 365] width 222 height 45
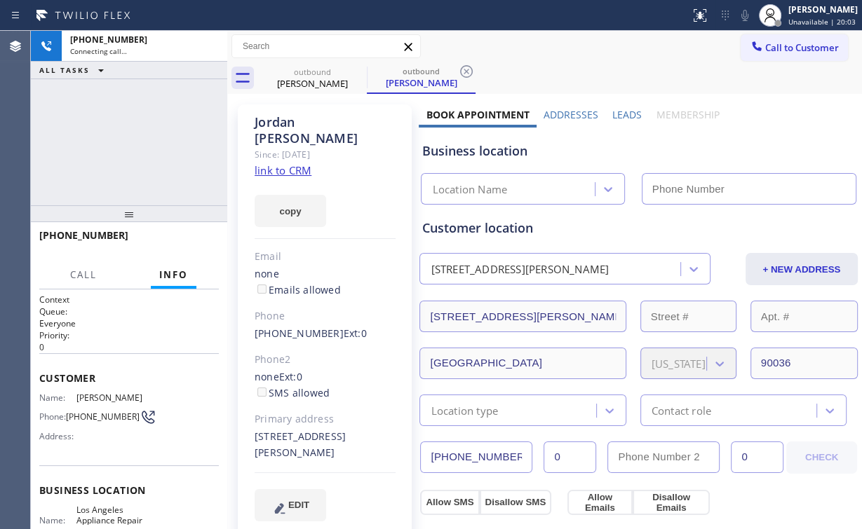
click at [135, 123] on div "[PHONE_NUMBER] Connecting call… ALL TASKS ALL TASKS ACTIVE TASKS TASKS IN WRAP …" at bounding box center [129, 118] width 196 height 175
type input "[PHONE_NUMBER]"
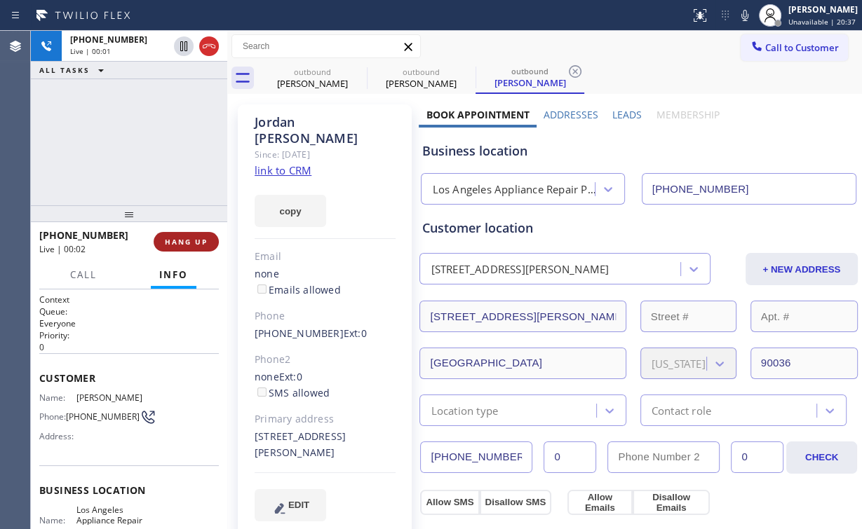
click at [196, 238] on span "HANG UP" at bounding box center [186, 242] width 43 height 10
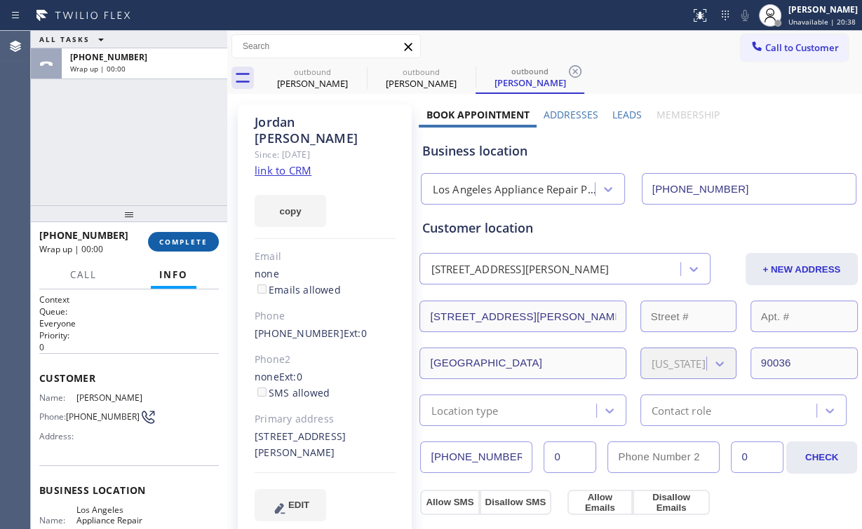
click at [196, 238] on span "COMPLETE" at bounding box center [183, 242] width 48 height 10
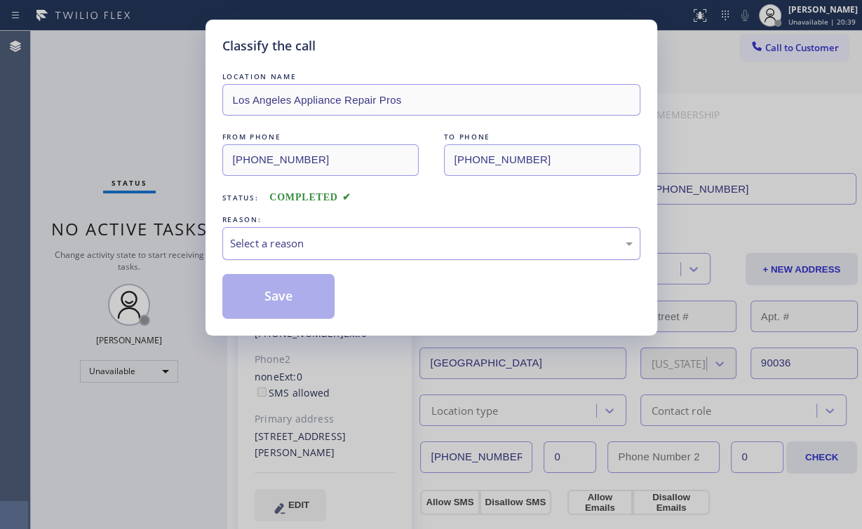
click at [272, 232] on div "Select a reason" at bounding box center [431, 243] width 418 height 33
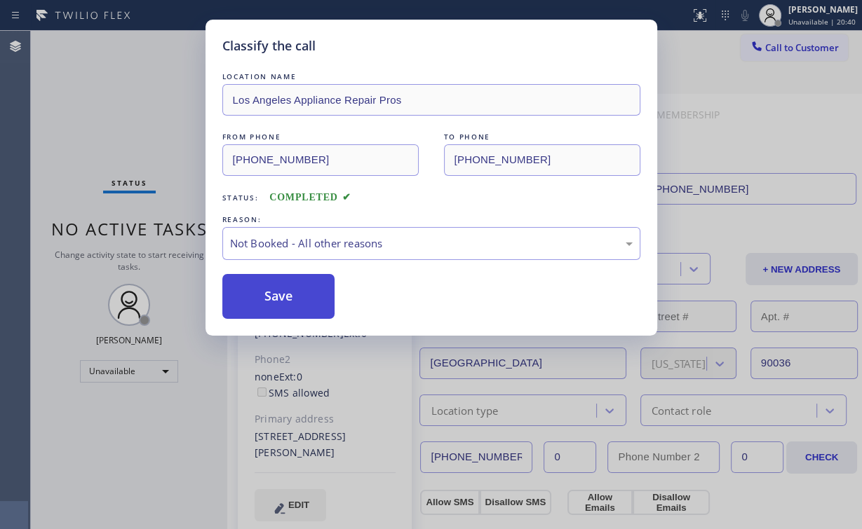
click at [277, 292] on button "Save" at bounding box center [278, 296] width 113 height 45
click at [150, 128] on div "Classify the call LOCATION NAME Los Angeles Appliance Repair Pros FROM PHONE [P…" at bounding box center [431, 264] width 862 height 529
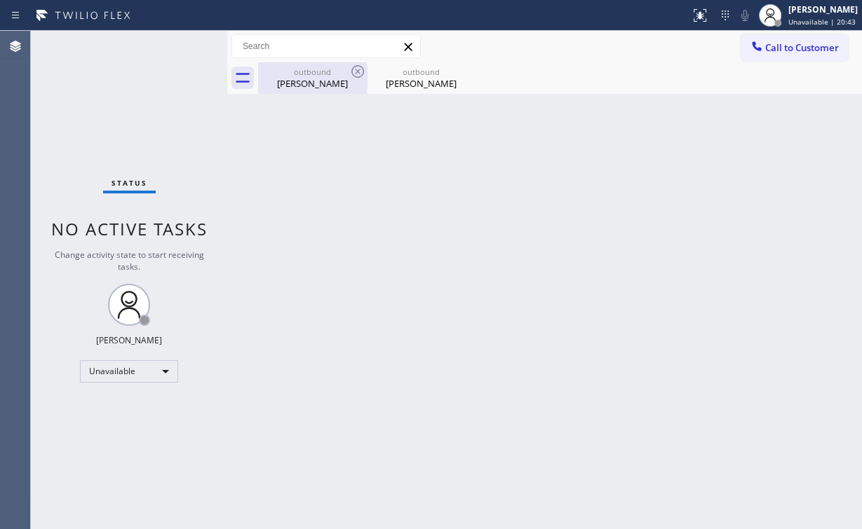
click at [300, 65] on div "outbound [PERSON_NAME]" at bounding box center [312, 78] width 106 height 32
type input "[PHONE_NUMBER]"
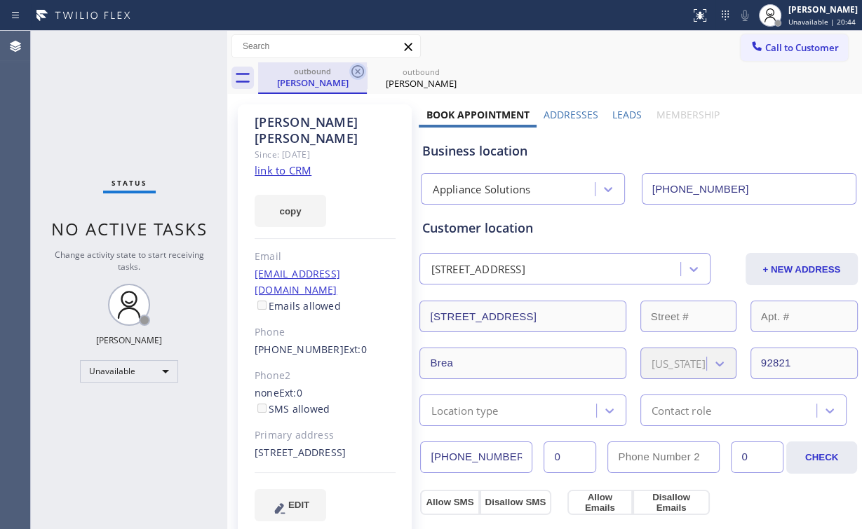
click at [359, 72] on icon at bounding box center [357, 71] width 17 height 17
type input "[PHONE_NUMBER]"
click at [458, 72] on icon at bounding box center [466, 71] width 17 height 17
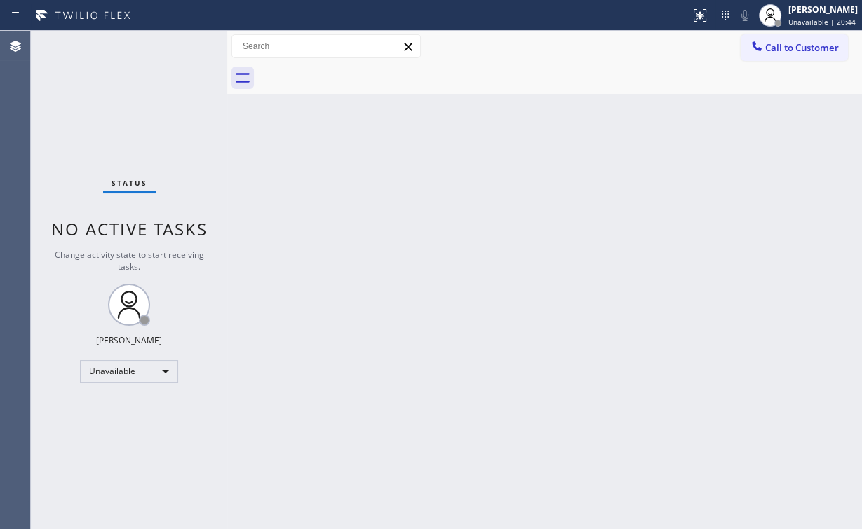
click at [126, 100] on div "Status No active tasks Change activity state to start receiving tasks. [PERSON_…" at bounding box center [129, 280] width 196 height 499
click at [744, 51] on button "Call to Customer" at bounding box center [794, 47] width 107 height 27
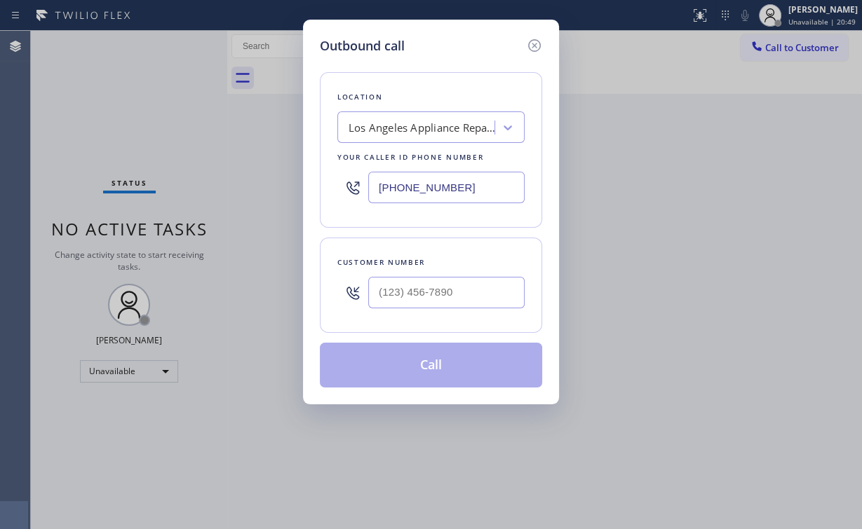
drag, startPoint x: 450, startPoint y: 184, endPoint x: 129, endPoint y: 165, distance: 321.7
click at [261, 185] on div "Outbound call Location [GEOGRAPHIC_DATA] Appliance Repair Pros Your caller id p…" at bounding box center [431, 264] width 862 height 529
paste input "06) 202-2032"
click at [253, 185] on div "Outbound call Location [GEOGRAPHIC_DATA] Appliance Repair Pros Your caller id p…" at bounding box center [431, 264] width 862 height 529
paste input "310) 935-4069"
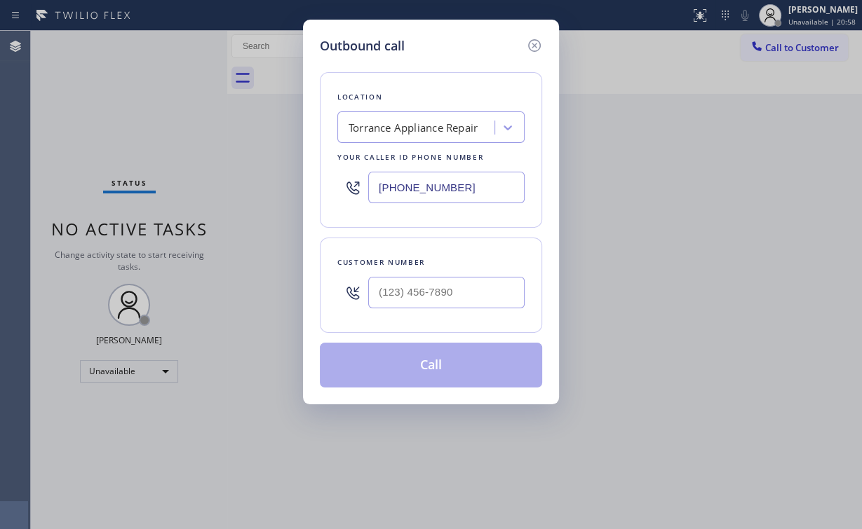
type input "[PHONE_NUMBER]"
click at [442, 296] on input "(___) ___-____" at bounding box center [446, 293] width 156 height 32
paste input "310) 809-5226"
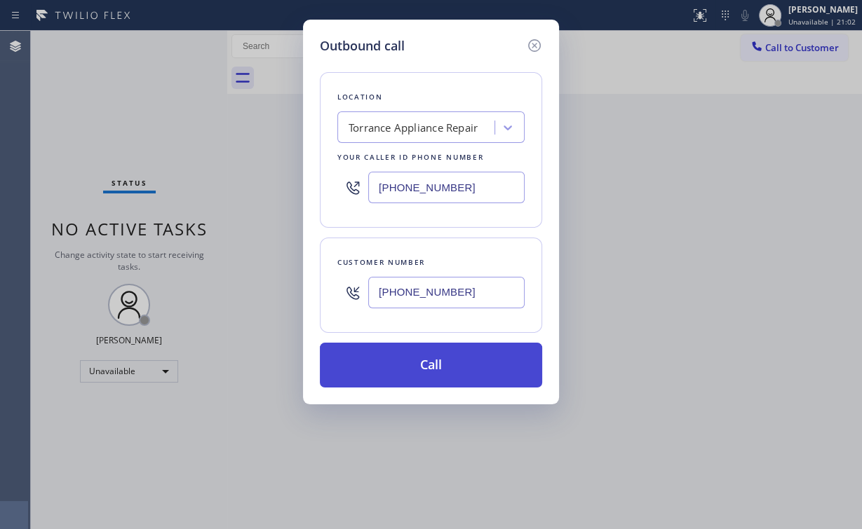
type input "[PHONE_NUMBER]"
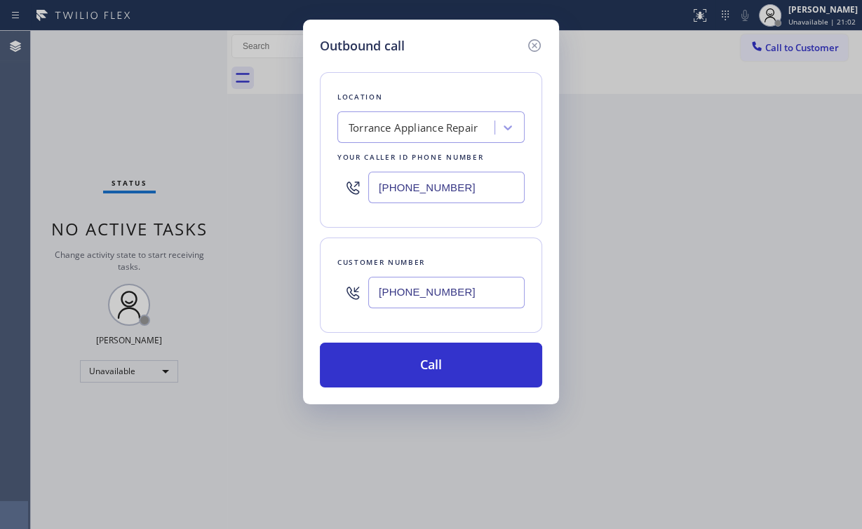
drag, startPoint x: 405, startPoint y: 360, endPoint x: 388, endPoint y: 398, distance: 40.8
click at [405, 361] on button "Call" at bounding box center [431, 365] width 222 height 45
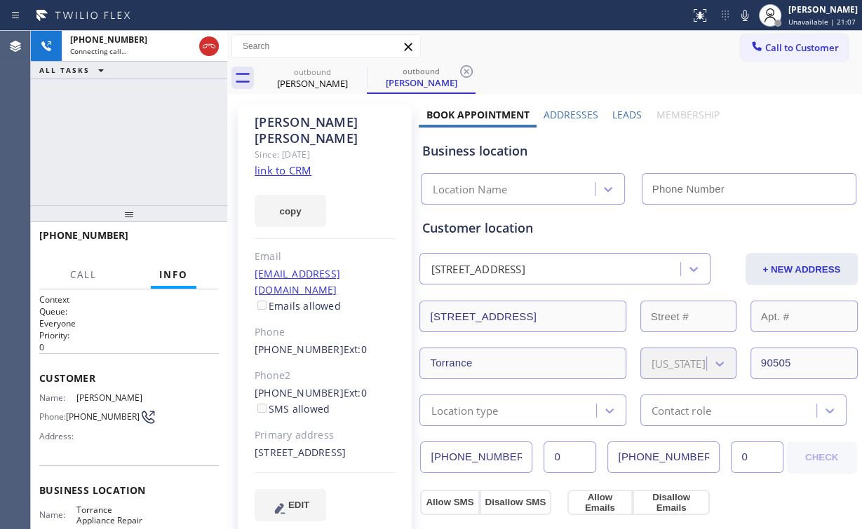
type input "[PHONE_NUMBER]"
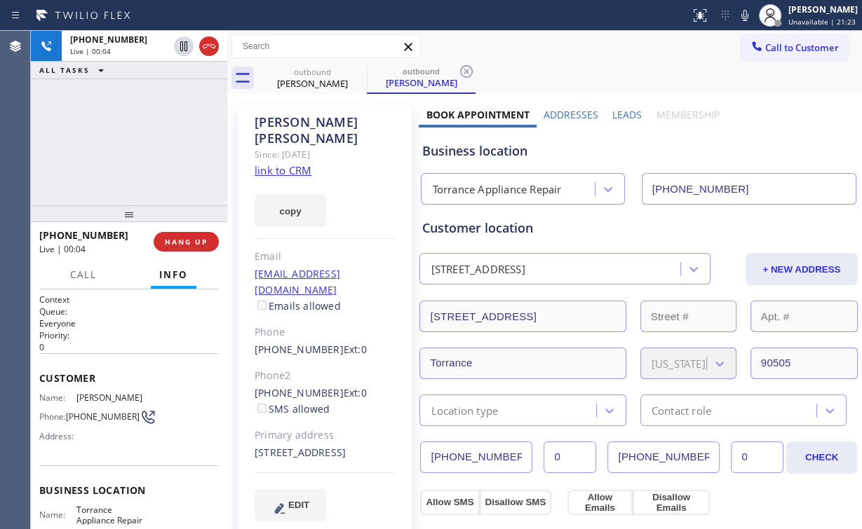
click at [154, 123] on div "[PHONE_NUMBER] Live | 00:04 ALL TASKS ALL TASKS ACTIVE TASKS TASKS IN WRAP UP" at bounding box center [129, 118] width 196 height 175
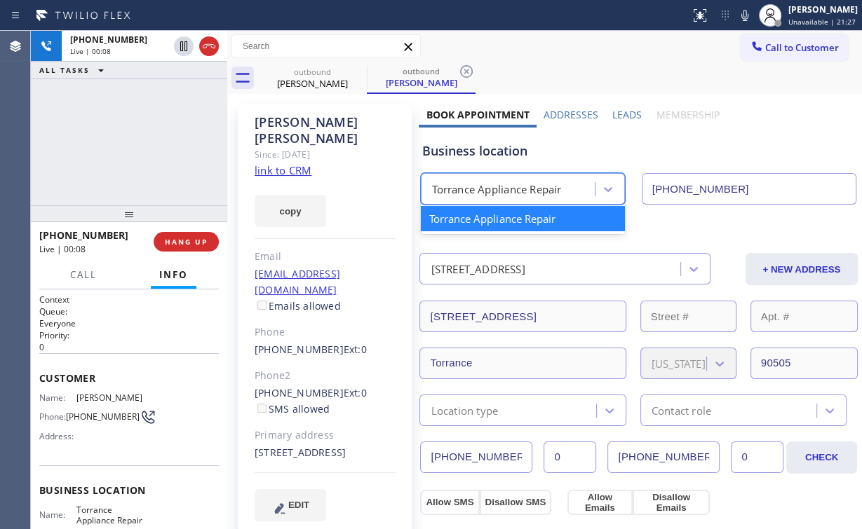
click at [500, 191] on div "Torrance Appliance Repair" at bounding box center [496, 190] width 129 height 16
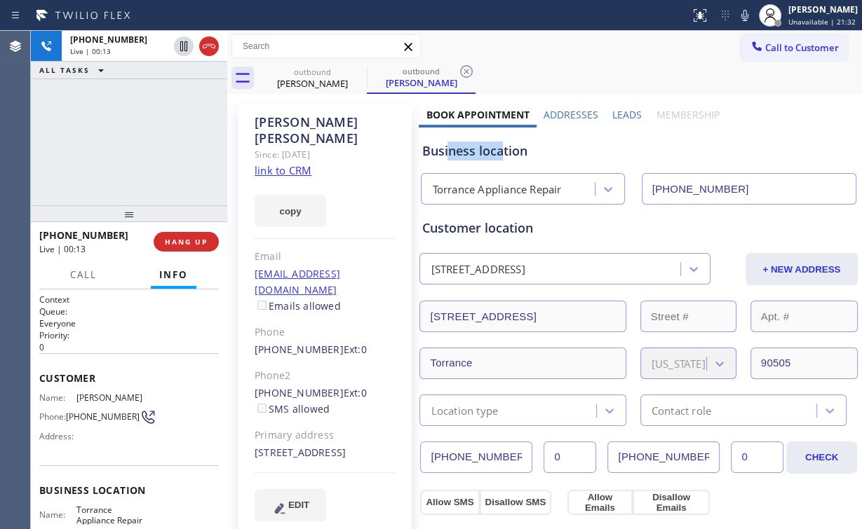
drag, startPoint x: 499, startPoint y: 152, endPoint x: 447, endPoint y: 151, distance: 52.6
click at [447, 151] on div "Business location" at bounding box center [637, 151] width 433 height 19
click at [143, 144] on div "[PHONE_NUMBER] Live | 00:31 ALL TASKS ALL TASKS ACTIVE TASKS TASKS IN WRAP UP" at bounding box center [129, 118] width 196 height 175
click at [141, 140] on div "[PHONE_NUMBER] Live | 00:32 ALL TASKS ALL TASKS ACTIVE TASKS TASKS IN WRAP UP" at bounding box center [129, 118] width 196 height 175
click at [141, 140] on div "[PHONE_NUMBER] Live | 00:33 ALL TASKS ALL TASKS ACTIVE TASKS TASKS IN WRAP UP" at bounding box center [129, 118] width 196 height 175
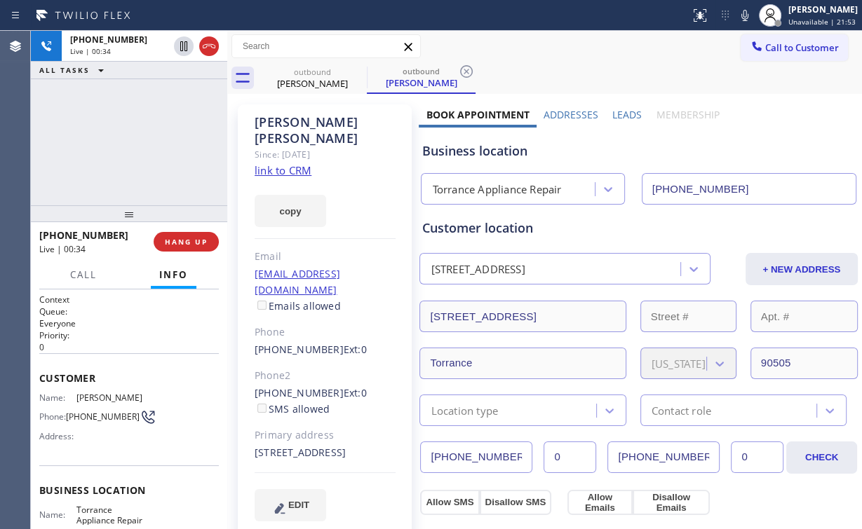
click at [141, 140] on div "[PHONE_NUMBER] Live | 00:34 ALL TASKS ALL TASKS ACTIVE TASKS TASKS IN WRAP UP" at bounding box center [129, 118] width 196 height 175
click at [140, 161] on div "[PHONE_NUMBER] Live | 00:51 ALL TASKS ALL TASKS ACTIVE TASKS TASKS IN WRAP UP" at bounding box center [129, 118] width 196 height 175
drag, startPoint x: 137, startPoint y: 143, endPoint x: 146, endPoint y: 173, distance: 31.5
click at [137, 143] on div "[PHONE_NUMBER] Live | 00:52 ALL TASKS ALL TASKS ACTIVE TASKS TASKS IN WRAP UP" at bounding box center [129, 118] width 196 height 175
click at [188, 238] on span "COMPLETE" at bounding box center [183, 242] width 48 height 10
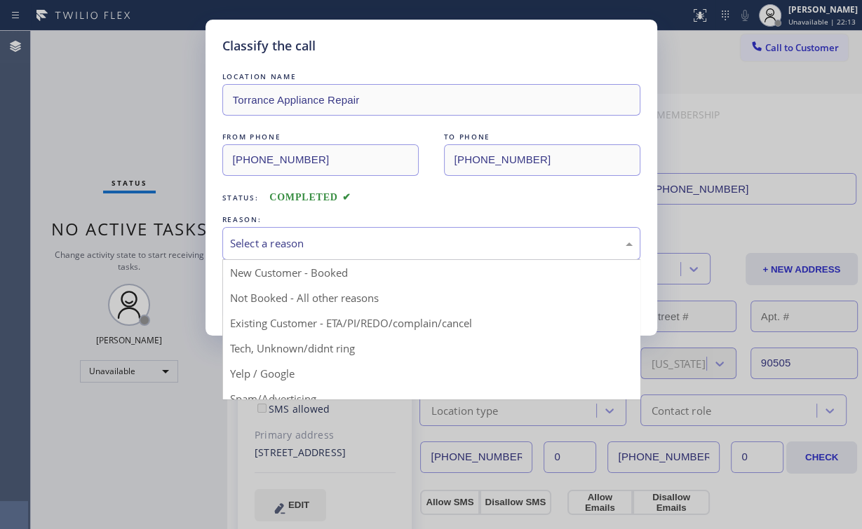
click at [240, 239] on div "Select a reason" at bounding box center [431, 244] width 403 height 16
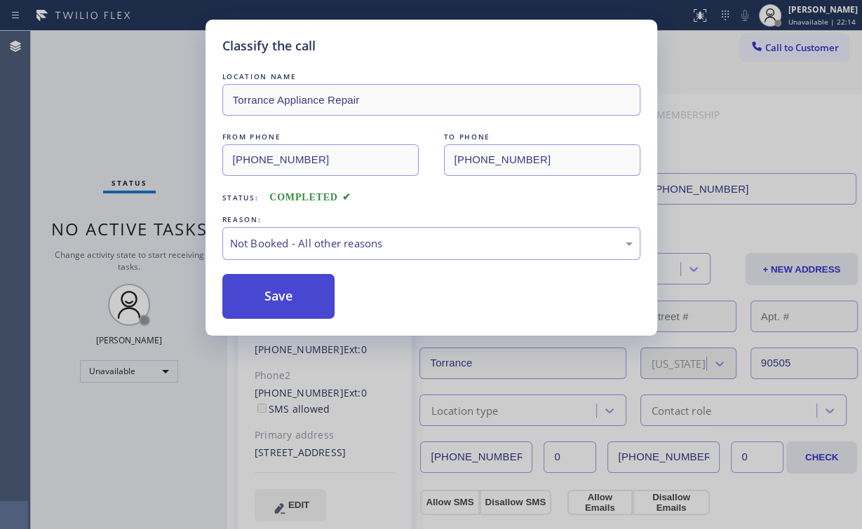
click at [270, 295] on button "Save" at bounding box center [278, 296] width 113 height 45
drag, startPoint x: 121, startPoint y: 118, endPoint x: 172, endPoint y: 118, distance: 50.5
click at [123, 119] on div "Classify the call LOCATION NAME Torrance Appliance Repair FROM PHONE [PHONE_NUM…" at bounding box center [431, 264] width 862 height 529
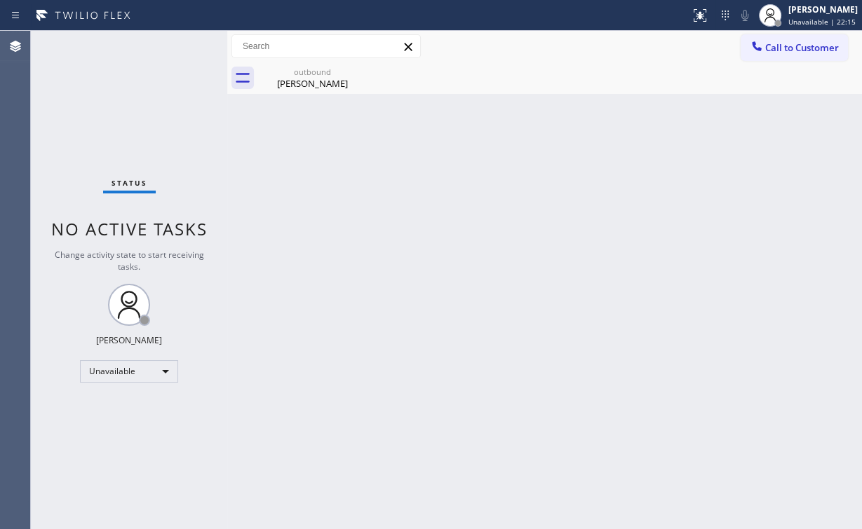
drag, startPoint x: 563, startPoint y: 119, endPoint x: 519, endPoint y: 114, distance: 44.5
click at [561, 119] on div "Back to Dashboard Change Sender ID Customers Technicians Select a contact Outbo…" at bounding box center [544, 280] width 635 height 499
click at [299, 77] on div "[PERSON_NAME]" at bounding box center [312, 83] width 106 height 13
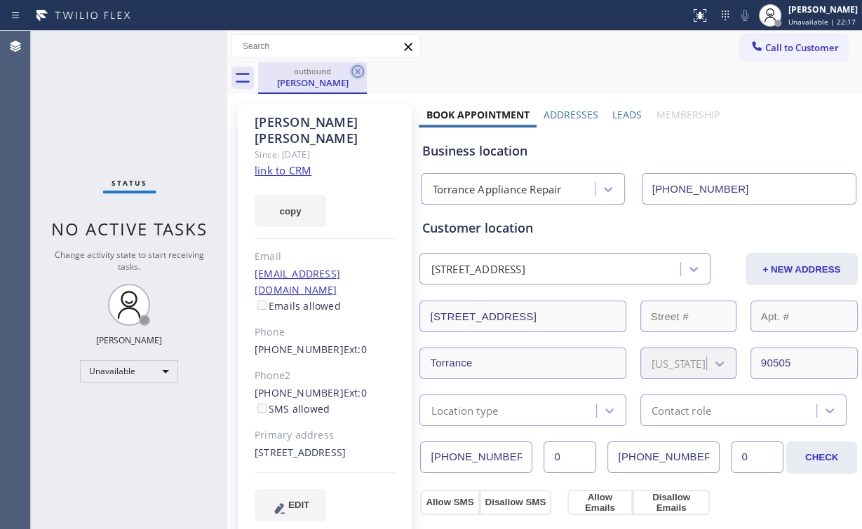
click at [358, 72] on icon at bounding box center [357, 71] width 13 height 13
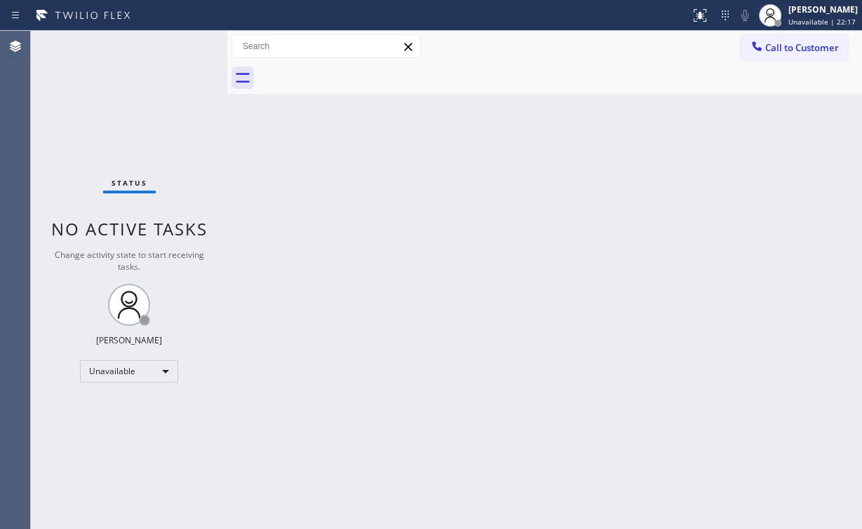
click at [558, 178] on div "Back to Dashboard Change Sender ID Customers Technicians Select a contact Outbo…" at bounding box center [544, 280] width 635 height 499
click at [251, 133] on div "Back to Dashboard Change Sender ID Customers Technicians Select a contact Outbo…" at bounding box center [544, 280] width 635 height 499
drag, startPoint x: 810, startPoint y: 53, endPoint x: 537, endPoint y: 135, distance: 284.9
click at [807, 53] on span "Call to Customer" at bounding box center [802, 47] width 74 height 13
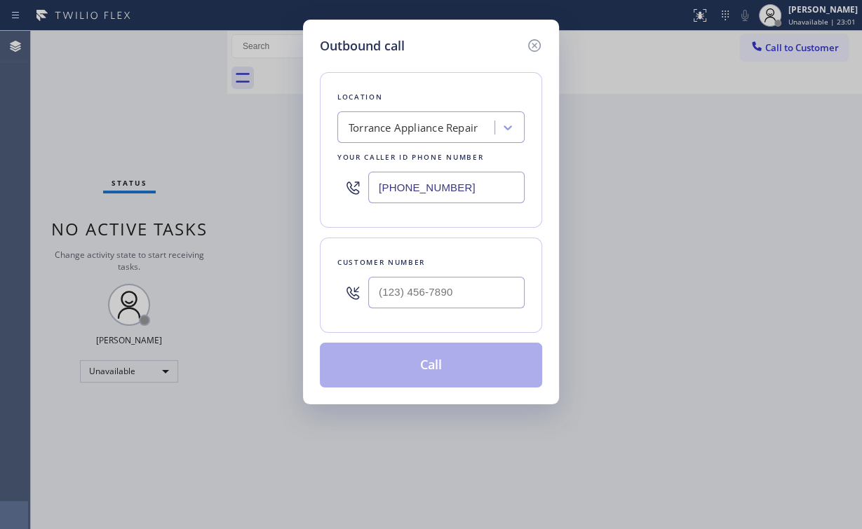
drag, startPoint x: 330, startPoint y: 188, endPoint x: 268, endPoint y: 183, distance: 61.9
click at [283, 185] on div "Outbound call Location [GEOGRAPHIC_DATA] Appliance Repair Your caller id phone …" at bounding box center [431, 264] width 862 height 529
paste input "619) 348-5332"
type input "[PHONE_NUMBER]"
click at [466, 300] on input "(___) ___-____" at bounding box center [446, 293] width 156 height 32
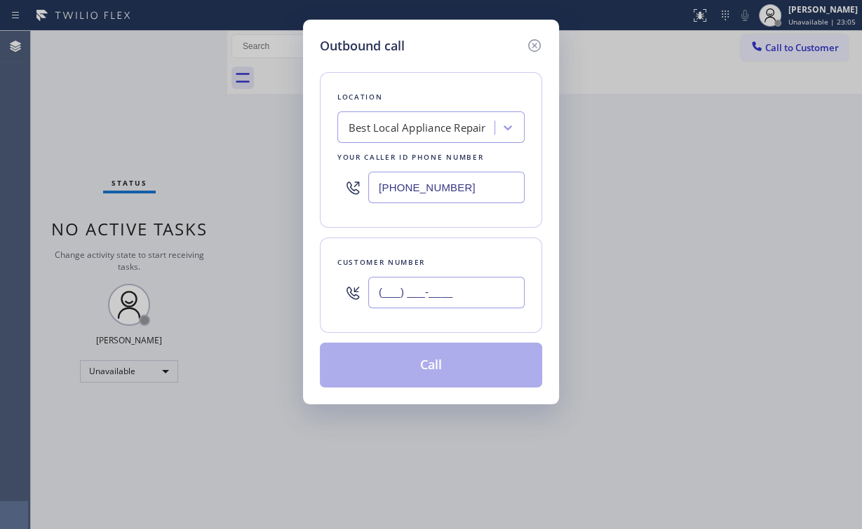
paste input "714) 417-0055"
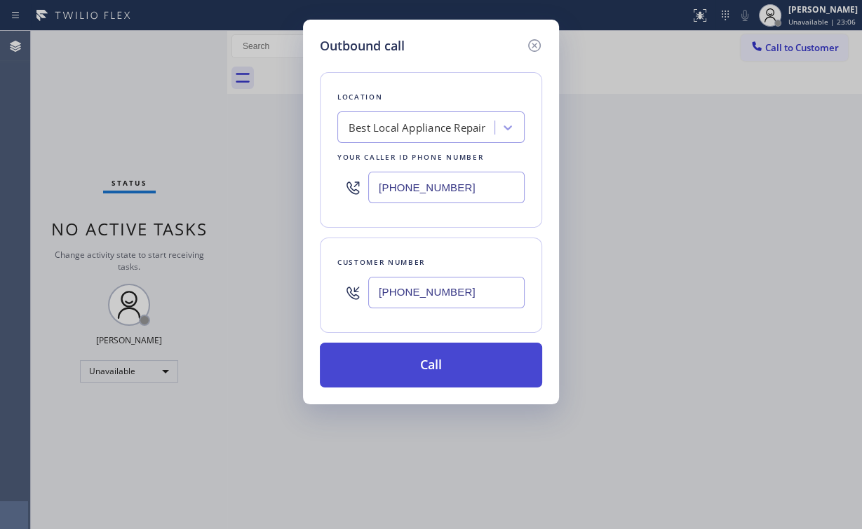
type input "[PHONE_NUMBER]"
click at [415, 363] on button "Call" at bounding box center [431, 365] width 222 height 45
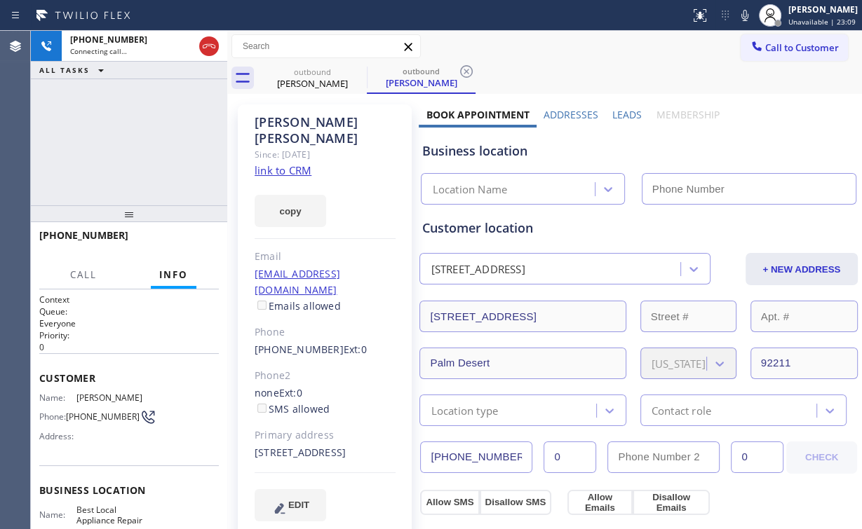
click at [160, 142] on div "[PHONE_NUMBER] Connecting call… ALL TASKS ALL TASKS ACTIVE TASKS TASKS IN WRAP …" at bounding box center [129, 118] width 196 height 175
type input "[PHONE_NUMBER]"
click at [116, 128] on div "[PHONE_NUMBER] Connecting call… ALL TASKS ALL TASKS ACTIVE TASKS TASKS IN WRAP …" at bounding box center [129, 118] width 196 height 175
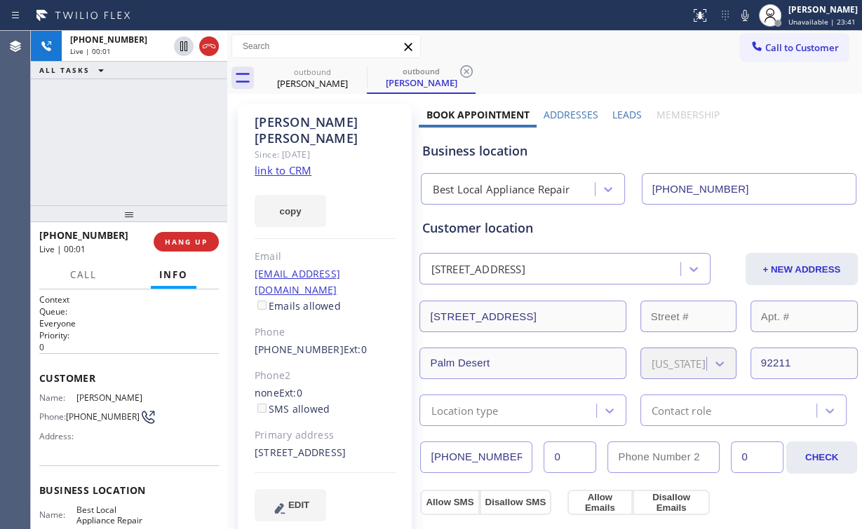
click at [159, 166] on div "[PHONE_NUMBER] Live | 00:01 ALL TASKS ALL TASKS ACTIVE TASKS TASKS IN WRAP UP" at bounding box center [129, 118] width 196 height 175
click at [204, 239] on span "HANG UP" at bounding box center [186, 242] width 43 height 10
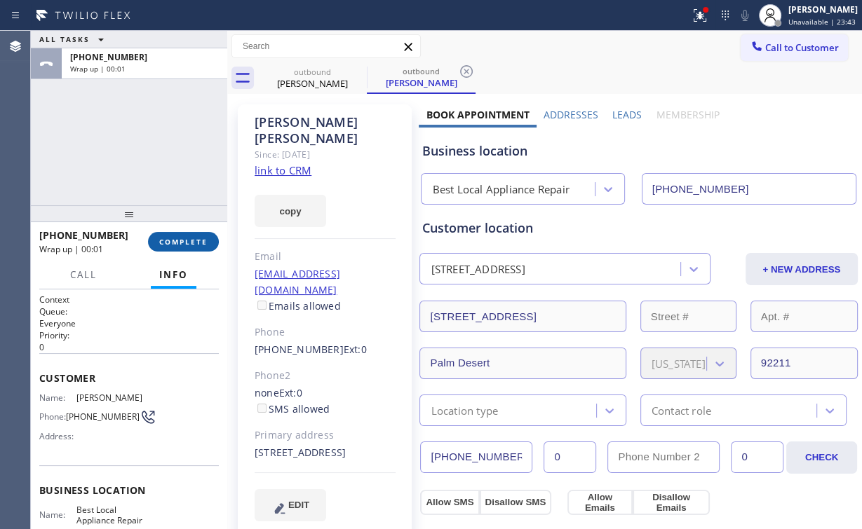
click at [156, 250] on button "COMPLETE" at bounding box center [183, 242] width 71 height 20
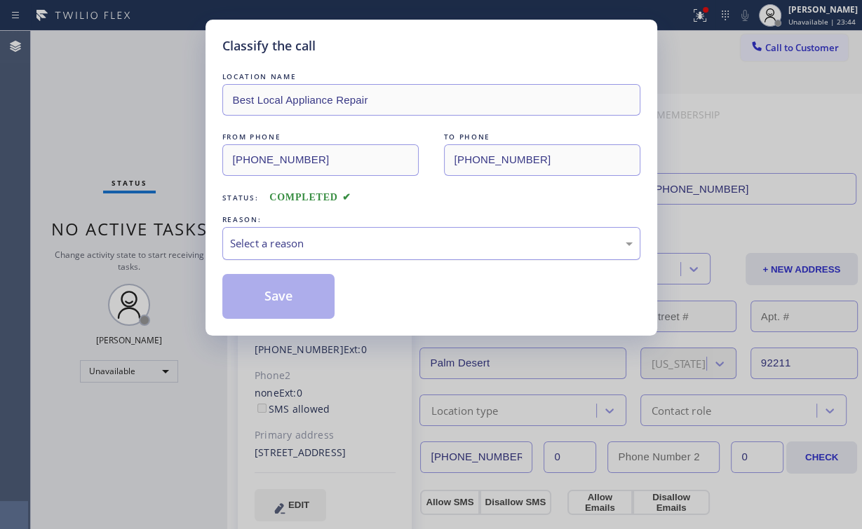
click at [257, 248] on div "Select a reason" at bounding box center [431, 244] width 403 height 16
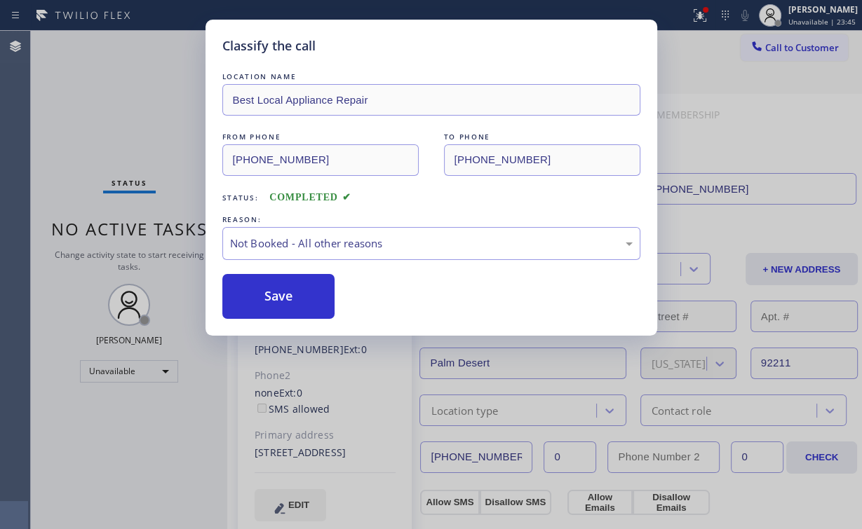
click at [261, 292] on button "Save" at bounding box center [278, 296] width 113 height 45
click at [147, 146] on div "Classify the call LOCATION NAME Best Local Appliance Repair FROM PHONE [PHONE_N…" at bounding box center [431, 264] width 862 height 529
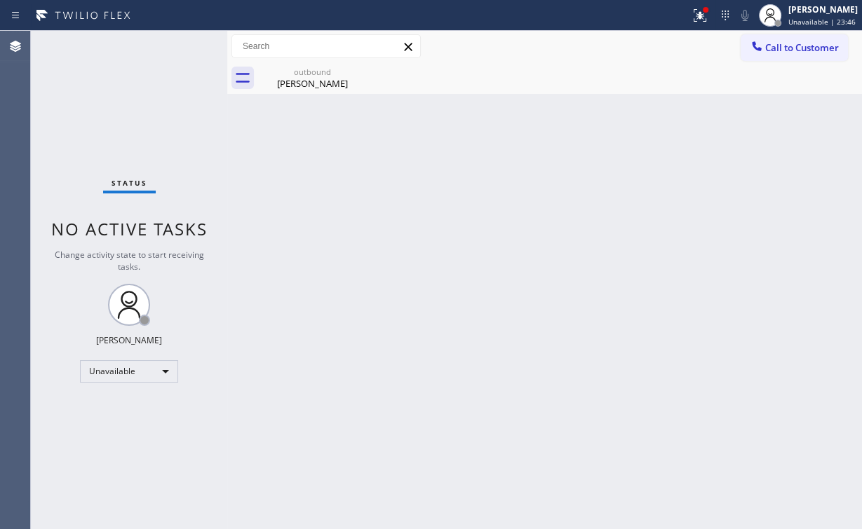
drag, startPoint x: 137, startPoint y: 148, endPoint x: 293, endPoint y: 492, distance: 377.5
click at [142, 155] on div "Status No active tasks Change activity state to start receiving tasks. [PERSON_…" at bounding box center [129, 280] width 196 height 499
drag, startPoint x: 304, startPoint y: 76, endPoint x: 331, endPoint y: 79, distance: 27.4
click at [304, 78] on div "[PERSON_NAME]" at bounding box center [312, 83] width 106 height 13
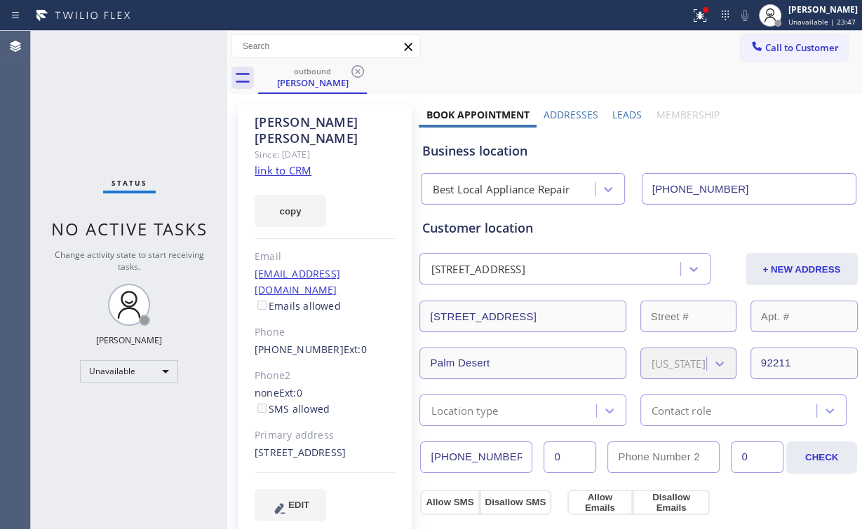
click at [354, 74] on icon at bounding box center [357, 71] width 17 height 17
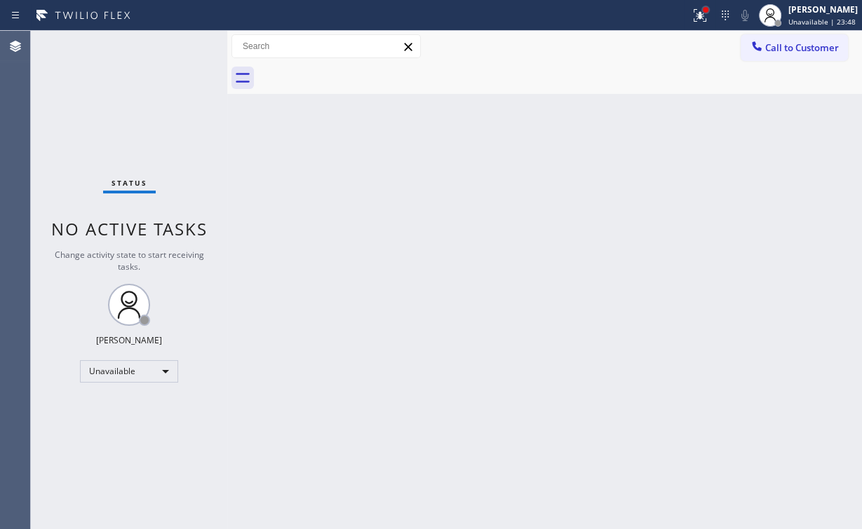
drag, startPoint x: 707, startPoint y: 8, endPoint x: 677, endPoint y: 92, distance: 88.7
click at [707, 10] on div at bounding box center [705, 10] width 8 height 8
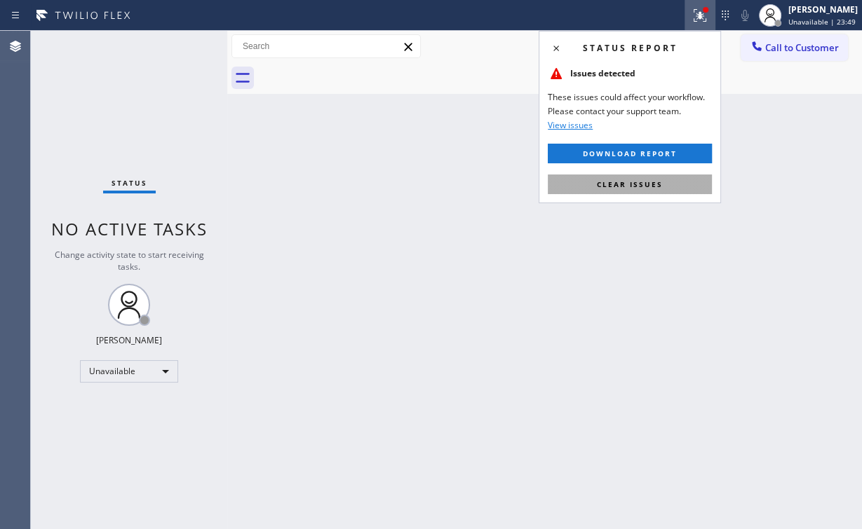
drag, startPoint x: 672, startPoint y: 180, endPoint x: 339, endPoint y: 393, distance: 395.5
click at [670, 180] on button "Clear issues" at bounding box center [630, 185] width 164 height 20
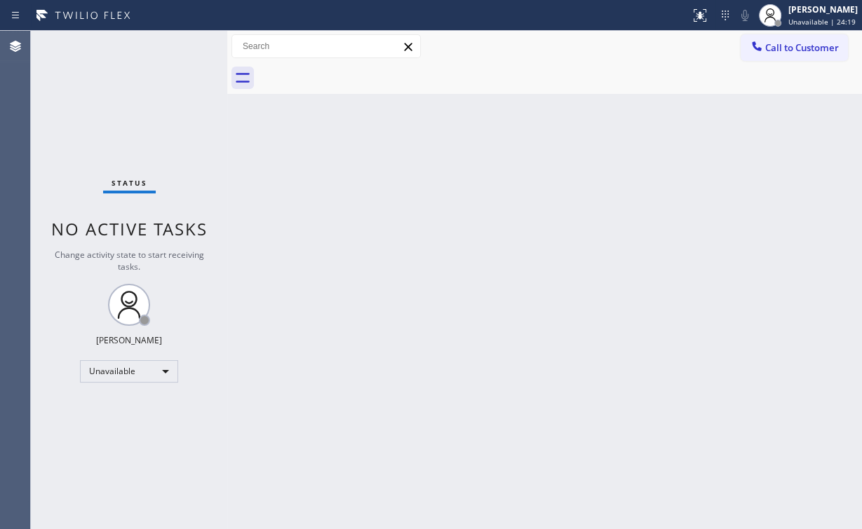
drag, startPoint x: 123, startPoint y: 91, endPoint x: 111, endPoint y: 10, distance: 82.3
click at [125, 90] on div "Status No active tasks Change activity state to start receiving tasks. [PERSON_…" at bounding box center [129, 280] width 196 height 499
click at [123, 112] on div "Status No active tasks Change activity state to start receiving tasks. [PERSON_…" at bounding box center [129, 280] width 196 height 499
click at [87, 116] on div "Status No active tasks Change activity state to start receiving tasks. [PERSON_…" at bounding box center [129, 280] width 196 height 499
drag, startPoint x: 791, startPoint y: 50, endPoint x: 450, endPoint y: 161, distance: 358.6
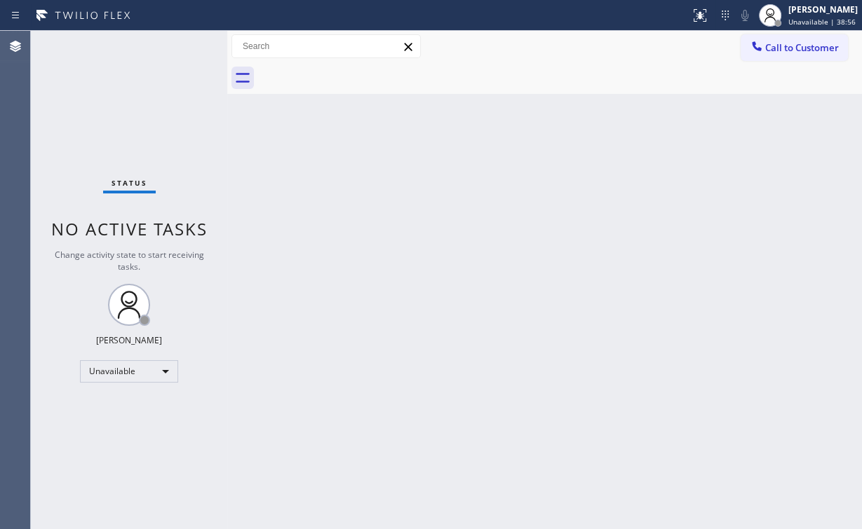
click at [787, 50] on span "Call to Customer" at bounding box center [802, 47] width 74 height 13
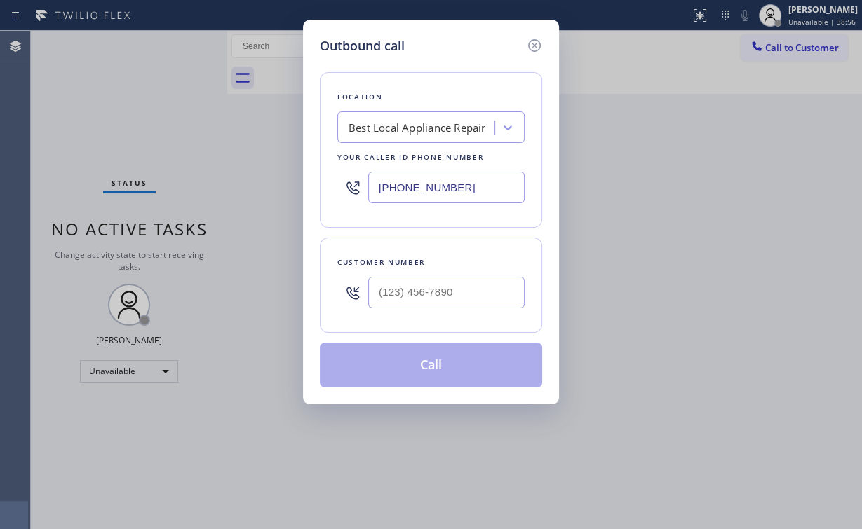
drag, startPoint x: 477, startPoint y: 189, endPoint x: 211, endPoint y: 203, distance: 266.1
click at [224, 199] on div "Outbound call Location Best Local Appliance Repair Your caller id phone number …" at bounding box center [431, 264] width 862 height 529
paste input "310) 620-1434"
type input "[PHONE_NUMBER]"
click at [431, 288] on input "(___) ___-____" at bounding box center [446, 293] width 156 height 32
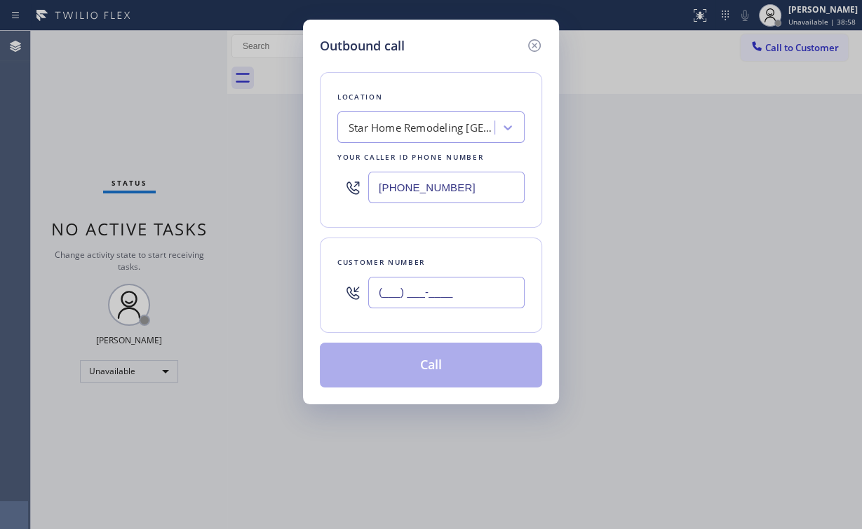
paste input "323) 558-1860"
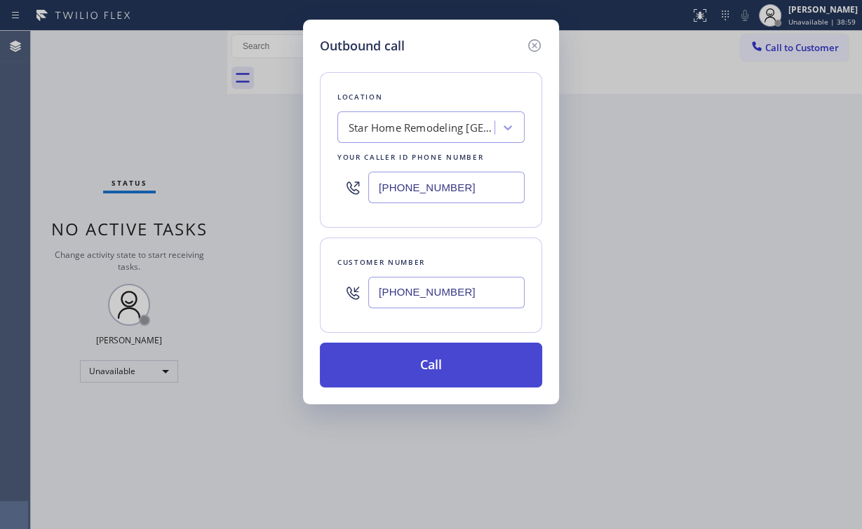
type input "[PHONE_NUMBER]"
click at [395, 360] on button "Call" at bounding box center [431, 365] width 222 height 45
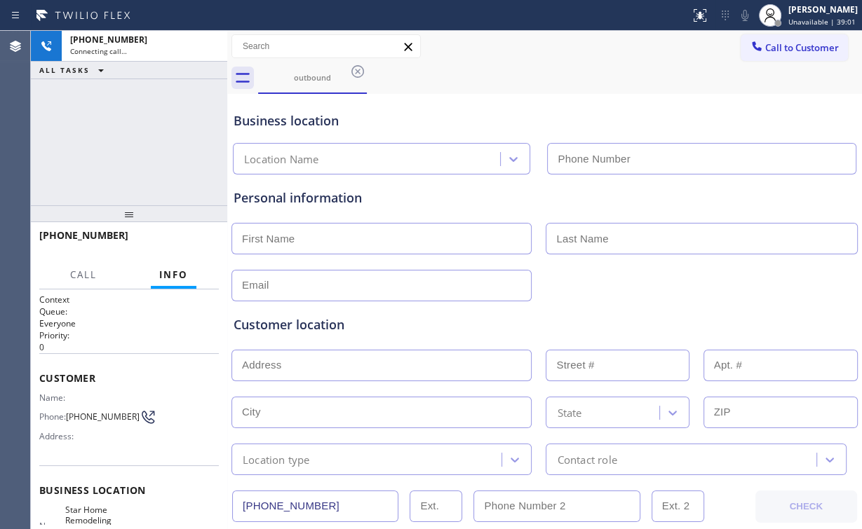
click at [146, 146] on div "[PHONE_NUMBER] Connecting call… ALL TASKS ALL TASKS ACTIVE TASKS TASKS IN WRAP …" at bounding box center [129, 118] width 196 height 175
type input "[PHONE_NUMBER]"
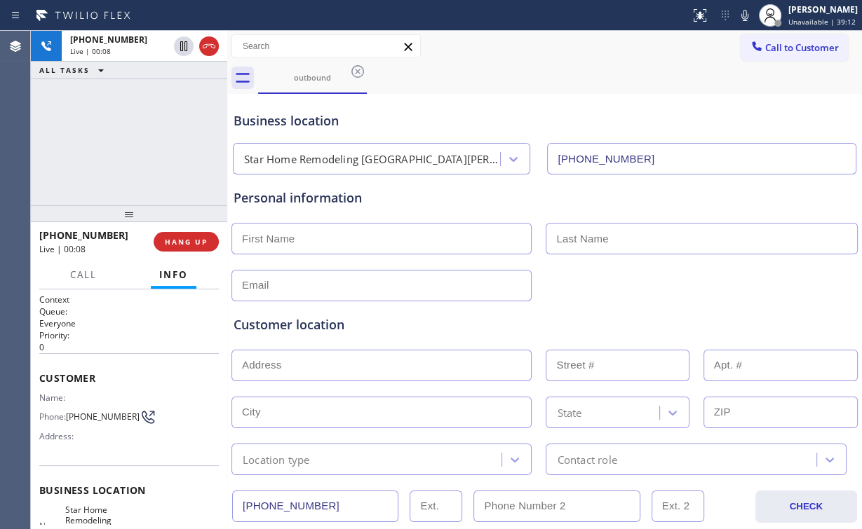
click at [140, 144] on div "[PHONE_NUMBER] Live | 00:08 ALL TASKS ALL TASKS ACTIVE TASKS TASKS IN WRAP UP" at bounding box center [129, 118] width 196 height 175
click at [140, 144] on div "[PHONE_NUMBER] Live | 00:09 ALL TASKS ALL TASKS ACTIVE TASKS TASKS IN WRAP UP" at bounding box center [129, 118] width 196 height 175
click at [140, 144] on div "[PHONE_NUMBER] Live | 00:10 ALL TASKS ALL TASKS ACTIVE TASKS TASKS IN WRAP UP" at bounding box center [129, 118] width 196 height 175
click at [140, 144] on div "[PHONE_NUMBER] Live | 00:13 ALL TASKS ALL TASKS ACTIVE TASKS TASKS IN WRAP UP" at bounding box center [129, 118] width 196 height 175
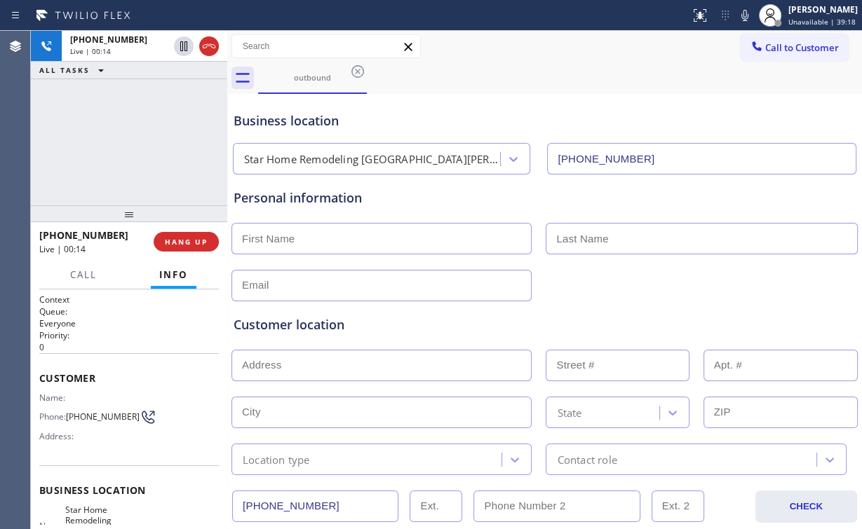
click at [136, 142] on div "[PHONE_NUMBER] Live | 00:14 ALL TASKS ALL TASKS ACTIVE TASKS TASKS IN WRAP UP" at bounding box center [129, 118] width 196 height 175
click at [136, 142] on div "[PHONE_NUMBER] Live | 00:15 ALL TASKS ALL TASKS ACTIVE TASKS TASKS IN WRAP UP" at bounding box center [129, 118] width 196 height 175
click at [194, 241] on span "HANG UP" at bounding box center [186, 242] width 43 height 10
click at [194, 241] on span "COMPLETE" at bounding box center [183, 242] width 48 height 10
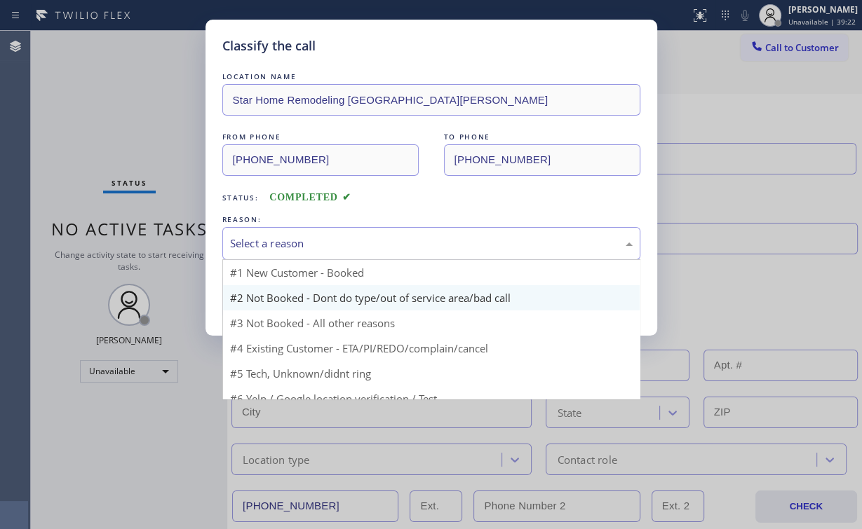
drag, startPoint x: 259, startPoint y: 233, endPoint x: 283, endPoint y: 284, distance: 56.8
click at [259, 234] on div "Select a reason" at bounding box center [431, 243] width 418 height 33
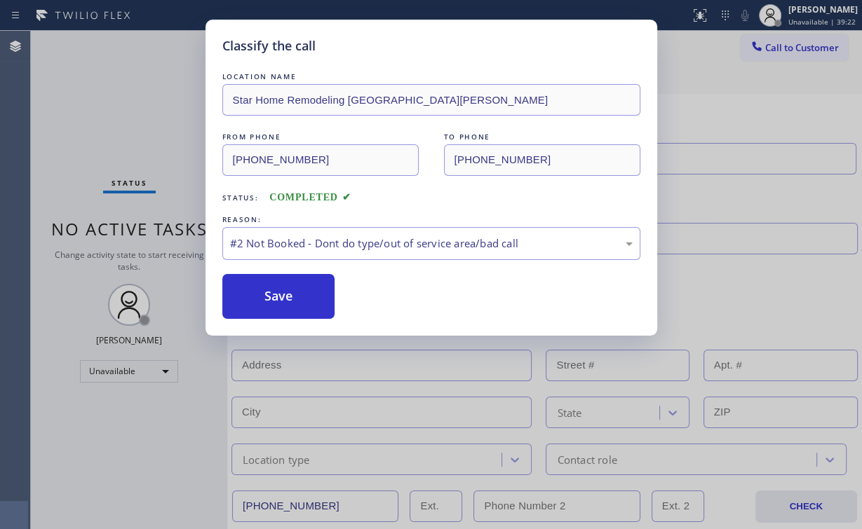
drag, startPoint x: 279, startPoint y: 300, endPoint x: 123, endPoint y: 117, distance: 240.3
click at [280, 300] on button "Save" at bounding box center [278, 296] width 113 height 45
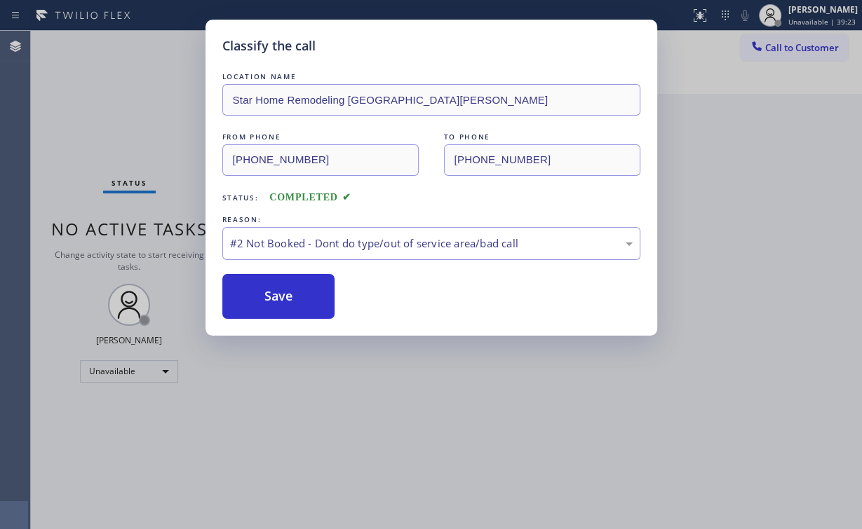
click at [115, 104] on div "Classify the call LOCATION NAME Star Home Remodeling [GEOGRAPHIC_DATA][PERSON_N…" at bounding box center [431, 264] width 862 height 529
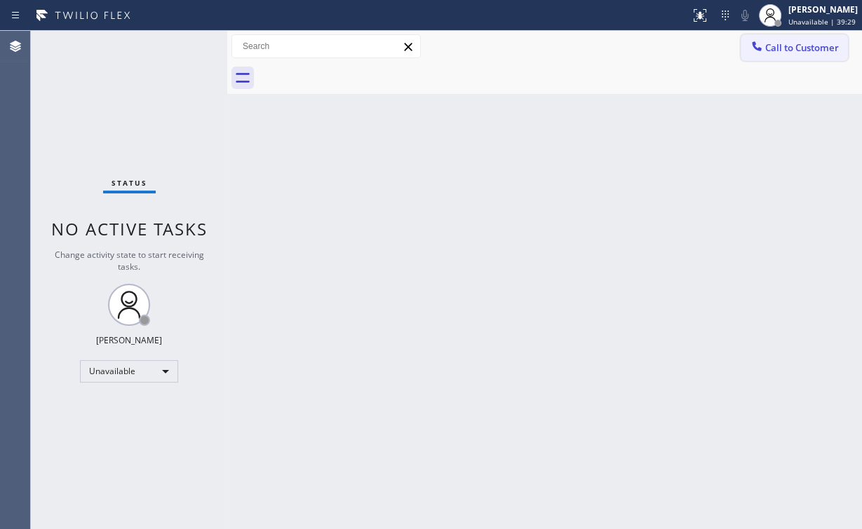
click at [759, 55] on div at bounding box center [756, 47] width 17 height 17
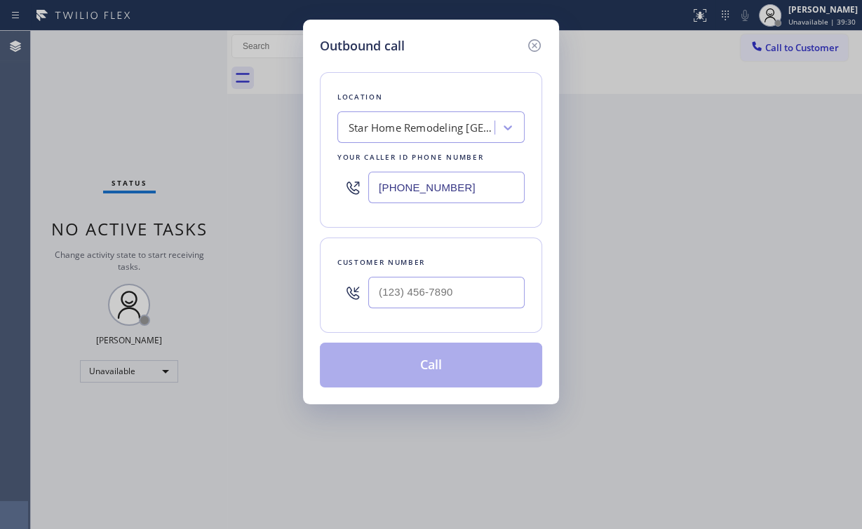
drag, startPoint x: 475, startPoint y: 191, endPoint x: 217, endPoint y: 168, distance: 258.4
click at [274, 174] on div "Outbound call Location Star Home Remodeling [GEOGRAPHIC_DATA][PERSON_NAME] Your…" at bounding box center [431, 264] width 862 height 529
paste input "818) 975-009"
type input "[PHONE_NUMBER]"
click at [452, 292] on input "(___) ___-____" at bounding box center [446, 293] width 156 height 32
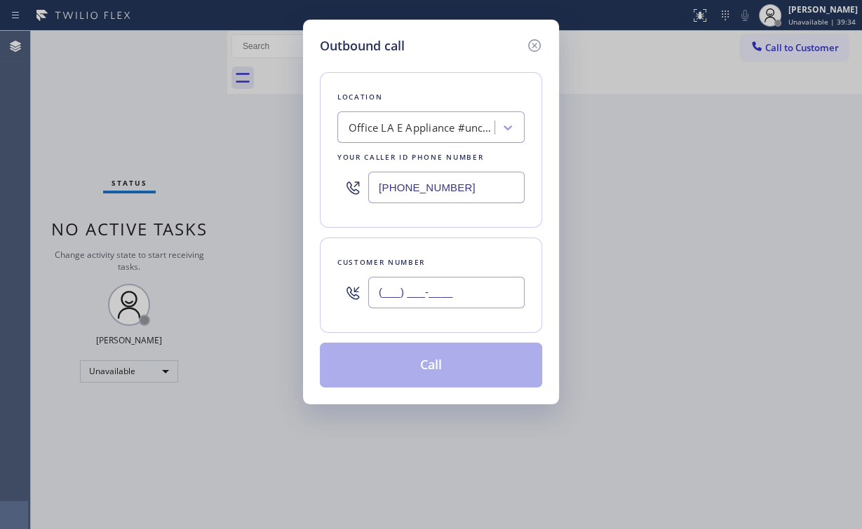
paste input "408) 881-3313"
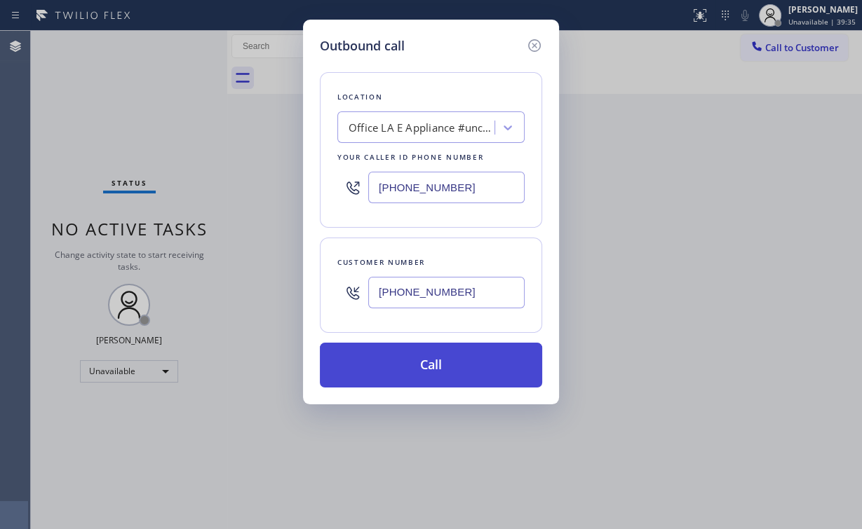
type input "[PHONE_NUMBER]"
click at [428, 370] on button "Call" at bounding box center [431, 365] width 222 height 45
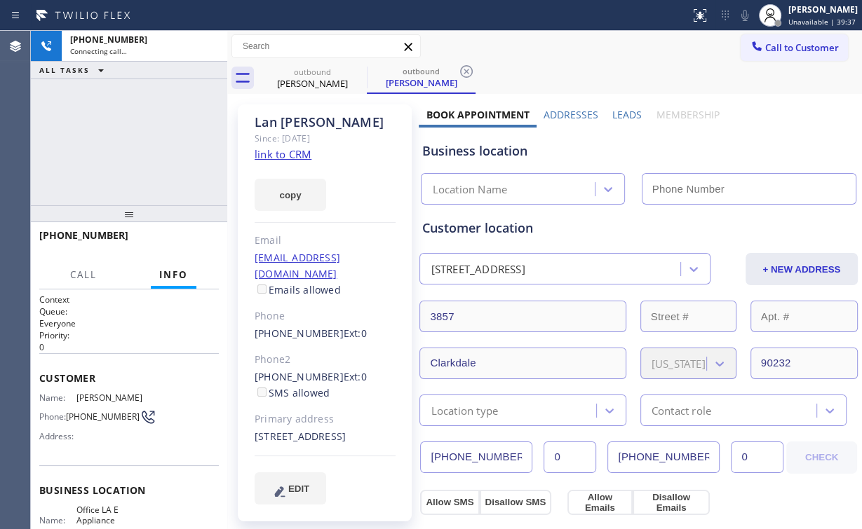
click at [144, 154] on div "[PHONE_NUMBER] Connecting call… ALL TASKS ALL TASKS ACTIVE TASKS TASKS IN WRAP …" at bounding box center [129, 118] width 196 height 175
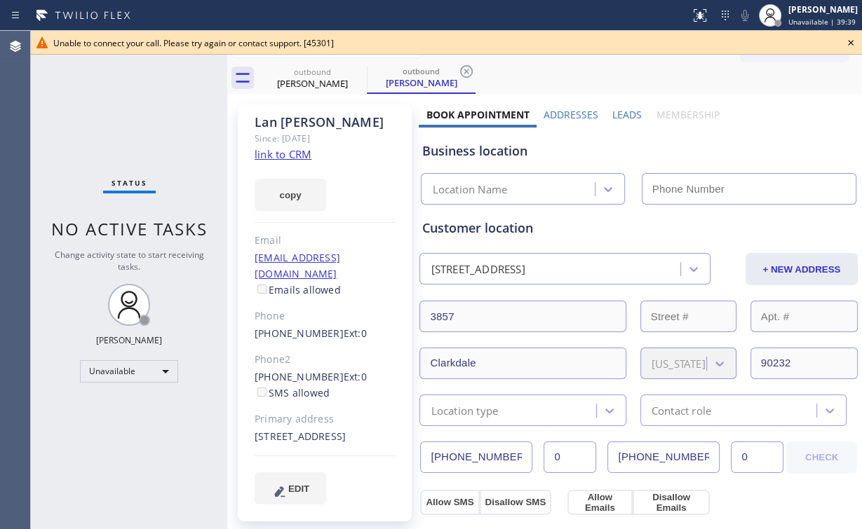
type input "[PHONE_NUMBER]"
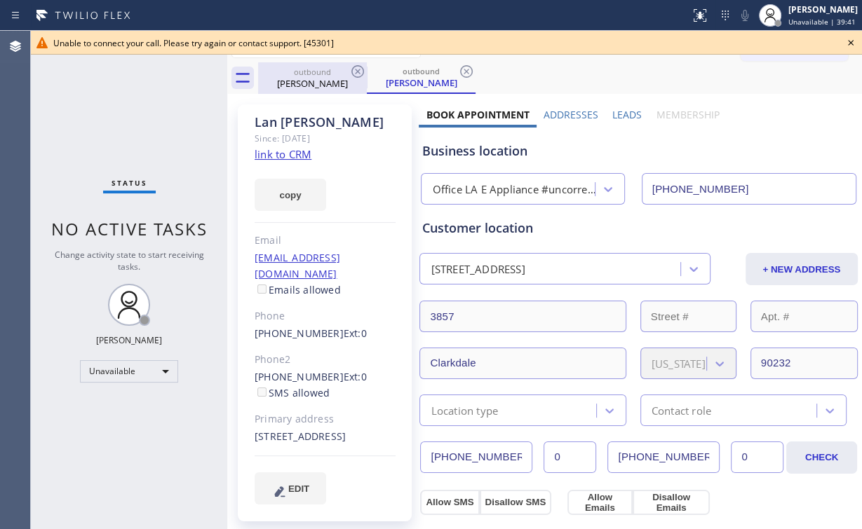
click at [290, 80] on div "[PERSON_NAME]" at bounding box center [312, 83] width 106 height 13
click at [358, 69] on icon at bounding box center [357, 71] width 17 height 17
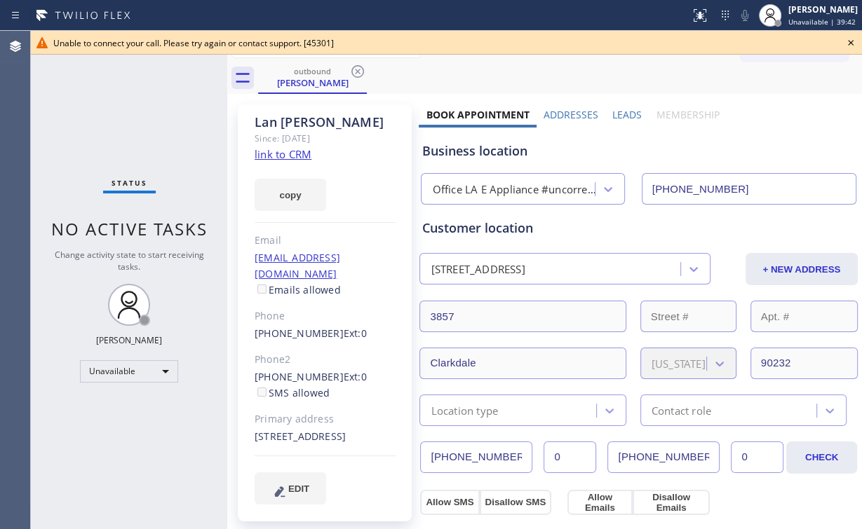
click at [358, 69] on icon at bounding box center [357, 71] width 17 height 17
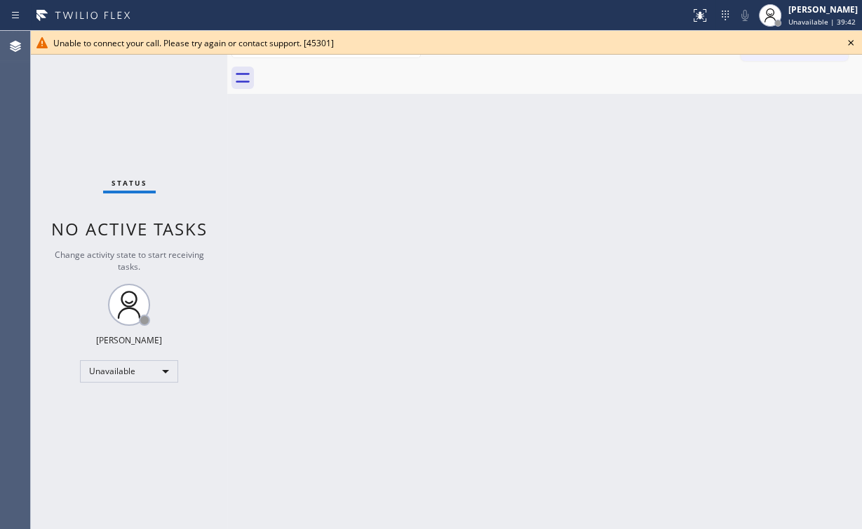
click at [160, 114] on div "Status No active tasks Change activity state to start receiving tasks. [PERSON_…" at bounding box center [129, 280] width 196 height 499
click at [131, 107] on div "Status No active tasks Change activity state to start receiving tasks. [PERSON_…" at bounding box center [129, 280] width 196 height 499
click at [849, 42] on icon at bounding box center [850, 42] width 17 height 17
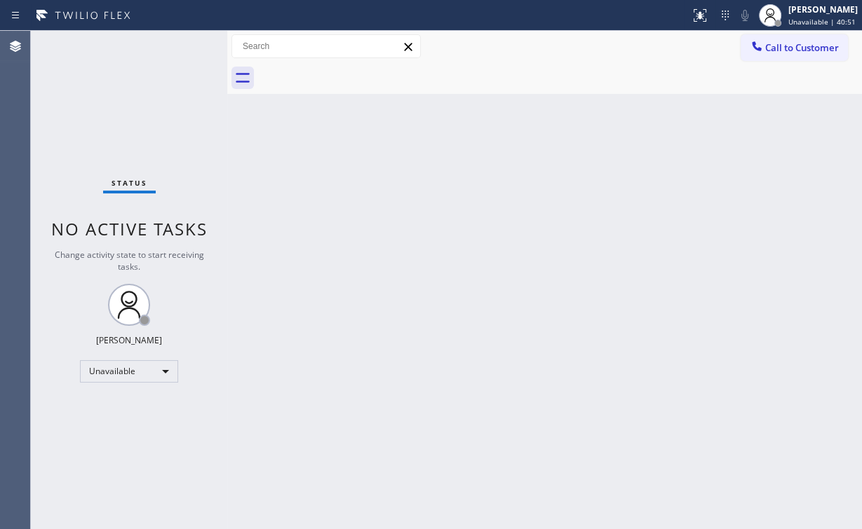
click at [769, 58] on button "Call to Customer" at bounding box center [794, 47] width 107 height 27
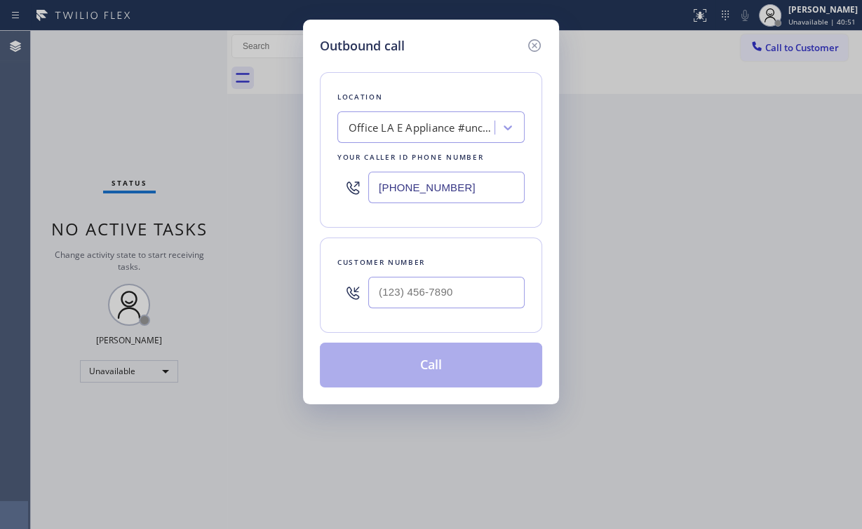
click at [330, 180] on div "Location Office [GEOGRAPHIC_DATA] #uncorrect Your caller id phone number [PHONE…" at bounding box center [431, 150] width 222 height 156
paste input "528-5025"
type input "[PHONE_NUMBER]"
click at [460, 281] on input "(___) ___-____" at bounding box center [446, 293] width 156 height 32
paste input "818) 269-0493"
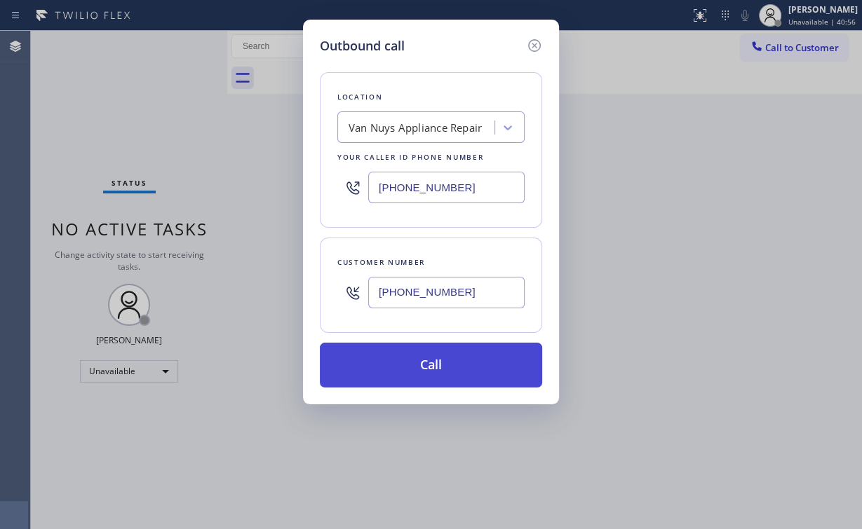
type input "[PHONE_NUMBER]"
click at [426, 372] on button "Call" at bounding box center [431, 365] width 222 height 45
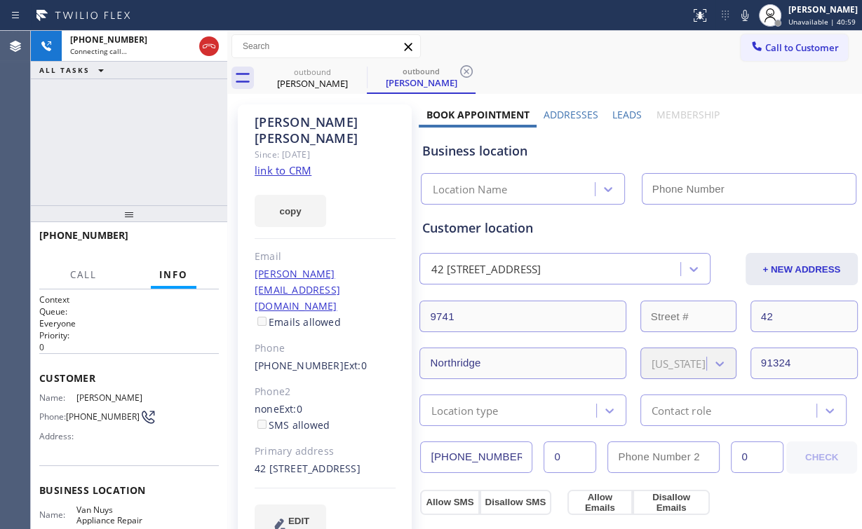
click at [147, 140] on div "[PHONE_NUMBER] Connecting call… ALL TASKS ALL TASKS ACTIVE TASKS TASKS IN WRAP …" at bounding box center [129, 118] width 196 height 175
type input "[PHONE_NUMBER]"
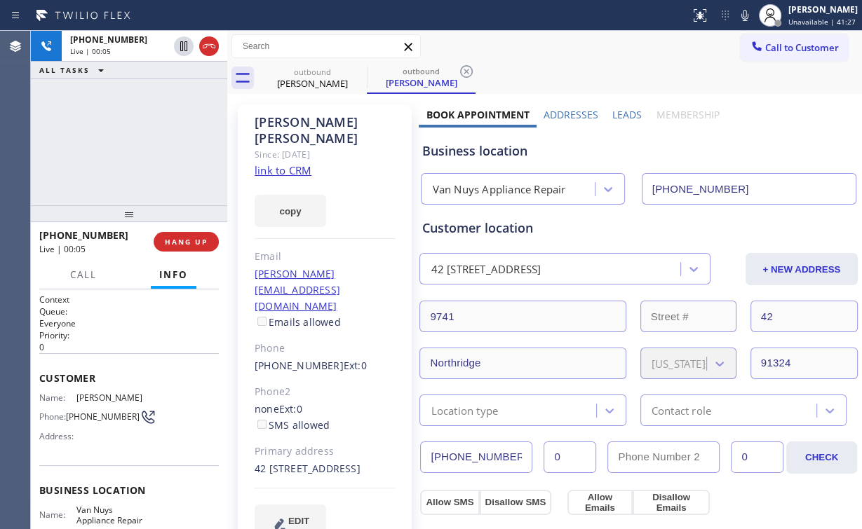
click at [135, 123] on div "[PHONE_NUMBER] Live | 00:05 ALL TASKS ALL TASKS ACTIVE TASKS TASKS IN WRAP UP" at bounding box center [129, 118] width 196 height 175
click at [291, 163] on link "link to CRM" at bounding box center [283, 170] width 57 height 14
click at [163, 143] on div "[PHONE_NUMBER] Live | 00:50 ALL TASKS ALL TASKS ACTIVE TASKS TASKS IN WRAP UP" at bounding box center [129, 118] width 196 height 175
click at [142, 142] on div "[PHONE_NUMBER] Live | 00:53 ALL TASKS ALL TASKS ACTIVE TASKS TASKS IN WRAP UP" at bounding box center [129, 118] width 196 height 175
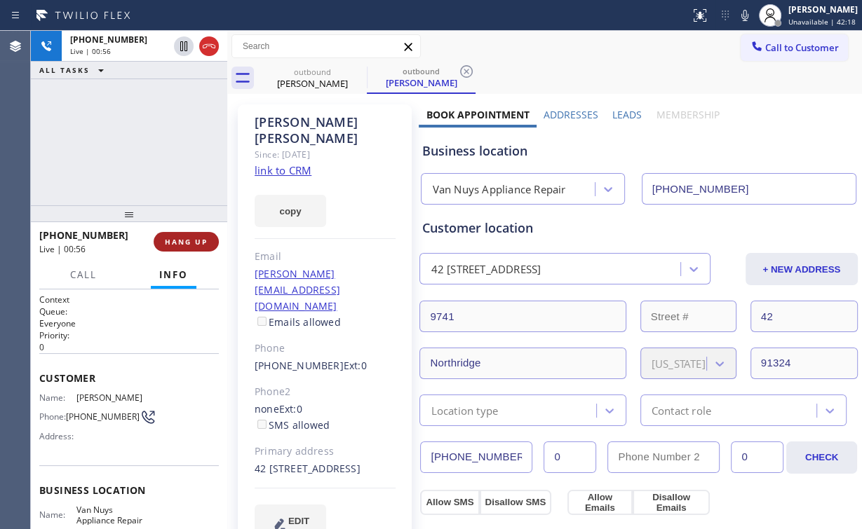
click at [182, 241] on span "HANG UP" at bounding box center [186, 242] width 43 height 10
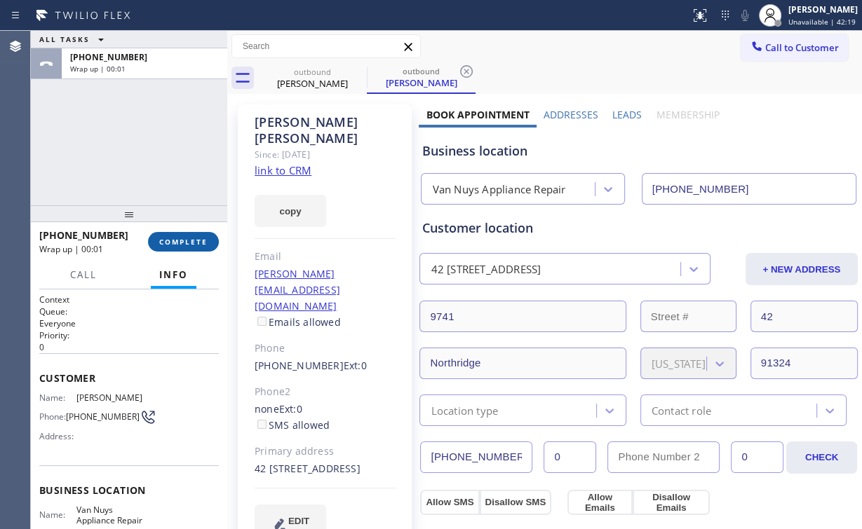
click at [182, 241] on span "COMPLETE" at bounding box center [183, 242] width 48 height 10
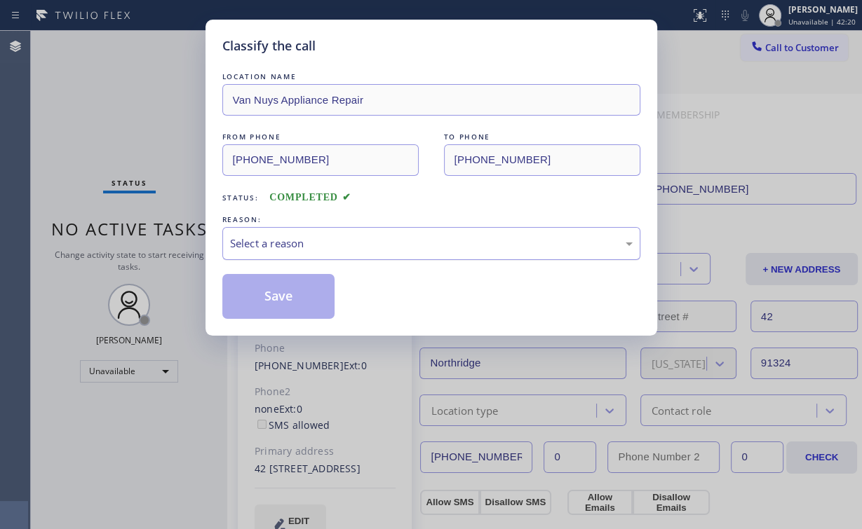
click at [262, 248] on div "Select a reason" at bounding box center [431, 244] width 403 height 16
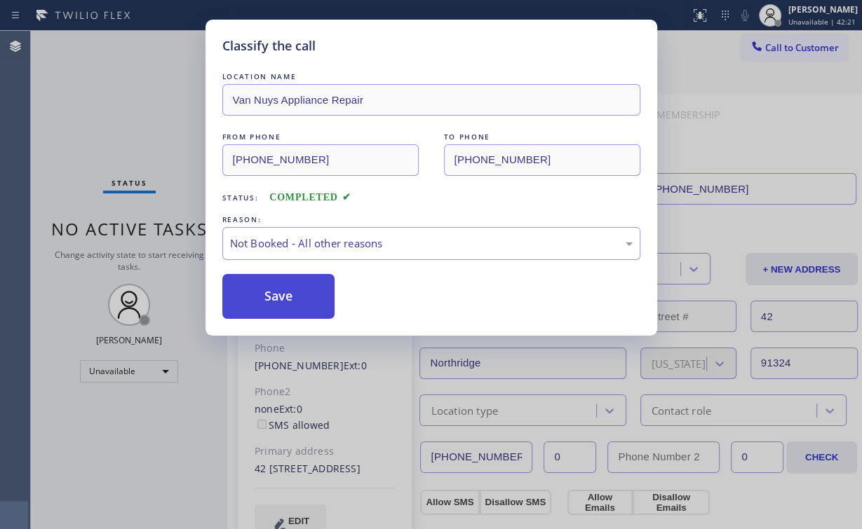
click at [276, 301] on button "Save" at bounding box center [278, 296] width 113 height 45
click at [107, 93] on div "Classify the call LOCATION NAME [PERSON_NAME] Appliance Repair FROM PHONE [PHON…" at bounding box center [431, 264] width 862 height 529
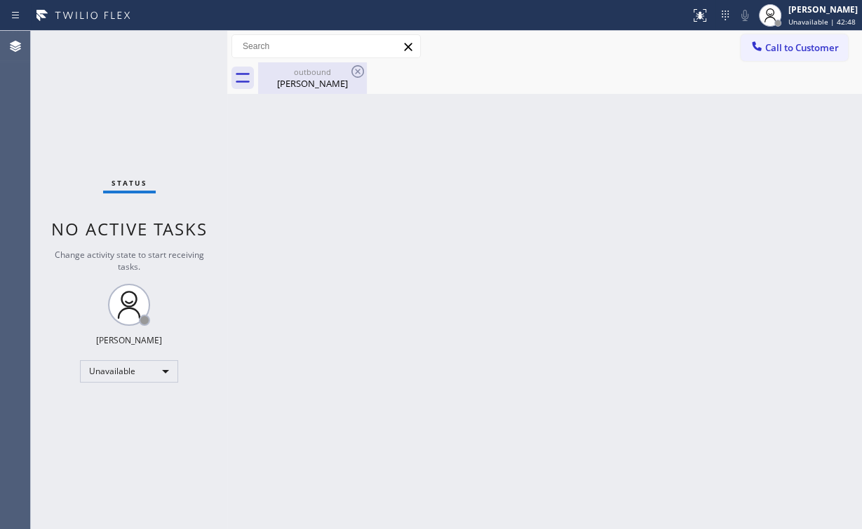
click at [299, 84] on div "[PERSON_NAME]" at bounding box center [312, 83] width 106 height 13
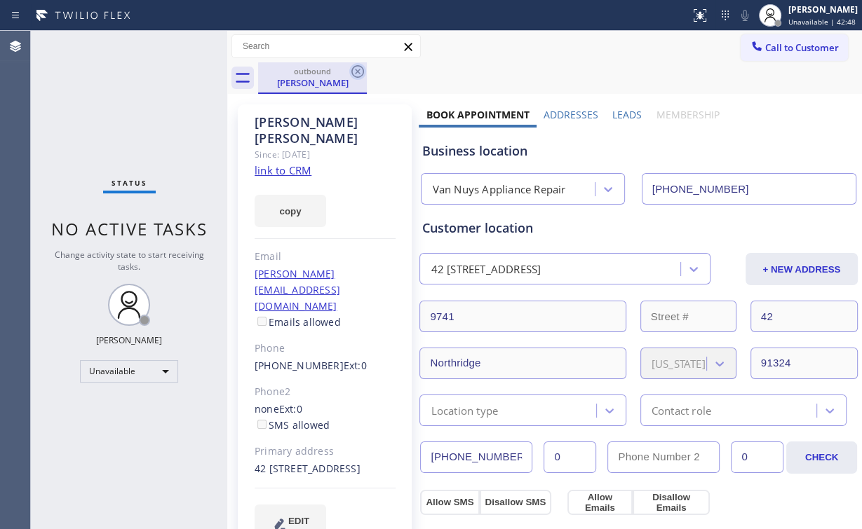
click at [356, 70] on icon at bounding box center [357, 71] width 17 height 17
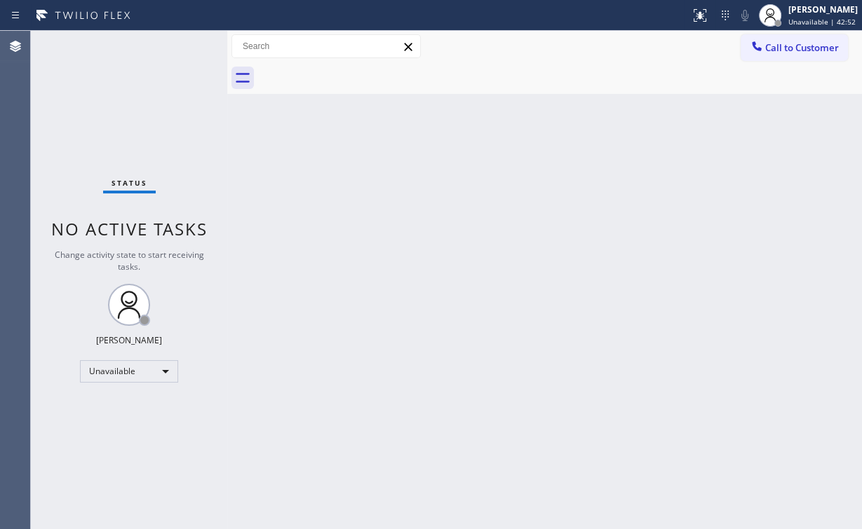
click at [138, 106] on div "Status No active tasks Change activity state to start receiving tasks. [PERSON_…" at bounding box center [129, 280] width 196 height 499
click at [774, 41] on button "Call to Customer" at bounding box center [794, 47] width 107 height 27
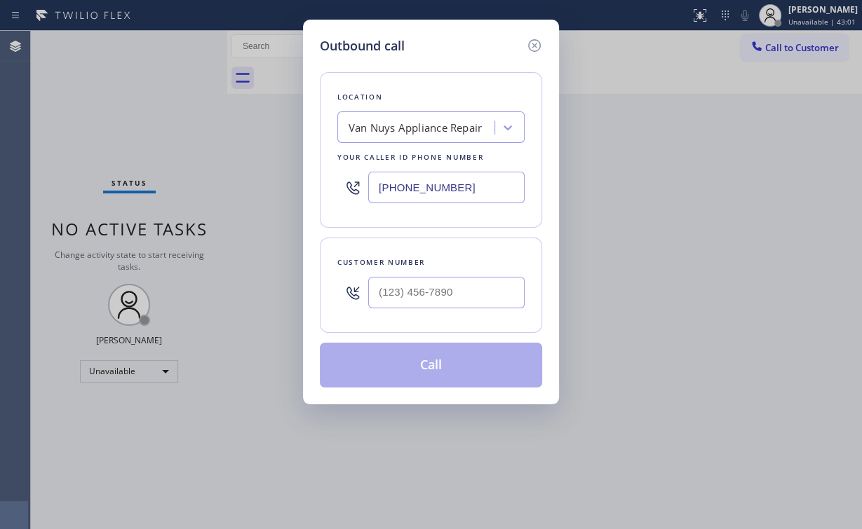
drag, startPoint x: 390, startPoint y: 183, endPoint x: 271, endPoint y: 163, distance: 120.2
click at [299, 170] on div "Outbound call Location Van Nuys Appliance Repair Your caller id phone number [P…" at bounding box center [431, 264] width 862 height 529
paste input "949) 396-0586"
type input "[PHONE_NUMBER]"
click at [492, 306] on input "(___) ___-____" at bounding box center [446, 293] width 156 height 32
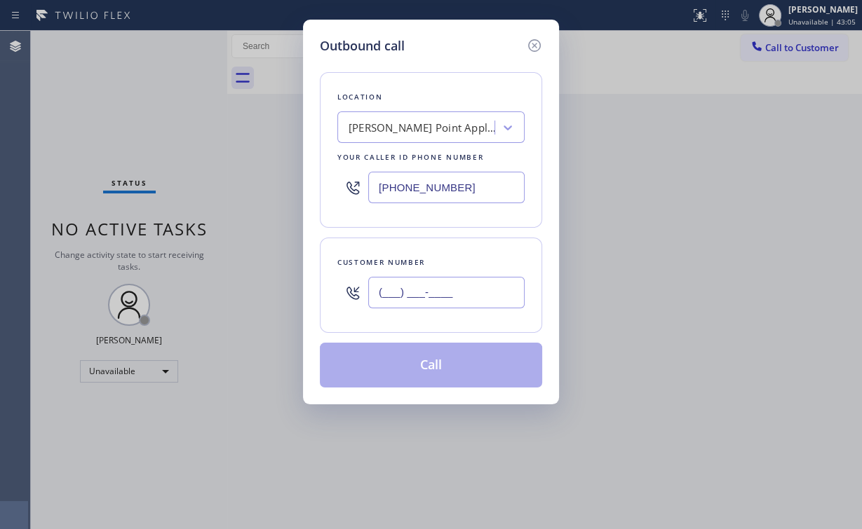
paste input "949) 338-4071"
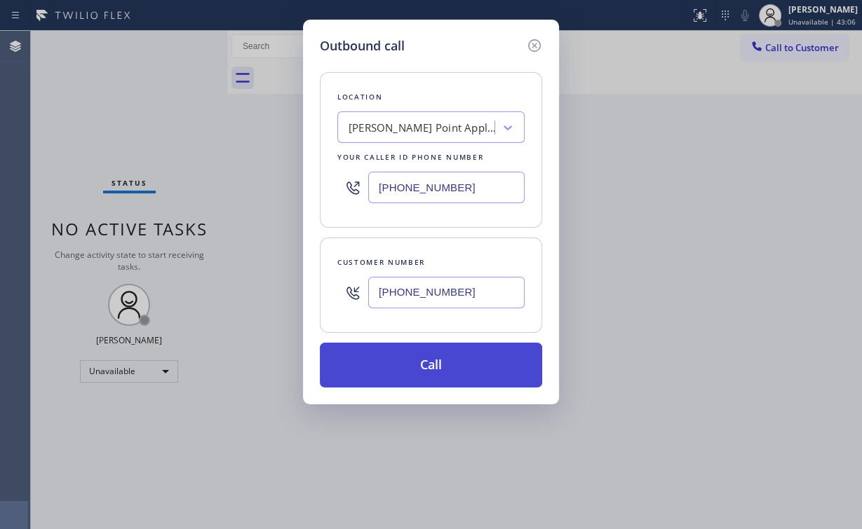
type input "[PHONE_NUMBER]"
click at [423, 366] on button "Call" at bounding box center [431, 365] width 222 height 45
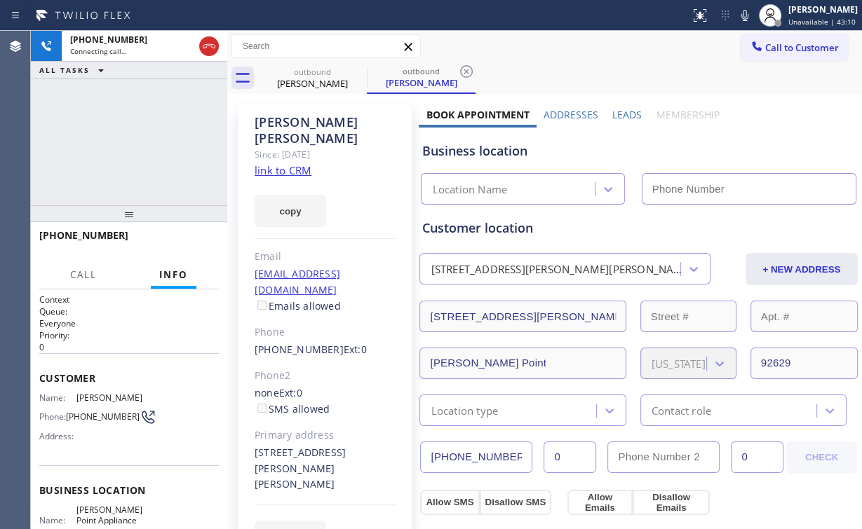
click at [174, 135] on div "[PHONE_NUMBER] Connecting call… ALL TASKS ALL TASKS ACTIVE TASKS TASKS IN WRAP …" at bounding box center [129, 118] width 196 height 175
type input "[PHONE_NUMBER]"
click at [288, 163] on link "link to CRM" at bounding box center [283, 170] width 57 height 14
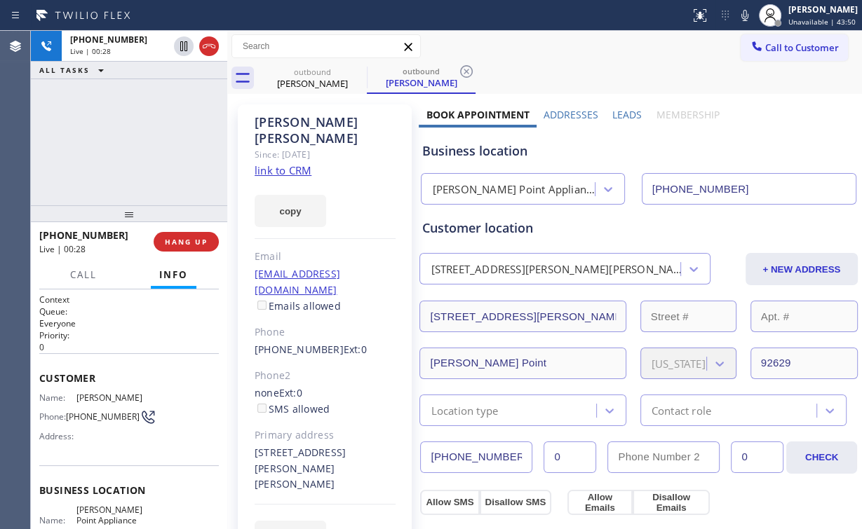
click at [135, 120] on div "[PHONE_NUMBER] Live | 00:28 ALL TASKS ALL TASKS ACTIVE TASKS TASKS IN WRAP UP" at bounding box center [129, 118] width 196 height 175
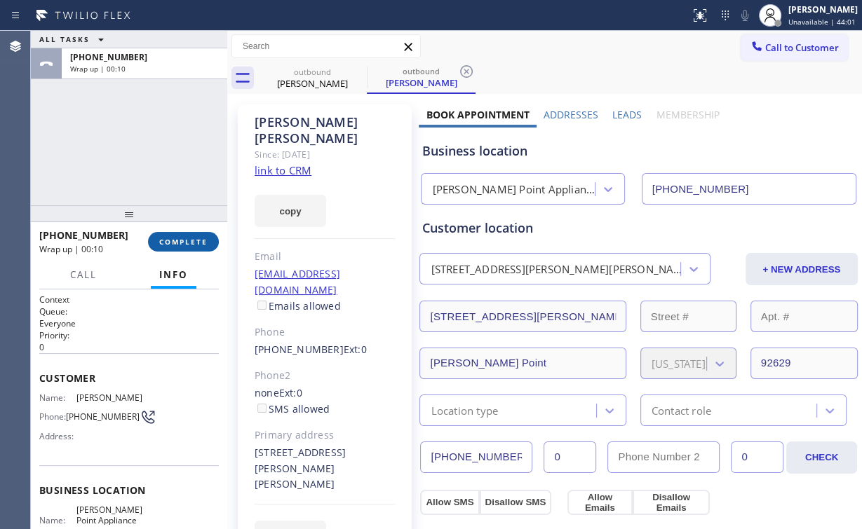
click at [180, 240] on span "COMPLETE" at bounding box center [183, 242] width 48 height 10
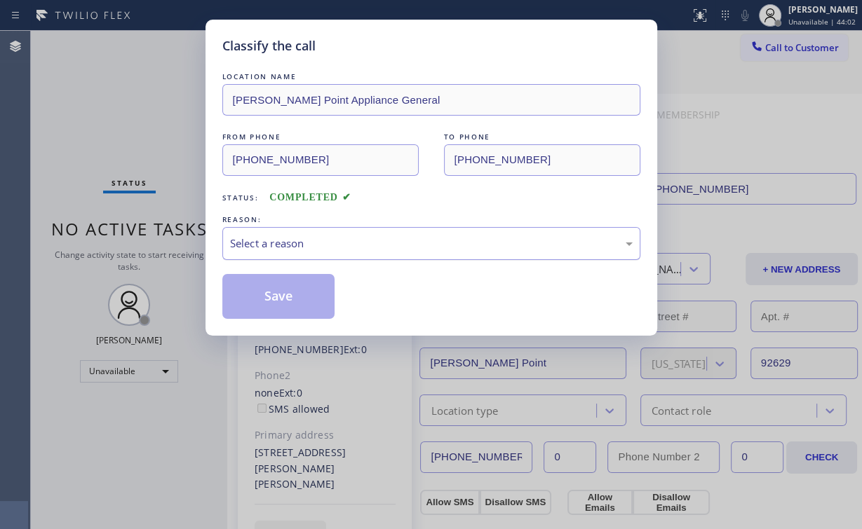
drag, startPoint x: 269, startPoint y: 239, endPoint x: 269, endPoint y: 249, distance: 9.8
click at [269, 241] on div "Select a reason" at bounding box center [431, 244] width 403 height 16
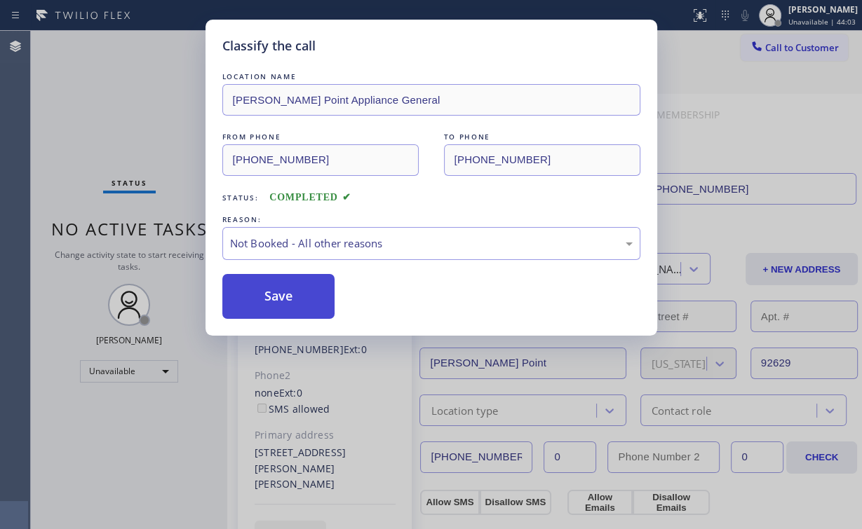
click at [266, 298] on button "Save" at bounding box center [278, 296] width 113 height 45
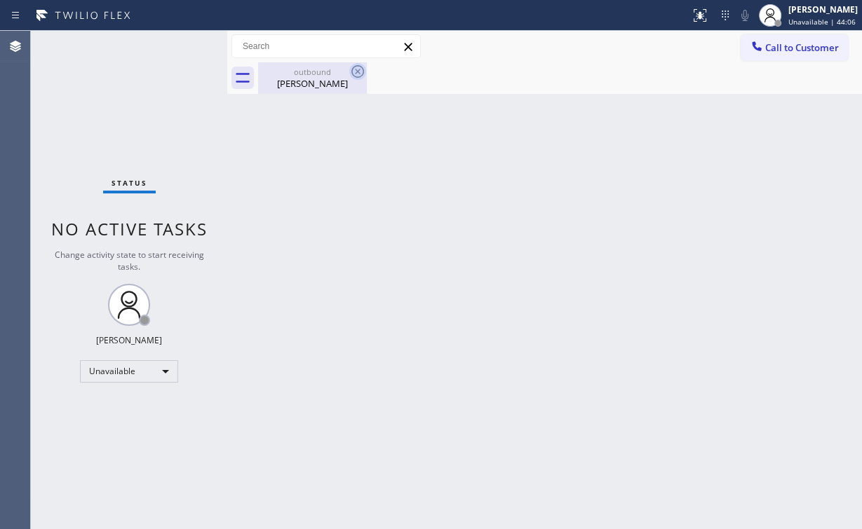
click at [310, 79] on div "[PERSON_NAME]" at bounding box center [312, 83] width 106 height 13
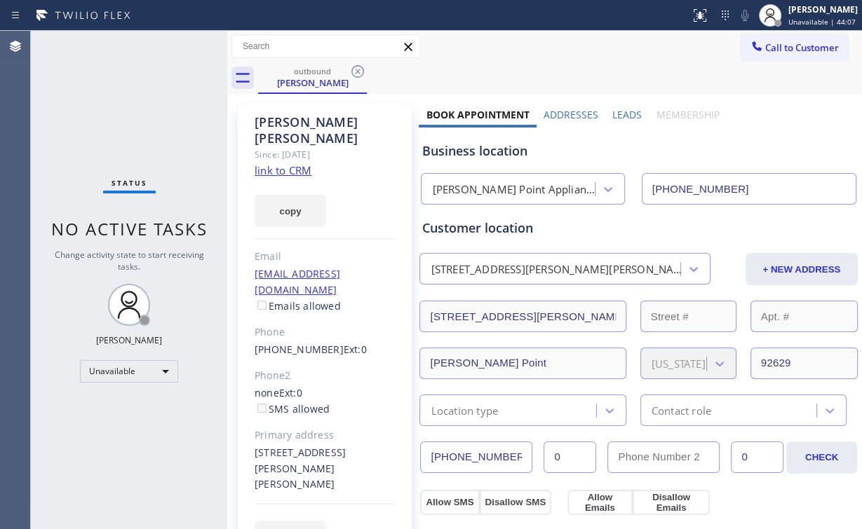
drag, startPoint x: 359, startPoint y: 67, endPoint x: 303, endPoint y: 444, distance: 380.7
click at [359, 68] on icon at bounding box center [357, 71] width 17 height 17
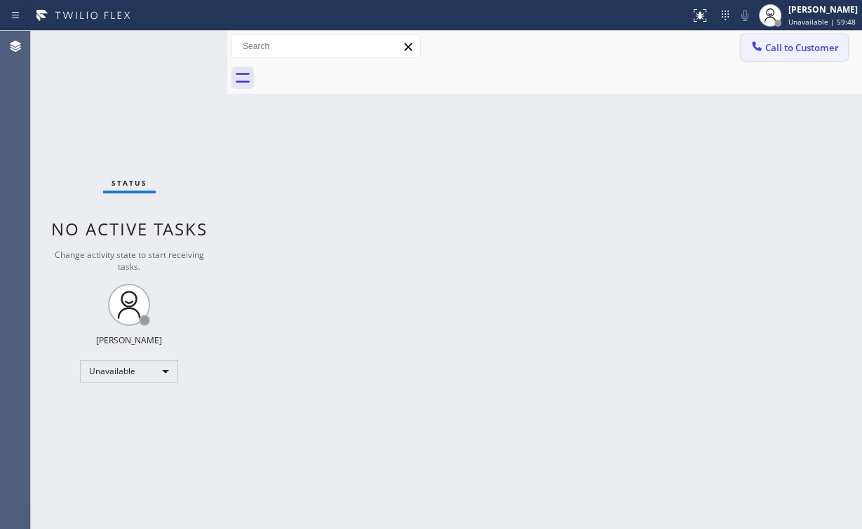
click at [785, 52] on span "Call to Customer" at bounding box center [802, 47] width 74 height 13
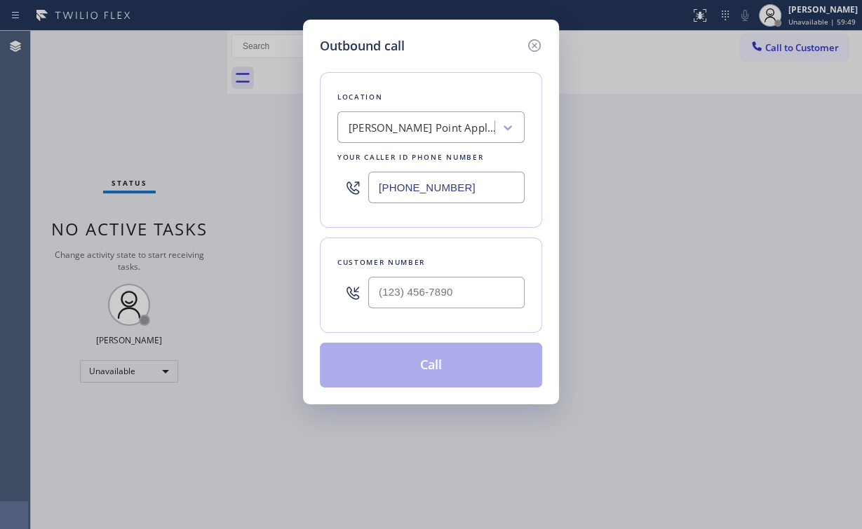
drag, startPoint x: 390, startPoint y: 191, endPoint x: 259, endPoint y: 165, distance: 133.7
click at [250, 185] on div "Outbound call Location [PERSON_NAME][GEOGRAPHIC_DATA] Appliance General Your ca…" at bounding box center [431, 264] width 862 height 529
drag, startPoint x: 466, startPoint y: 189, endPoint x: 177, endPoint y: 149, distance: 291.0
click at [311, 173] on div "Outbound call Location [PERSON_NAME][GEOGRAPHIC_DATA] Appliance General Your ca…" at bounding box center [431, 212] width 256 height 385
paste input "323) 900-0745"
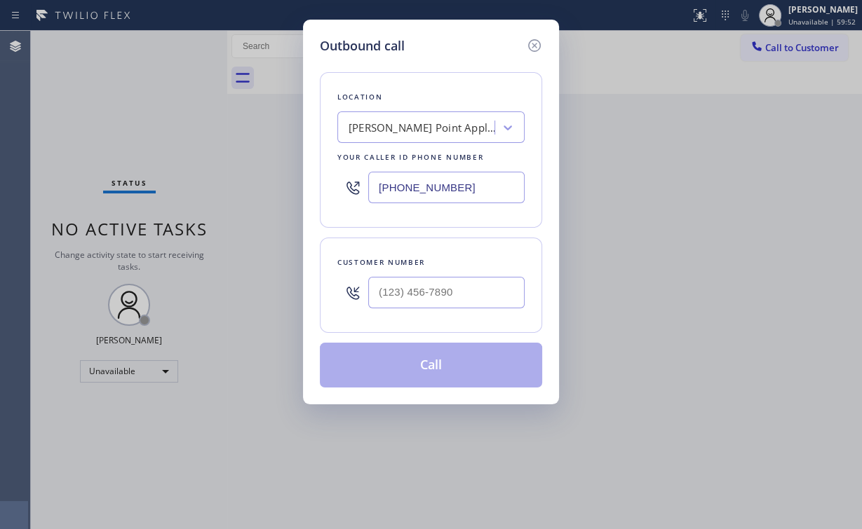
type input "[PHONE_NUMBER]"
click at [446, 309] on div at bounding box center [446, 293] width 156 height 46
drag, startPoint x: 440, startPoint y: 301, endPoint x: 449, endPoint y: 298, distance: 9.5
click at [440, 301] on input "(___) ___-____" at bounding box center [446, 293] width 156 height 32
paste input "323) 620-3727"
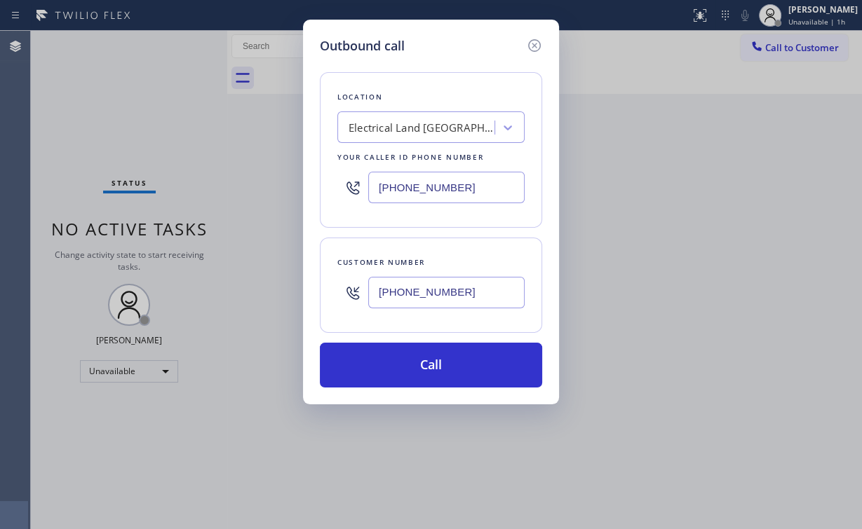
type input "[PHONE_NUMBER]"
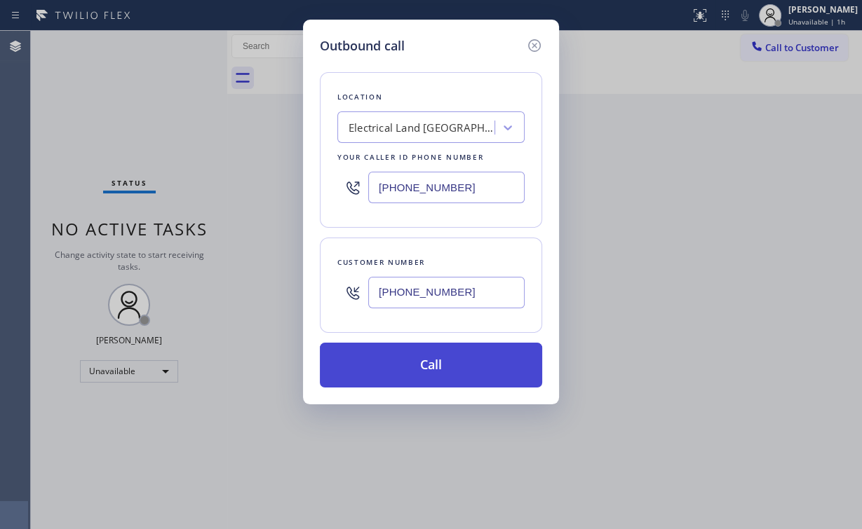
click at [410, 350] on button "Call" at bounding box center [431, 365] width 222 height 45
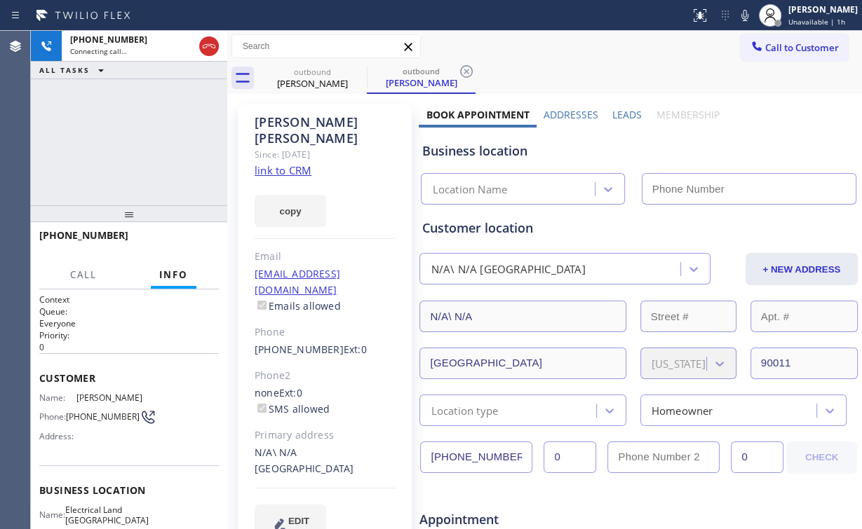
type input "[PHONE_NUMBER]"
click at [129, 128] on div "[PHONE_NUMBER] Connecting call… ALL TASKS ALL TASKS ACTIVE TASKS TASKS IN WRAP …" at bounding box center [129, 118] width 196 height 175
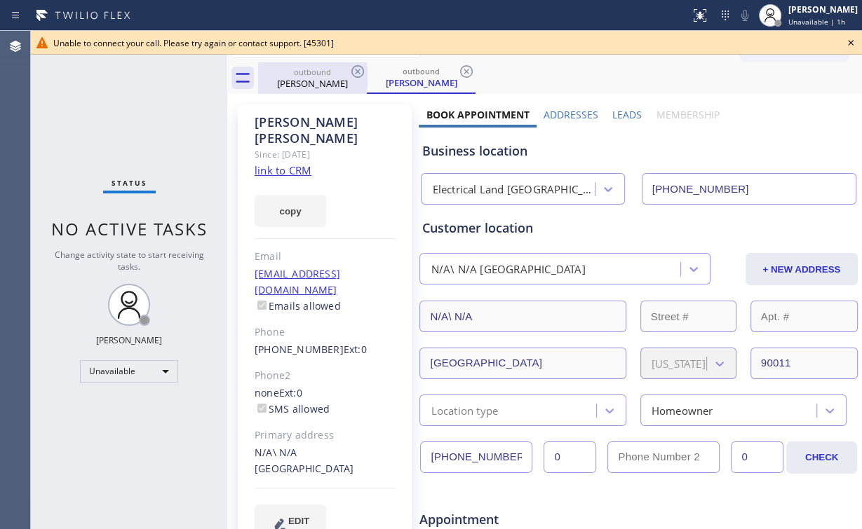
click at [295, 73] on div "outbound" at bounding box center [312, 72] width 106 height 11
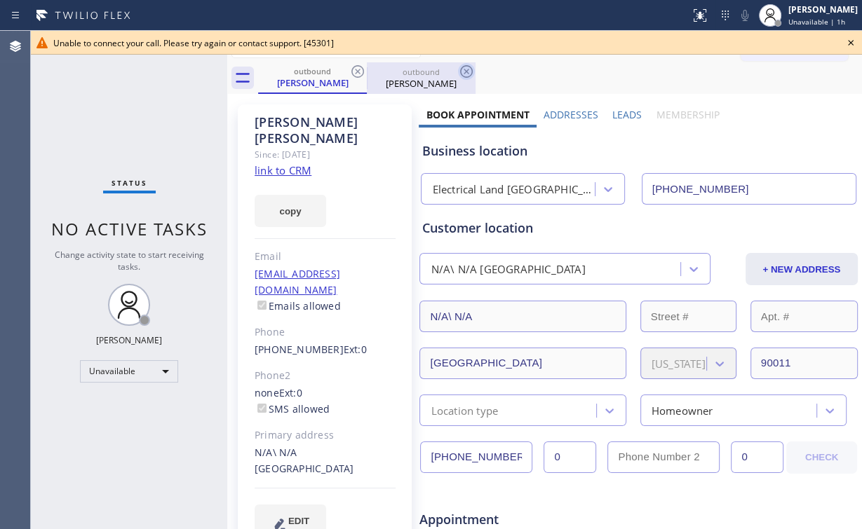
click at [358, 71] on icon at bounding box center [357, 71] width 13 height 13
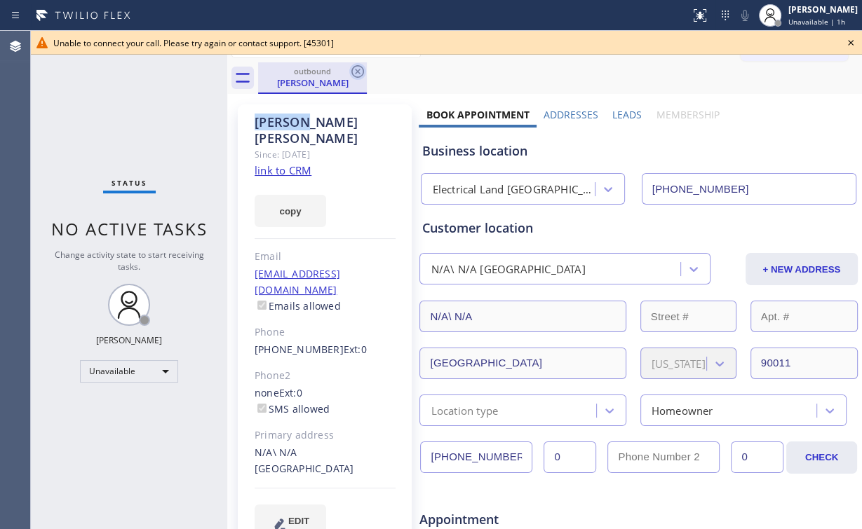
click at [359, 70] on icon at bounding box center [357, 71] width 13 height 13
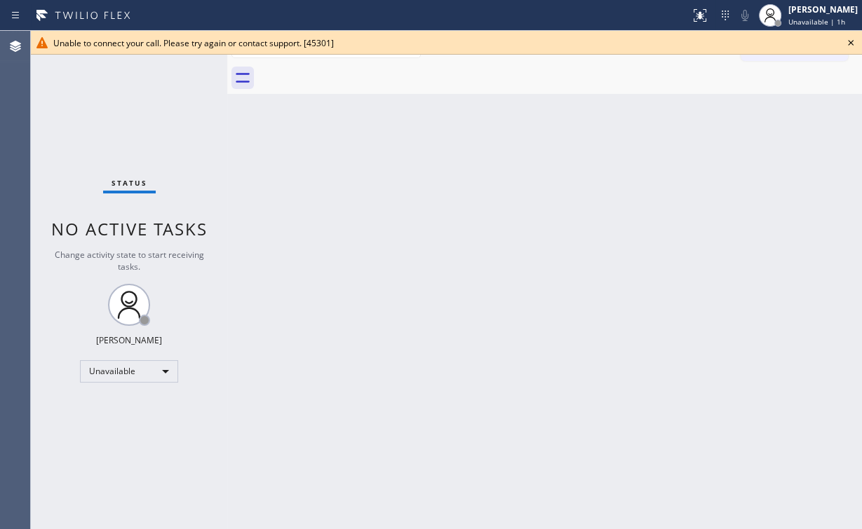
click at [562, 176] on div "Back to Dashboard Change Sender ID Customers Technicians Select a contact Outbo…" at bounding box center [544, 280] width 635 height 499
click at [850, 42] on icon at bounding box center [850, 42] width 17 height 17
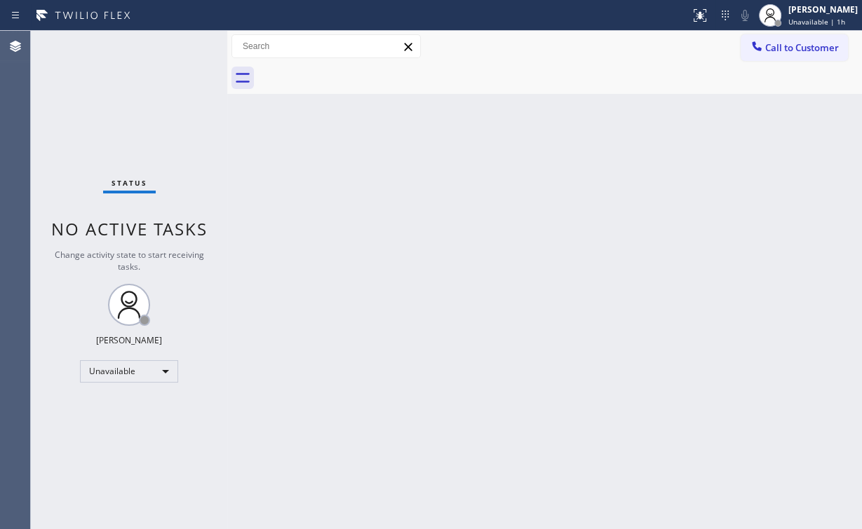
click at [762, 142] on div "Back to Dashboard Change Sender ID Customers Technicians Select a contact Outbo…" at bounding box center [544, 280] width 635 height 499
click at [762, 49] on icon at bounding box center [757, 46] width 14 height 14
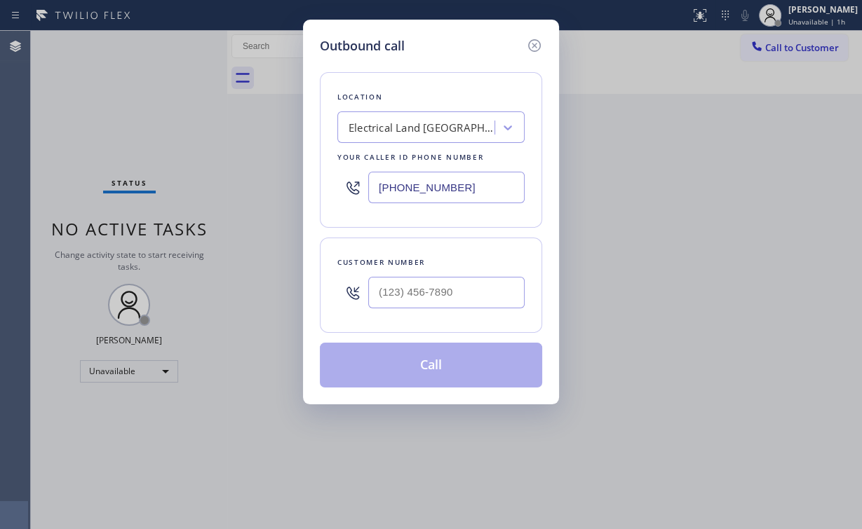
click at [640, 239] on div "Outbound call Location Electrical Land [GEOGRAPHIC_DATA] Your caller id phone n…" at bounding box center [431, 264] width 862 height 529
drag, startPoint x: 421, startPoint y: 290, endPoint x: 431, endPoint y: 276, distance: 17.7
click at [421, 290] on input "(___) ___-____" at bounding box center [446, 293] width 156 height 32
paste input "323) 620-3727"
type input "[PHONE_NUMBER]"
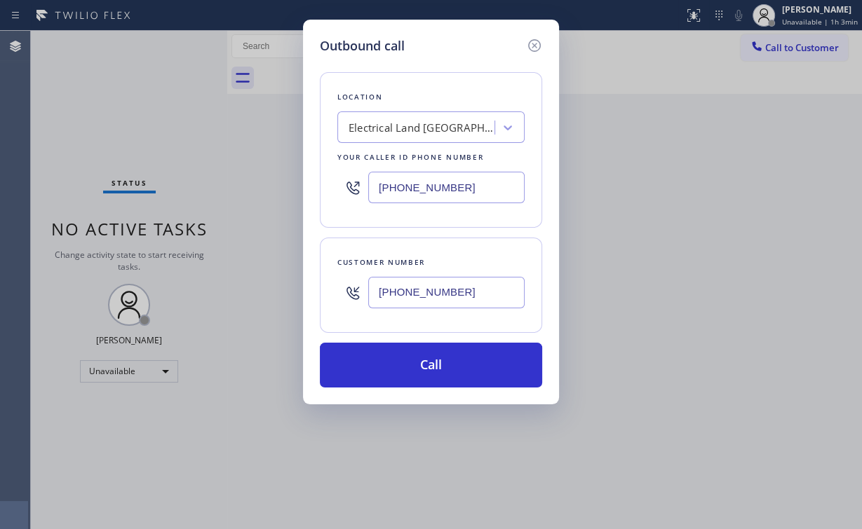
click at [434, 70] on div "Location Electrical Land [GEOGRAPHIC_DATA] Your caller id phone number [PHONE_N…" at bounding box center [431, 221] width 222 height 332
drag, startPoint x: 469, startPoint y: 188, endPoint x: 390, endPoint y: 201, distance: 80.4
click at [310, 194] on div "Outbound call Location Electrical Land [GEOGRAPHIC_DATA] Your caller id phone n…" at bounding box center [431, 212] width 256 height 385
paste input "877) 777-0796"
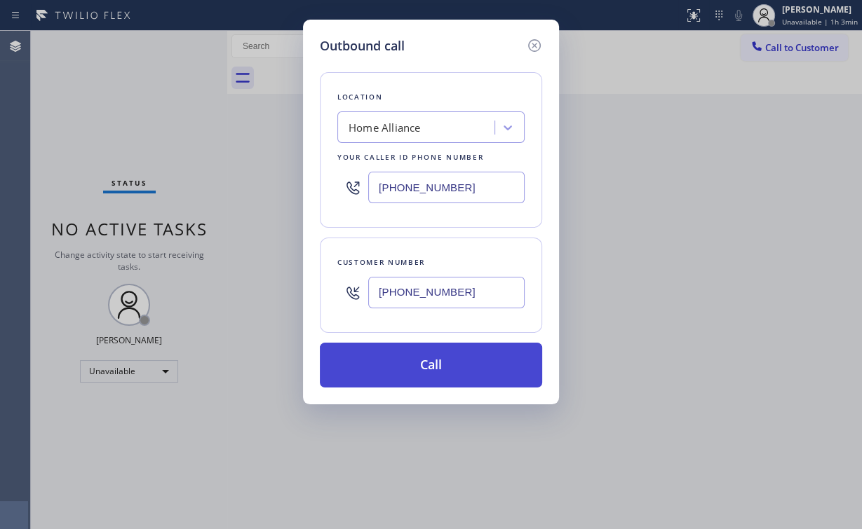
type input "[PHONE_NUMBER]"
click at [424, 358] on button "Call" at bounding box center [431, 365] width 222 height 45
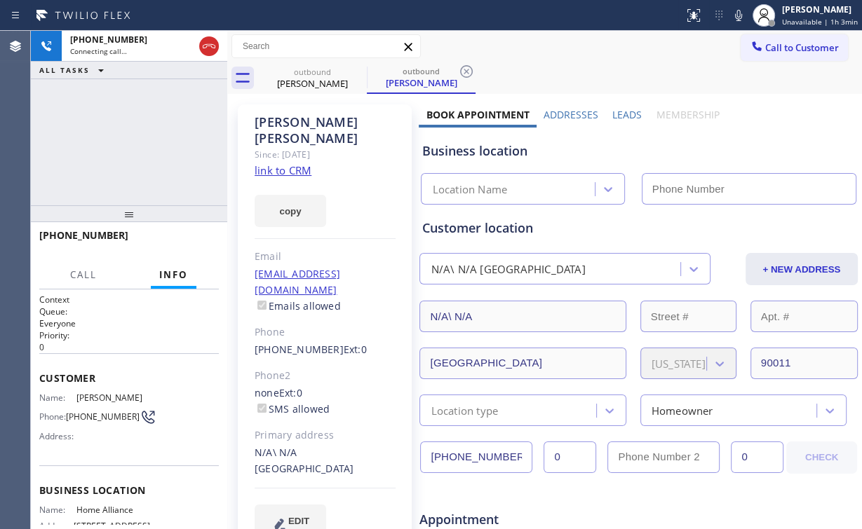
type input "[PHONE_NUMBER]"
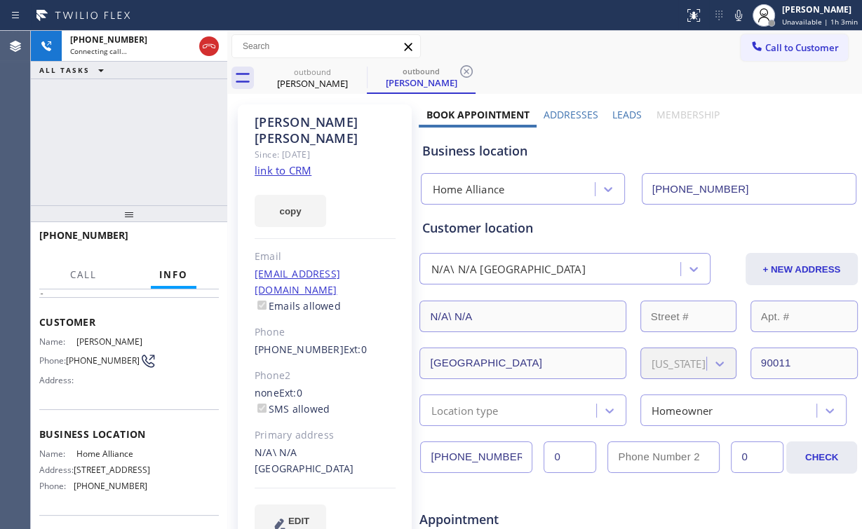
click at [140, 141] on div "[PHONE_NUMBER] Connecting call… ALL TASKS ALL TASKS ACTIVE TASKS TASKS IN WRAP …" at bounding box center [129, 118] width 196 height 175
click at [141, 140] on div "[PHONE_NUMBER] Live | 00:09 ALL TASKS ALL TASKS ACTIVE TASKS TASKS IN WRAP UP" at bounding box center [129, 118] width 196 height 175
click at [141, 140] on div "[PHONE_NUMBER] Live | 00:10 ALL TASKS ALL TASKS ACTIVE TASKS TASKS IN WRAP UP" at bounding box center [129, 118] width 196 height 175
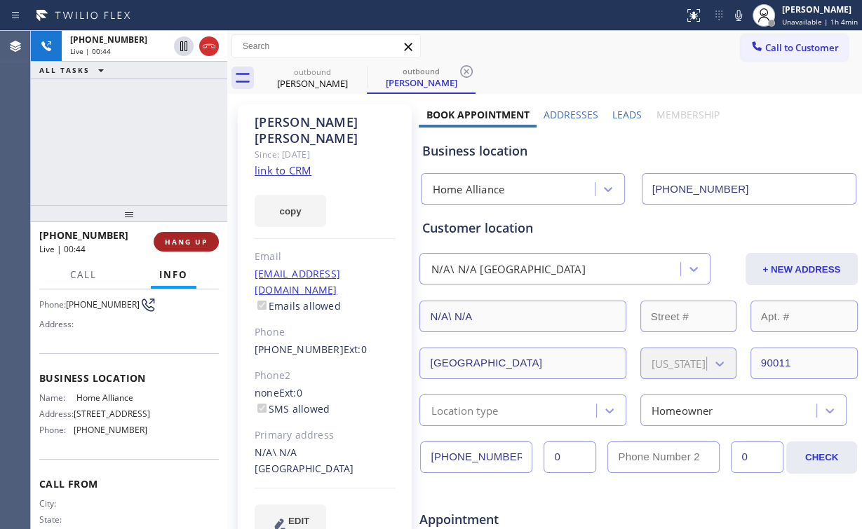
click at [197, 240] on span "HANG UP" at bounding box center [186, 242] width 43 height 10
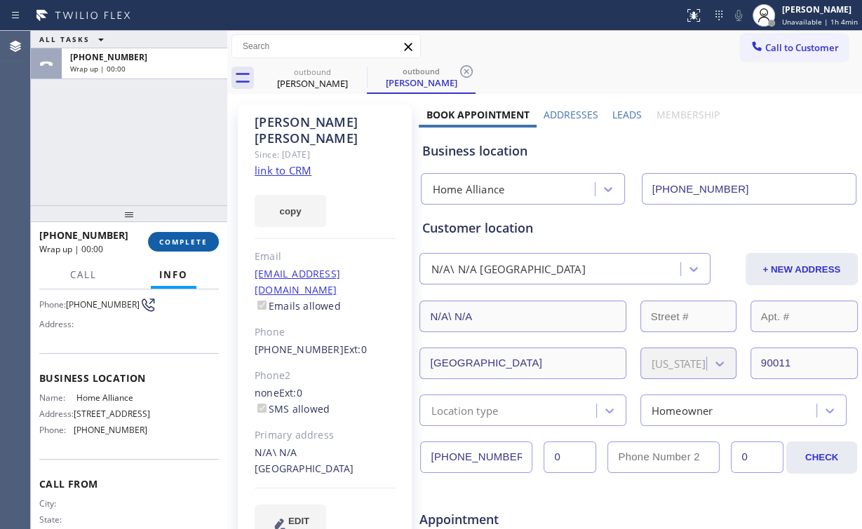
click at [197, 240] on span "COMPLETE" at bounding box center [183, 242] width 48 height 10
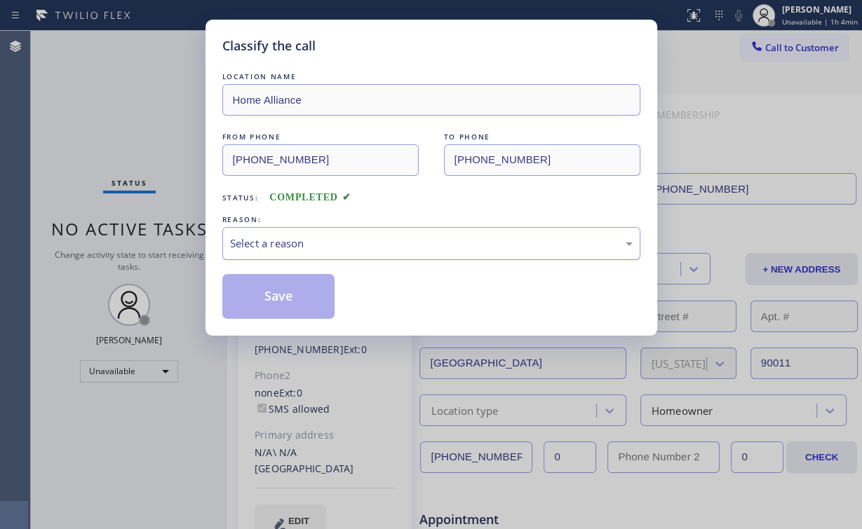
click at [304, 238] on div "Select a reason" at bounding box center [431, 244] width 403 height 16
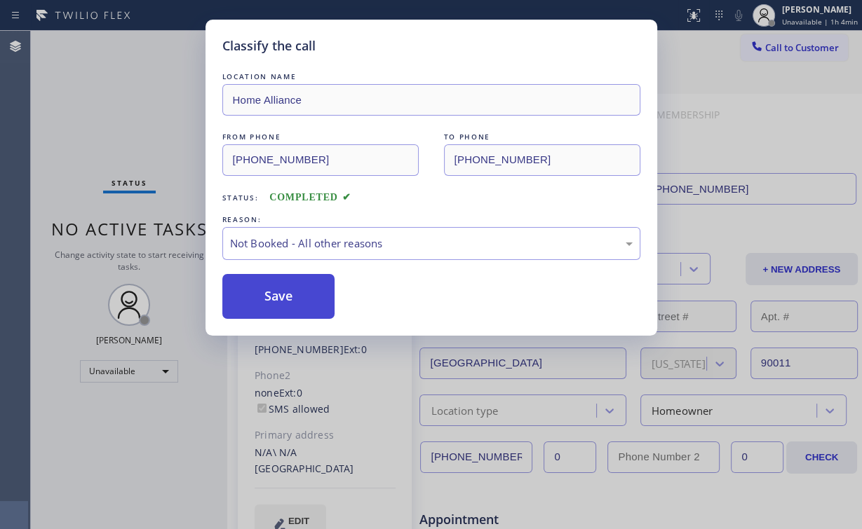
click at [283, 302] on button "Save" at bounding box center [278, 296] width 113 height 45
click at [97, 83] on div "Classify the call LOCATION NAME Home Alliance FROM PHONE [PHONE_NUMBER] TO PHON…" at bounding box center [431, 264] width 862 height 529
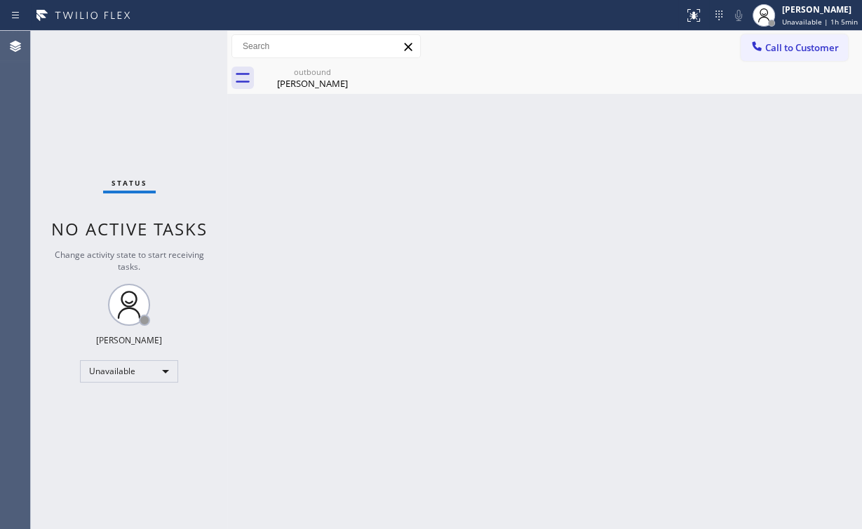
drag, startPoint x: 124, startPoint y: 101, endPoint x: 143, endPoint y: 36, distance: 67.2
click at [126, 100] on div "Status No active tasks Change activity state to start receiving tasks. [PERSON_…" at bounding box center [129, 280] width 196 height 499
drag, startPoint x: 306, startPoint y: 86, endPoint x: 353, endPoint y: 72, distance: 49.0
click at [306, 86] on div "[PERSON_NAME]" at bounding box center [312, 83] width 106 height 13
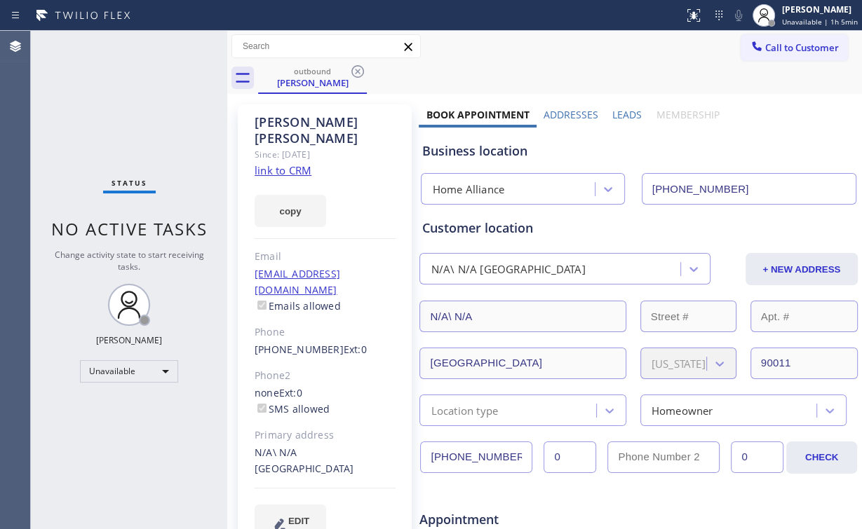
click at [355, 73] on icon at bounding box center [357, 71] width 17 height 17
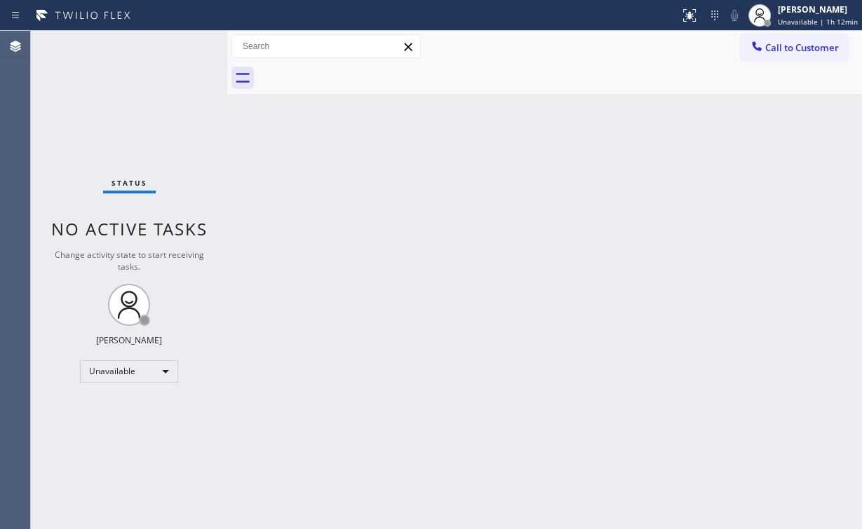
click at [785, 46] on span "Call to Customer" at bounding box center [802, 47] width 74 height 13
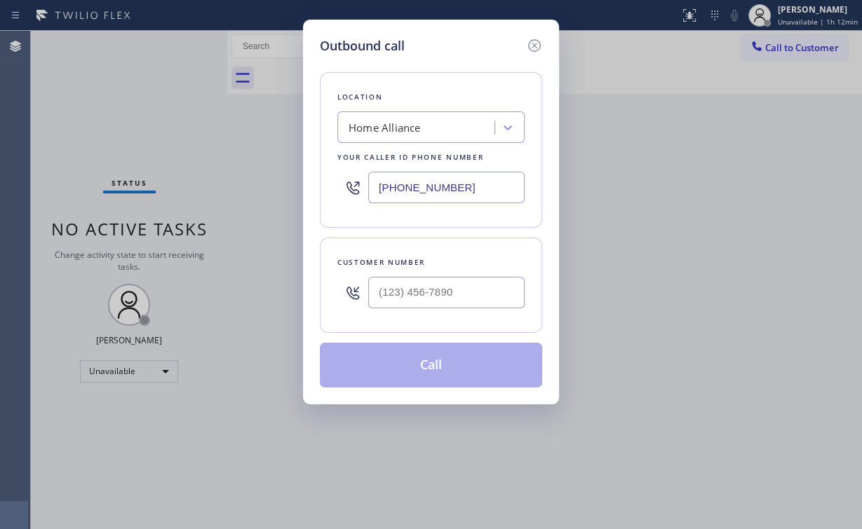
drag, startPoint x: 438, startPoint y: 185, endPoint x: 239, endPoint y: 154, distance: 201.5
click at [222, 176] on div "Outbound call Location Home Alliance Your caller id phone number [PHONE_NUMBER]…" at bounding box center [431, 264] width 862 height 529
paste input "408) 663-5038"
type input "[PHONE_NUMBER]"
click at [452, 292] on input "(___) ___-____" at bounding box center [446, 293] width 156 height 32
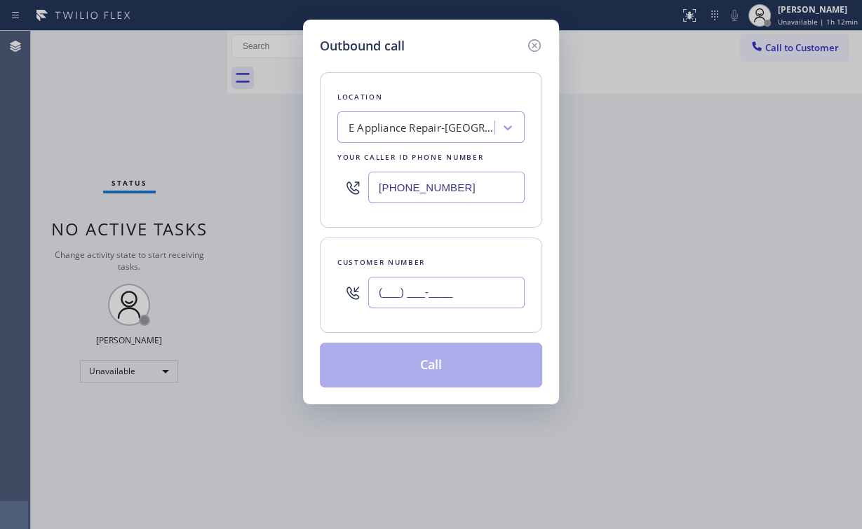
paste input "510) 299-4185"
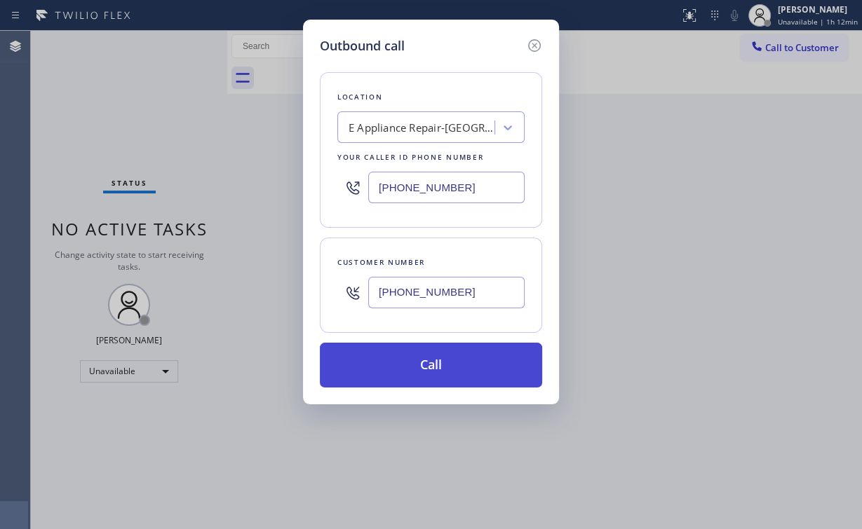
type input "[PHONE_NUMBER]"
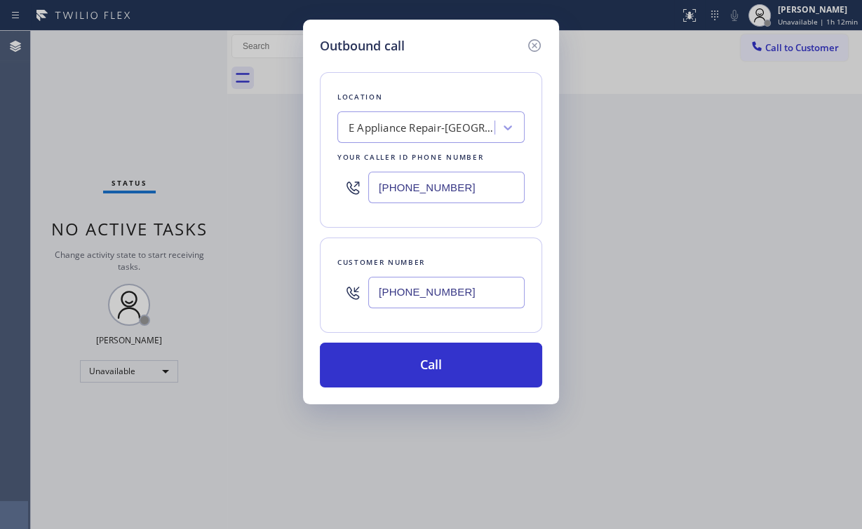
drag, startPoint x: 400, startPoint y: 363, endPoint x: 311, endPoint y: 519, distance: 180.0
click at [399, 367] on button "Call" at bounding box center [431, 365] width 222 height 45
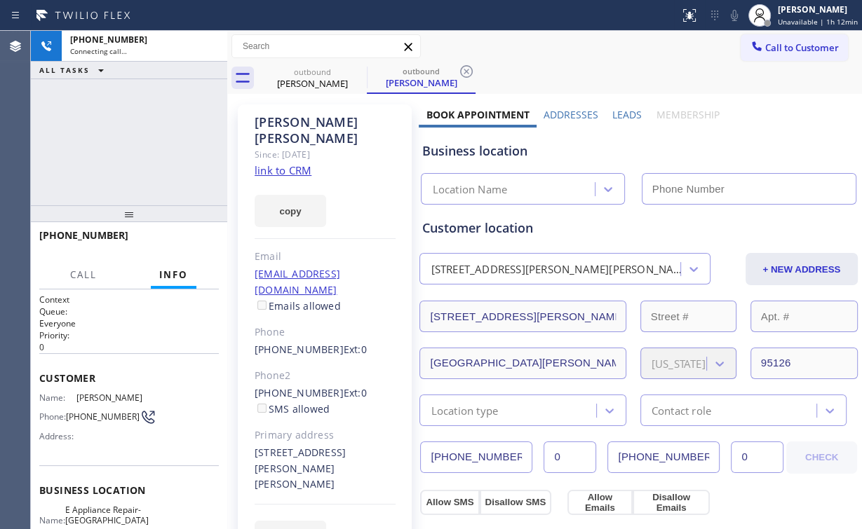
click at [123, 133] on div "[PHONE_NUMBER] Connecting call… ALL TASKS ALL TASKS ACTIVE TASKS TASKS IN WRAP …" at bounding box center [129, 118] width 196 height 175
type input "[PHONE_NUMBER]"
click at [142, 137] on div "[PHONE_NUMBER] Connecting call… ALL TASKS ALL TASKS ACTIVE TASKS TASKS IN WRAP …" at bounding box center [129, 118] width 196 height 175
click at [138, 142] on div "[PHONE_NUMBER] Connecting call… ALL TASKS ALL TASKS ACTIVE TASKS TASKS IN WRAP …" at bounding box center [129, 118] width 196 height 175
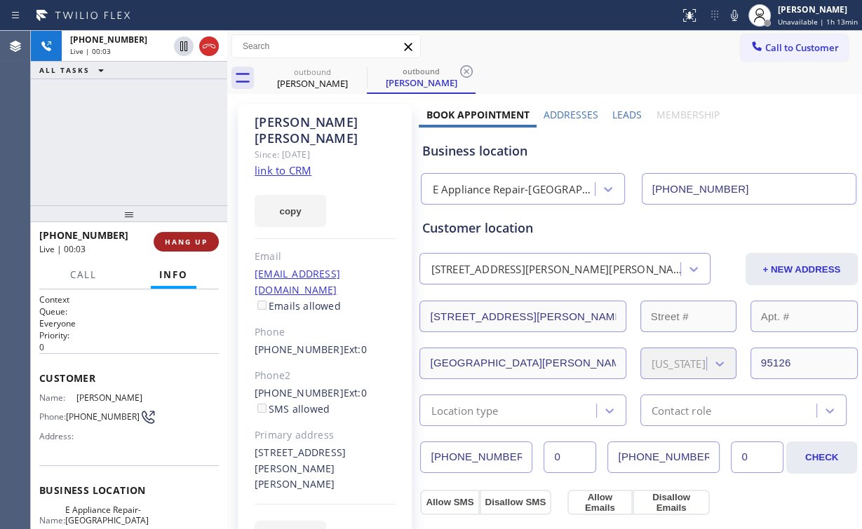
click at [185, 248] on button "HANG UP" at bounding box center [186, 242] width 65 height 20
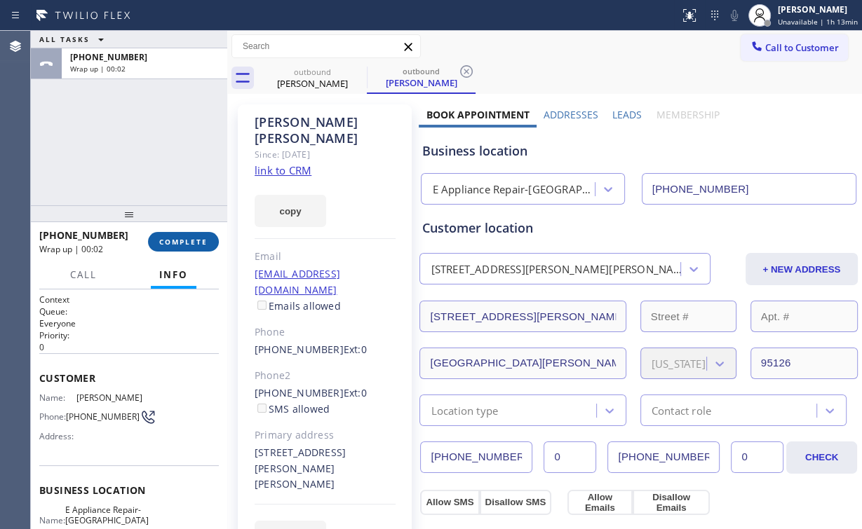
click at [173, 252] on div "[PHONE_NUMBER] Wrap up | 00:02 COMPLETE" at bounding box center [129, 242] width 180 height 36
click at [181, 247] on button "COMPLETE" at bounding box center [183, 242] width 71 height 20
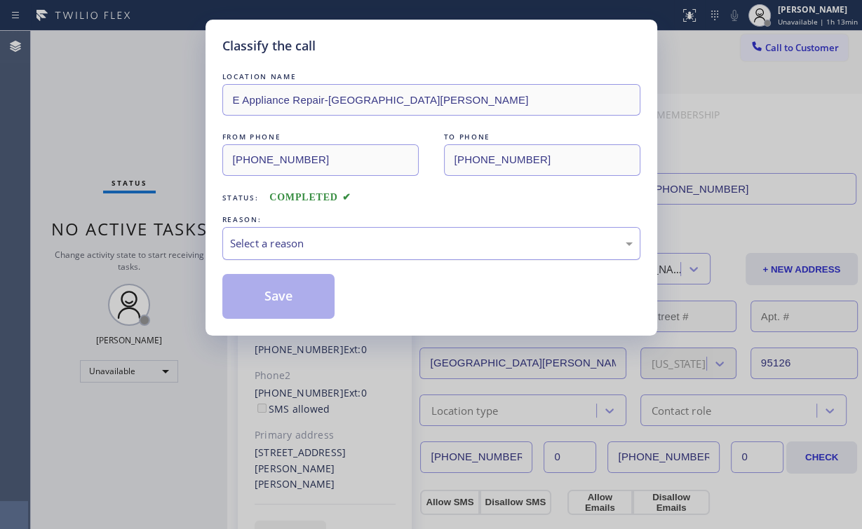
drag, startPoint x: 281, startPoint y: 231, endPoint x: 286, endPoint y: 247, distance: 16.4
click at [284, 238] on div "Select a reason" at bounding box center [431, 243] width 418 height 33
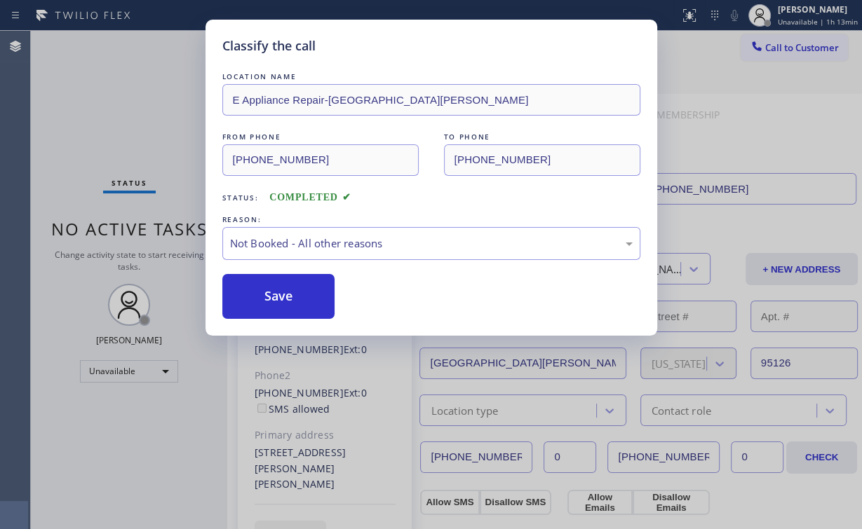
drag, startPoint x: 273, startPoint y: 298, endPoint x: 231, endPoint y: 225, distance: 83.9
click at [273, 298] on button "Save" at bounding box center [278, 296] width 113 height 45
click at [139, 131] on div "Classify the call LOCATION NAME E Appliance Repair-[GEOGRAPHIC_DATA][PERSON_NAM…" at bounding box center [431, 264] width 862 height 529
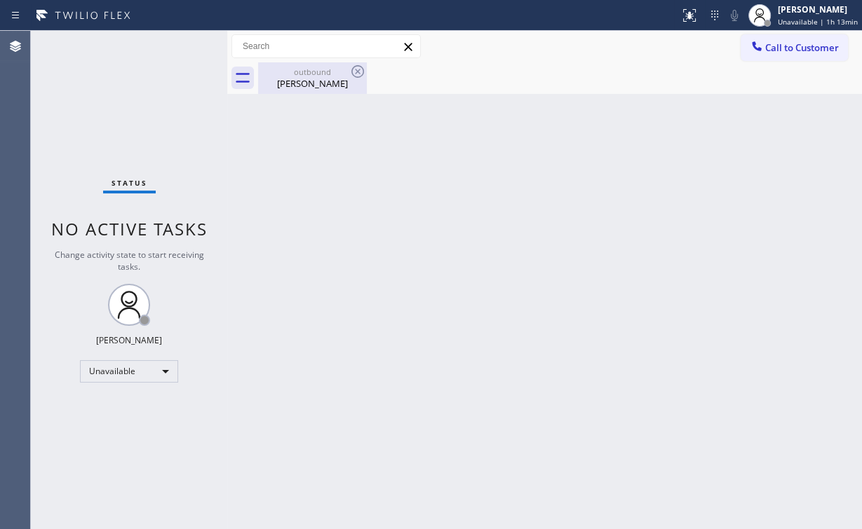
click at [305, 79] on div "[PERSON_NAME]" at bounding box center [312, 83] width 106 height 13
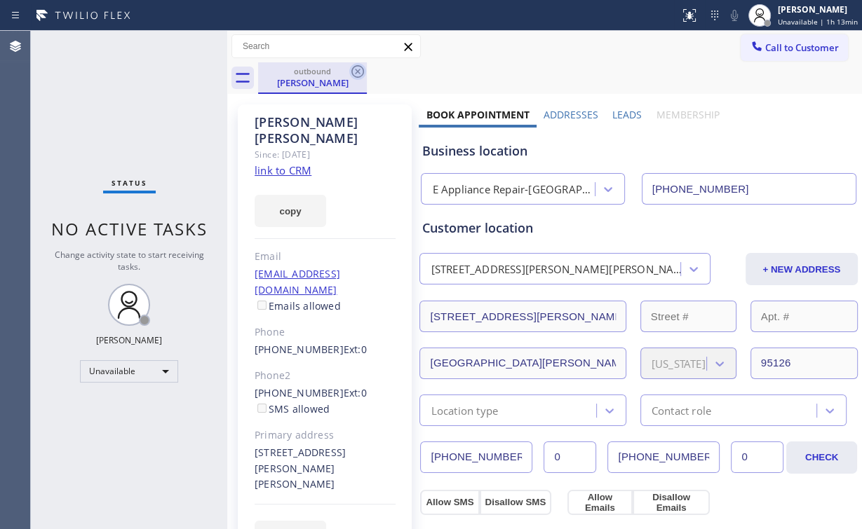
click at [358, 72] on icon at bounding box center [357, 71] width 13 height 13
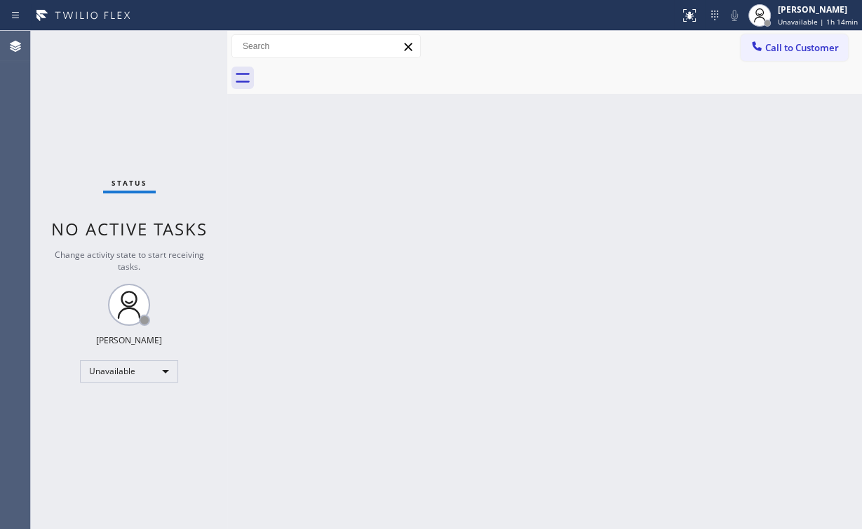
click at [126, 119] on div "Status No active tasks Change activity state to start receiving tasks. [PERSON_…" at bounding box center [129, 280] width 196 height 499
click at [158, 367] on div "Unavailable" at bounding box center [129, 371] width 98 height 22
drag, startPoint x: 309, startPoint y: 137, endPoint x: 345, endPoint y: 107, distance: 47.3
click at [309, 137] on div at bounding box center [431, 264] width 862 height 529
click at [151, 364] on div "Unavailable" at bounding box center [129, 371] width 98 height 22
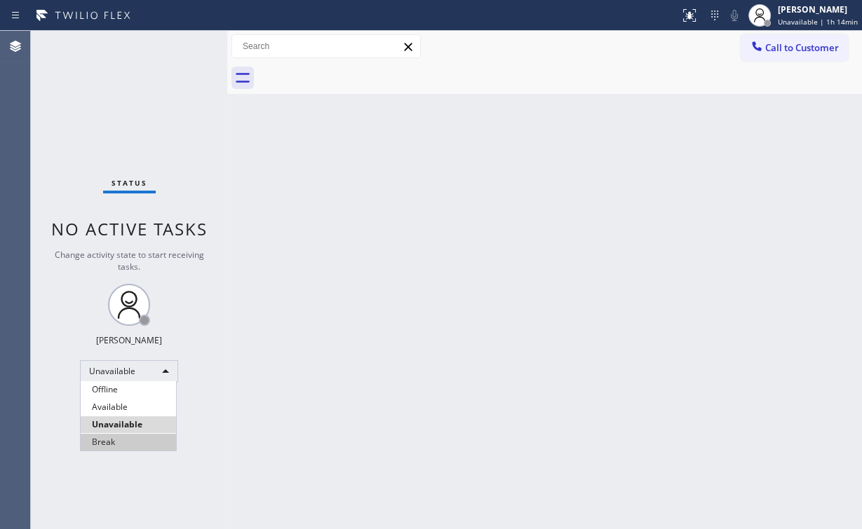
click at [146, 448] on li "Break" at bounding box center [128, 442] width 95 height 17
